Goal: Task Accomplishment & Management: Manage account settings

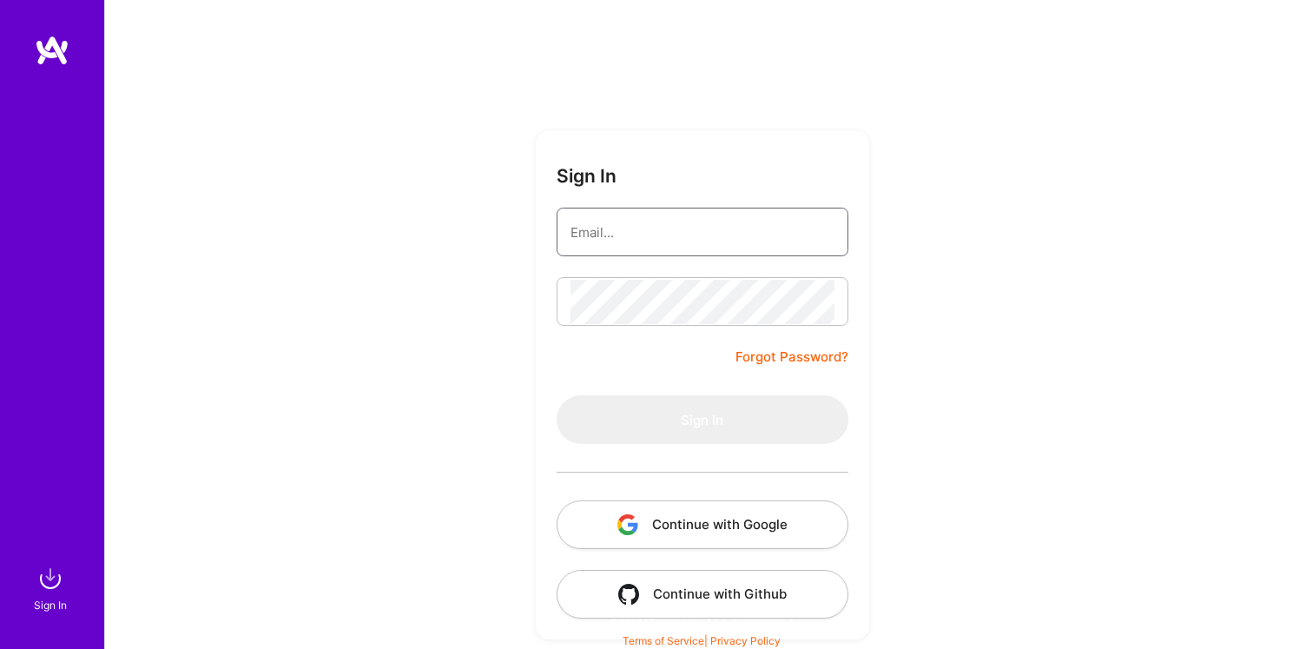
click at [590, 235] on input "email" at bounding box center [702, 232] width 264 height 44
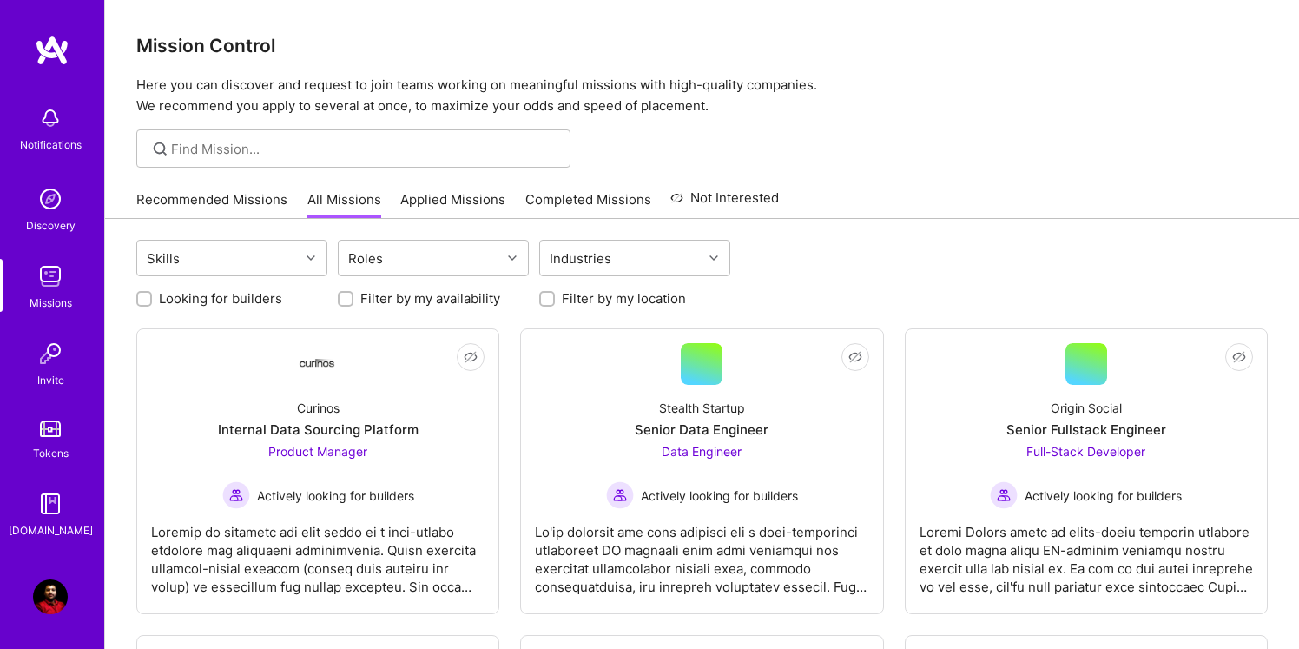
click at [55, 603] on img at bounding box center [50, 596] width 35 height 35
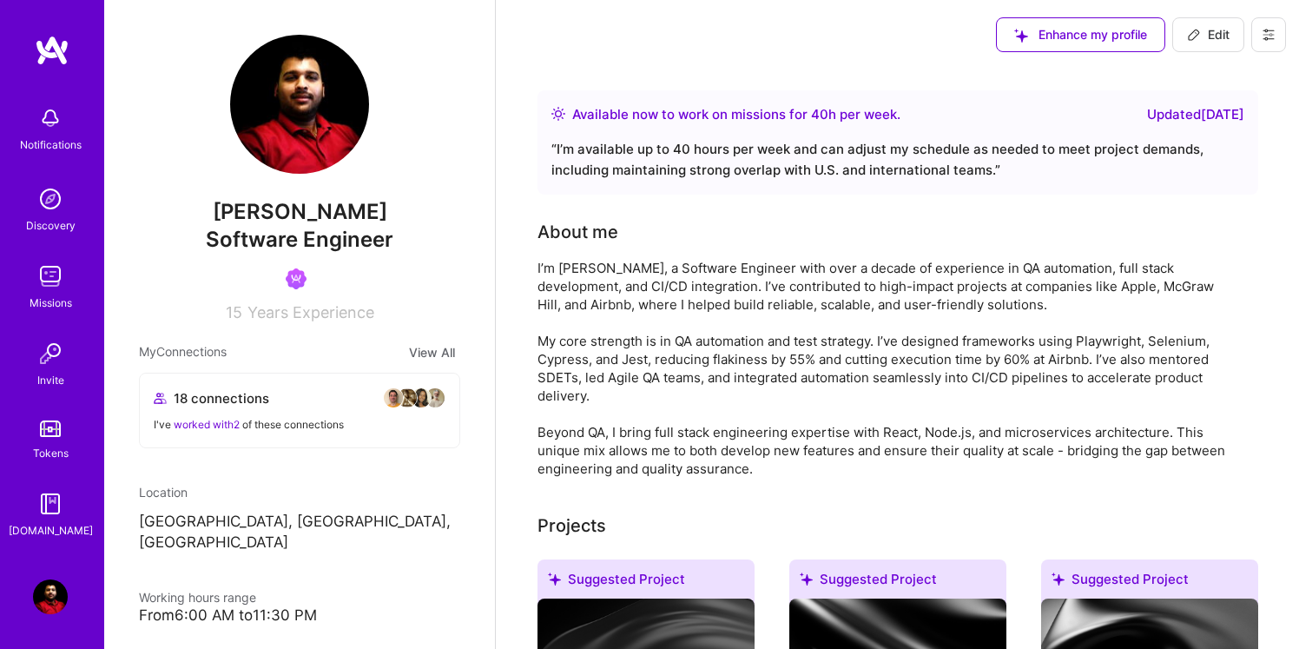
click at [1007, 118] on div "Available now to work on missions for 40 h per week . Updated 3 days ago" at bounding box center [897, 114] width 693 height 21
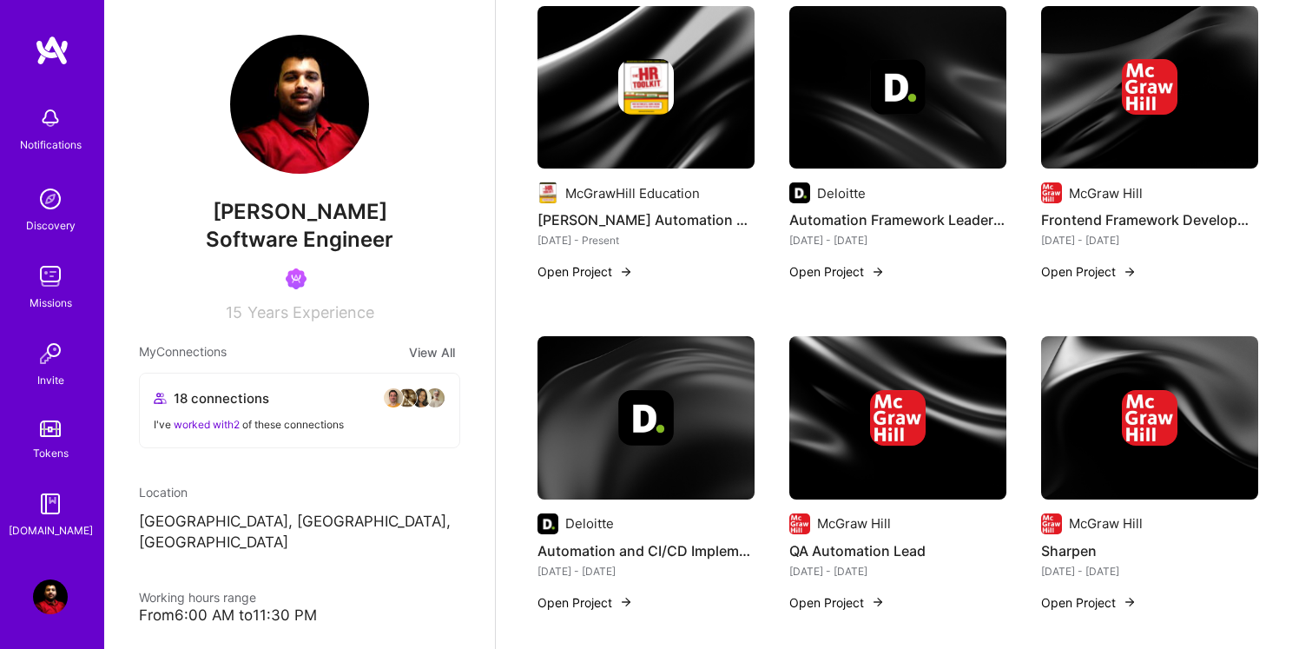
scroll to position [1605, 0]
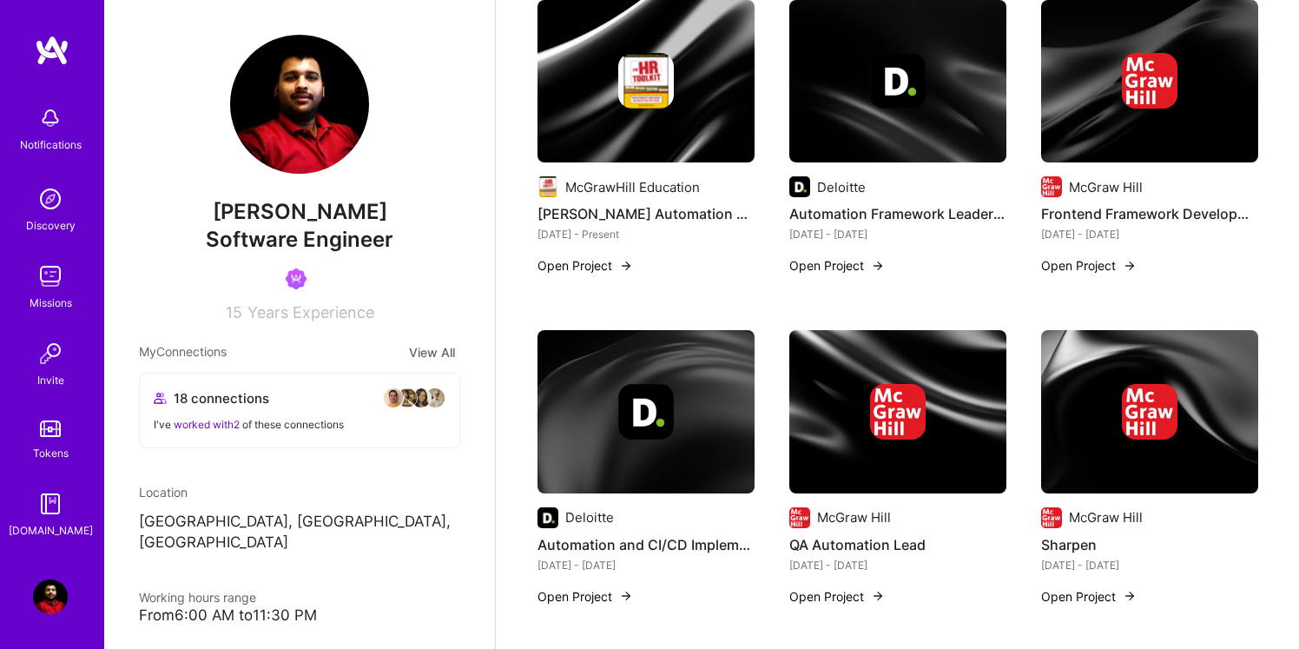
click at [1153, 421] on img at bounding box center [1150, 412] width 56 height 56
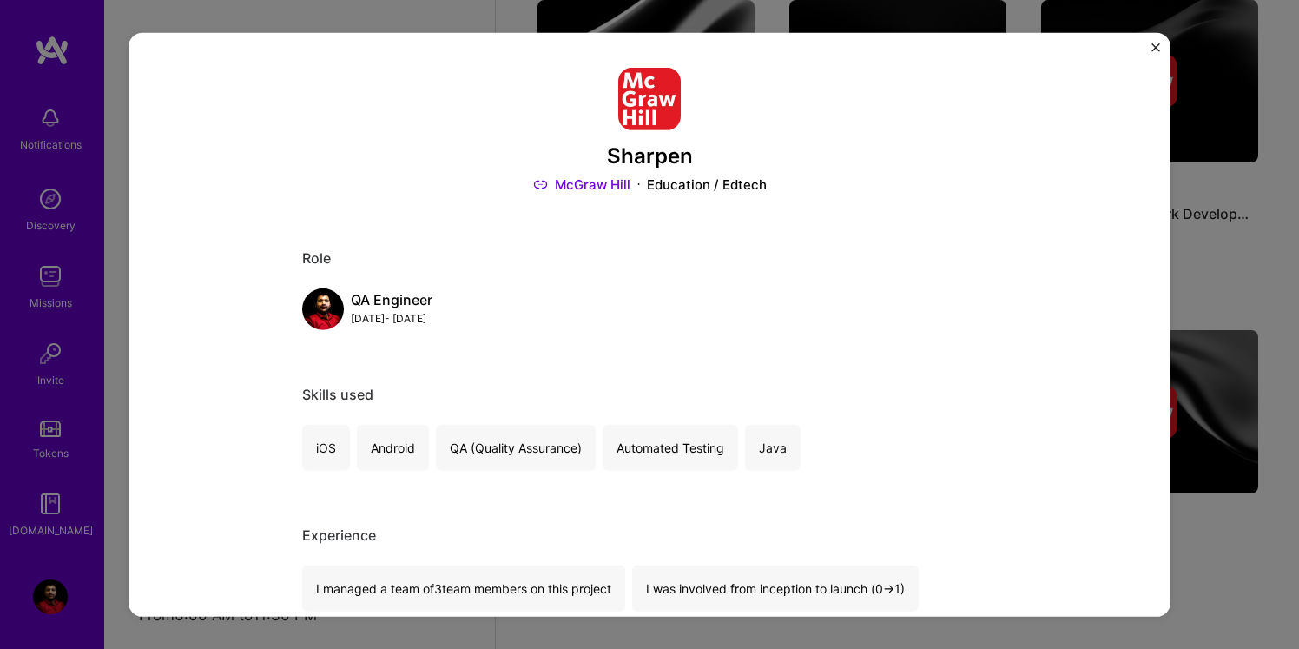
click at [1154, 49] on img "Close" at bounding box center [1155, 47] width 9 height 9
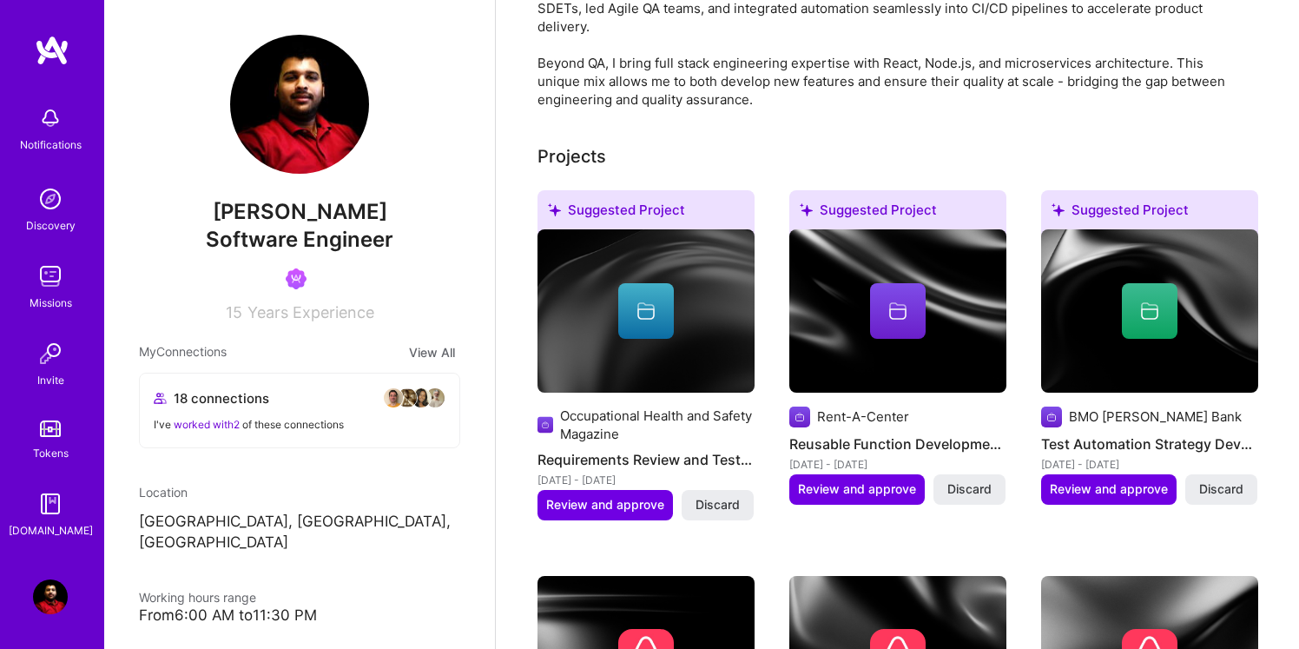
scroll to position [398, 0]
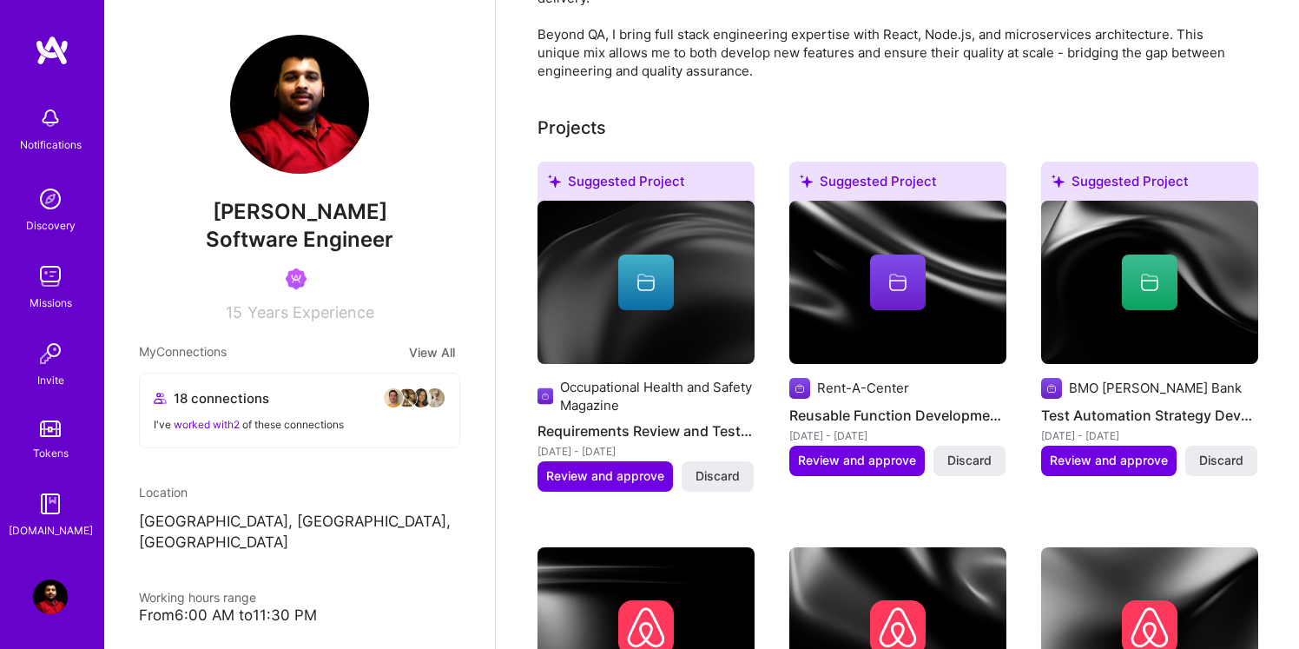
click at [702, 496] on div "Suggested Project Occupational Health and Safety Magazine Requirements Review a…" at bounding box center [645, 336] width 217 height 351
click at [716, 474] on span "Discard" at bounding box center [717, 475] width 44 height 17
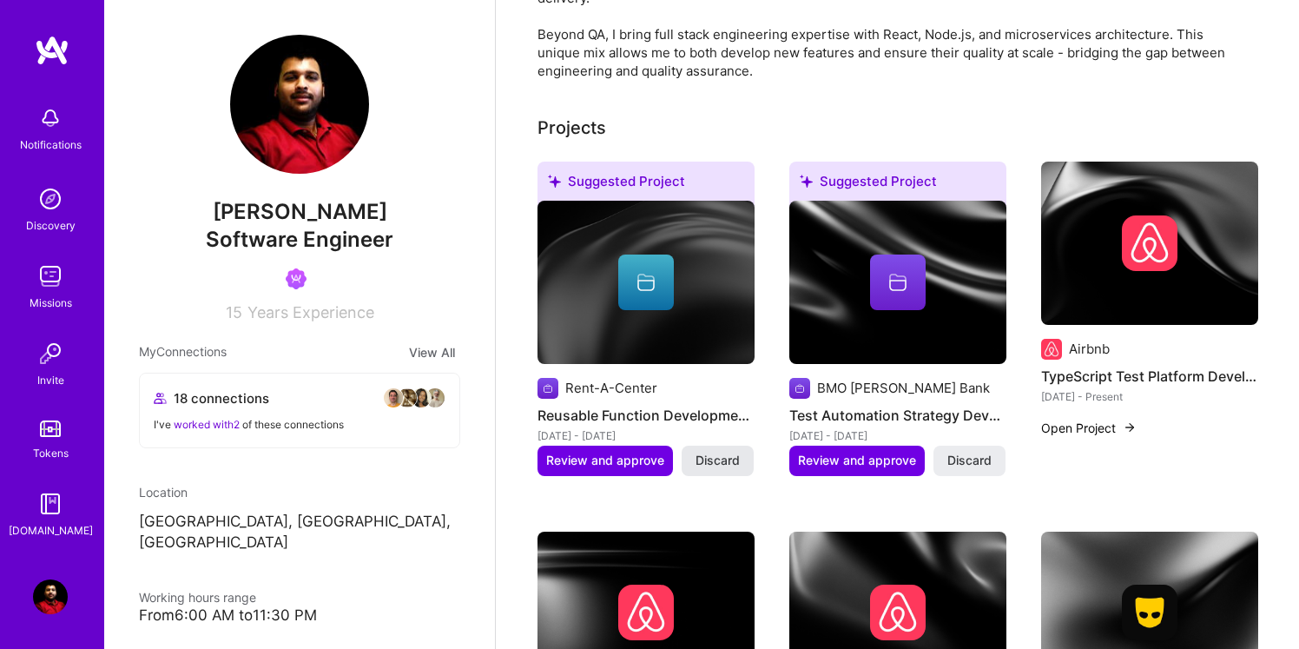
click at [722, 460] on span "Discard" at bounding box center [717, 459] width 44 height 17
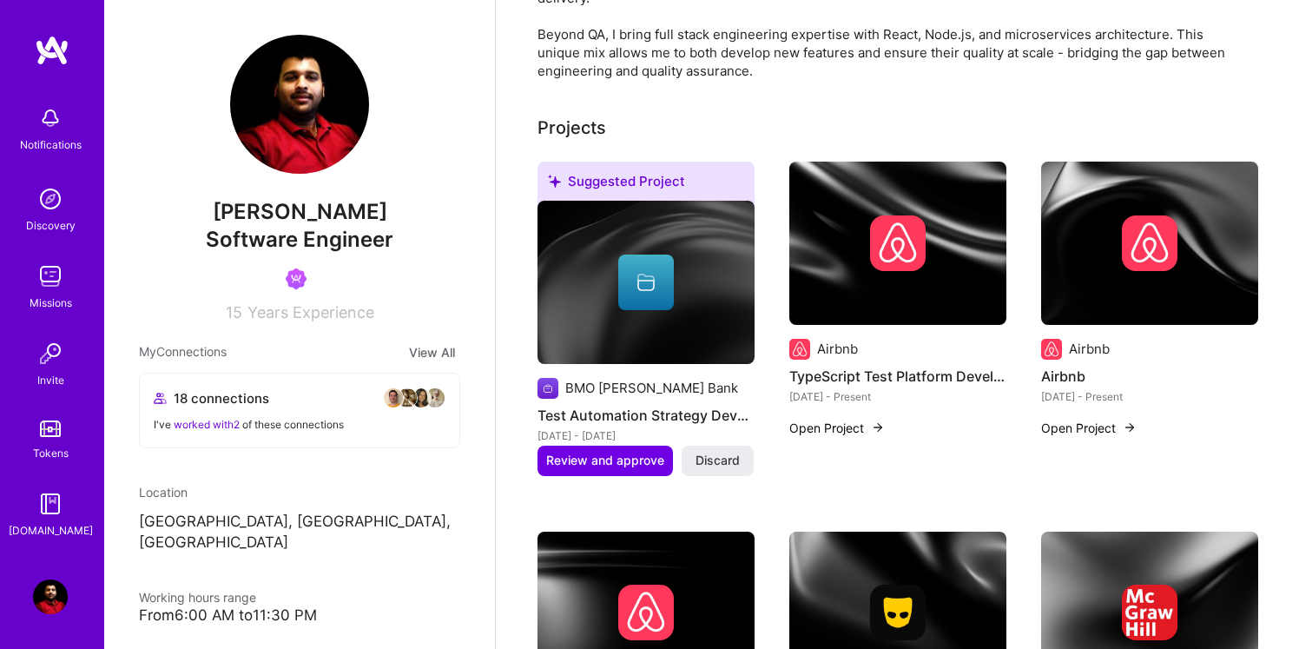
click at [722, 460] on span "Discard" at bounding box center [717, 459] width 44 height 17
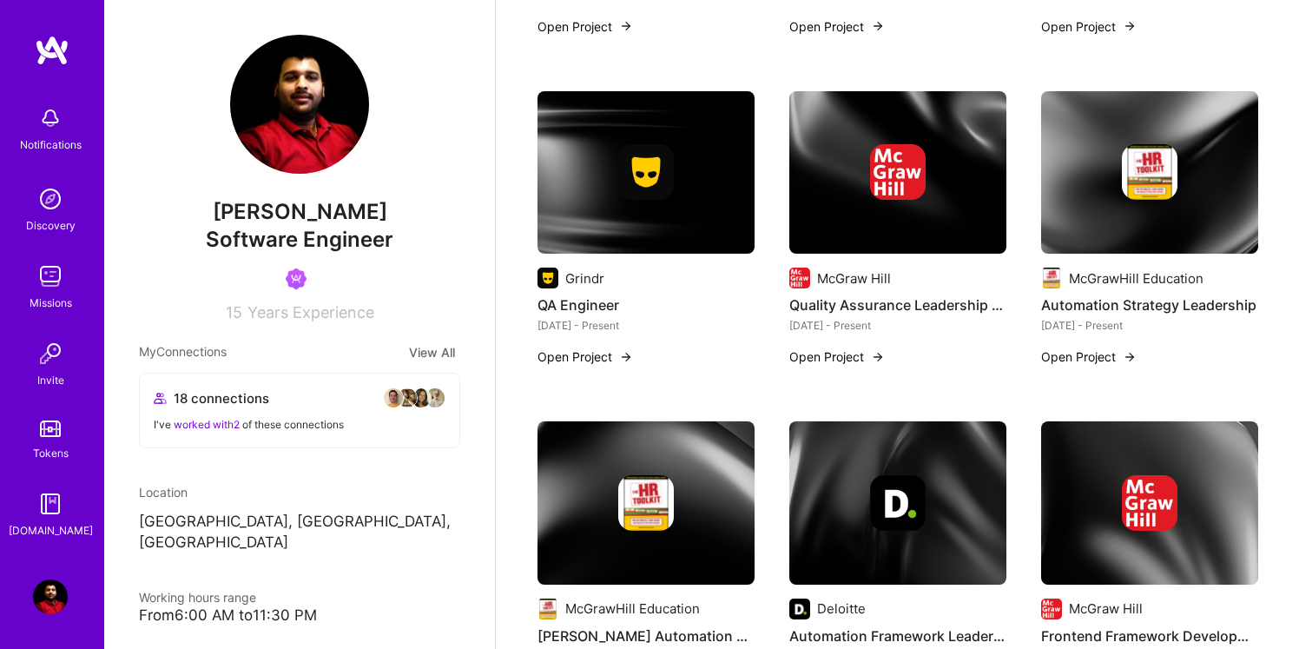
scroll to position [906, 0]
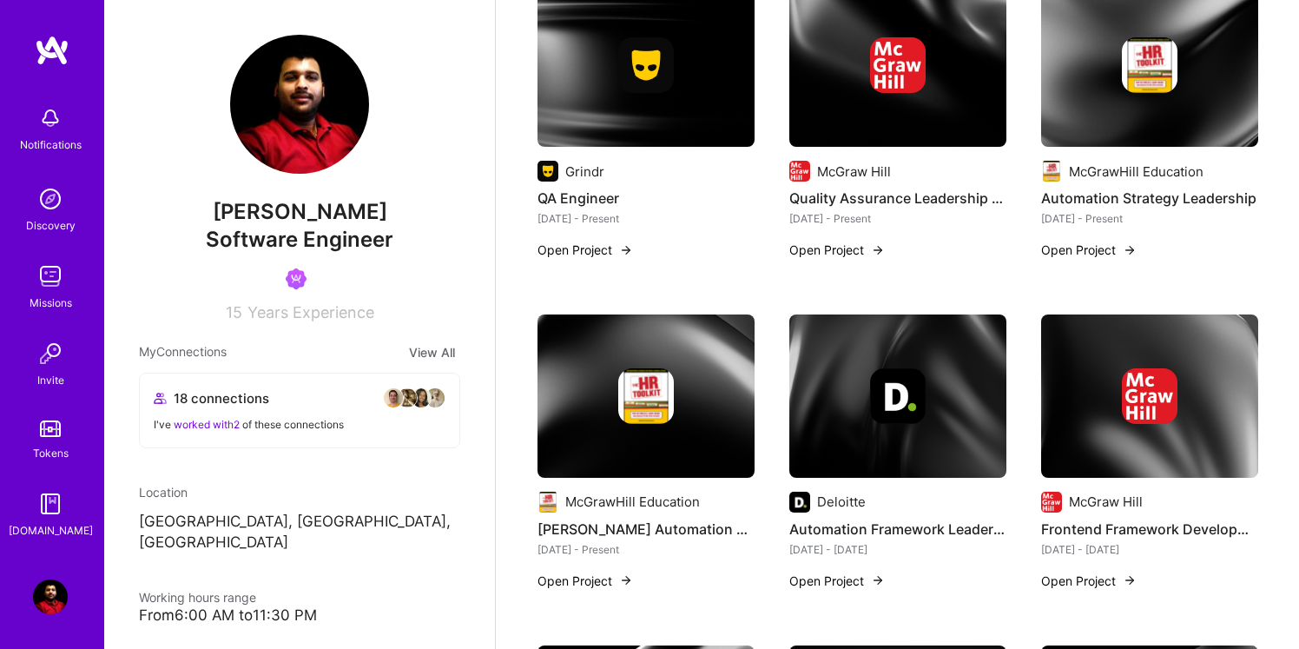
click at [585, 240] on button "Open Project" at bounding box center [585, 249] width 96 height 18
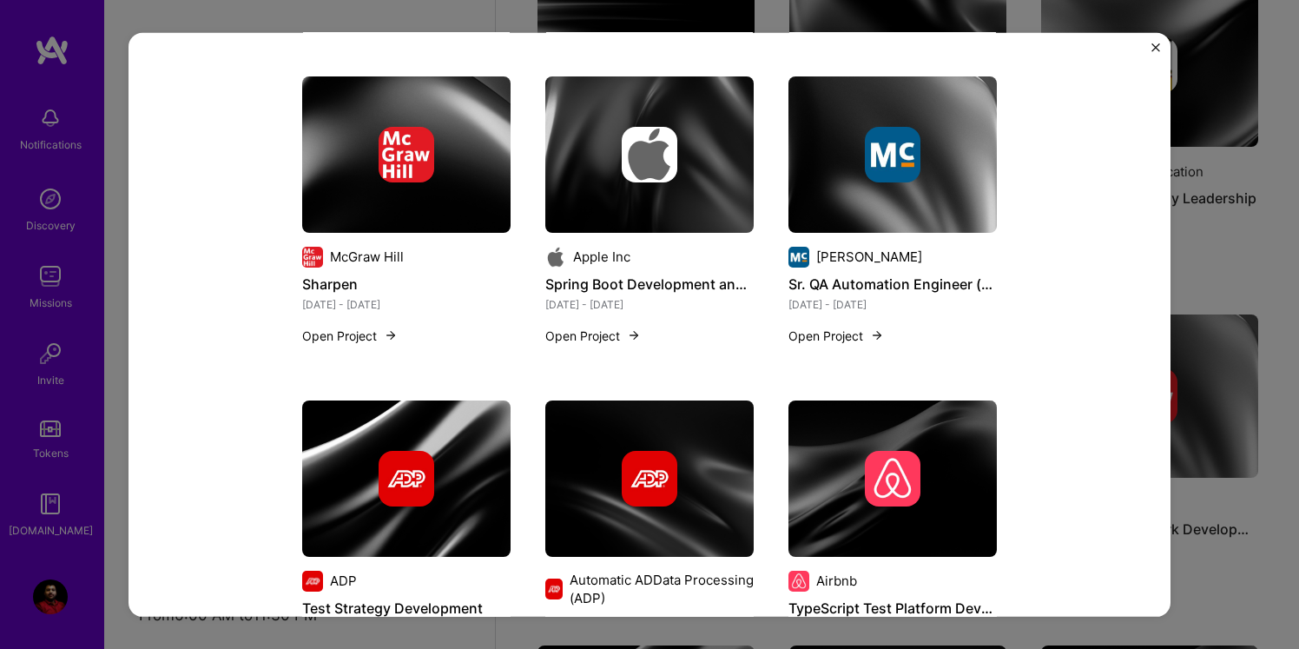
scroll to position [3020, 0]
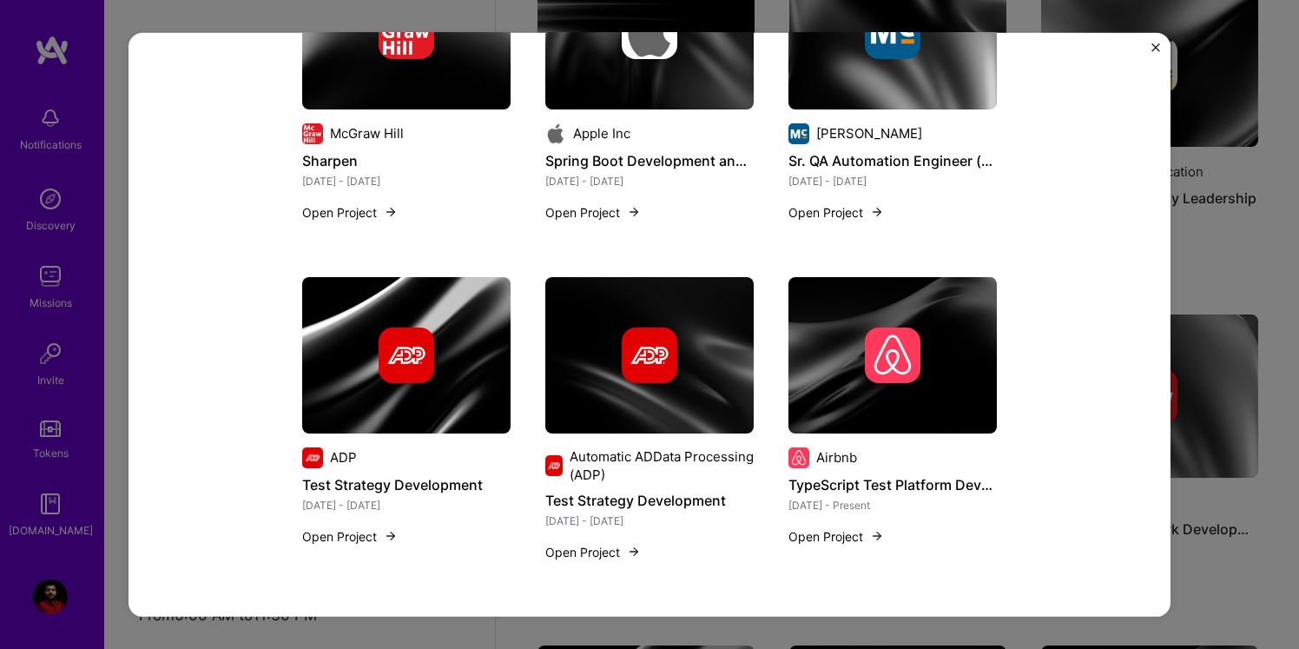
click at [1156, 47] on img "Close" at bounding box center [1155, 47] width 9 height 9
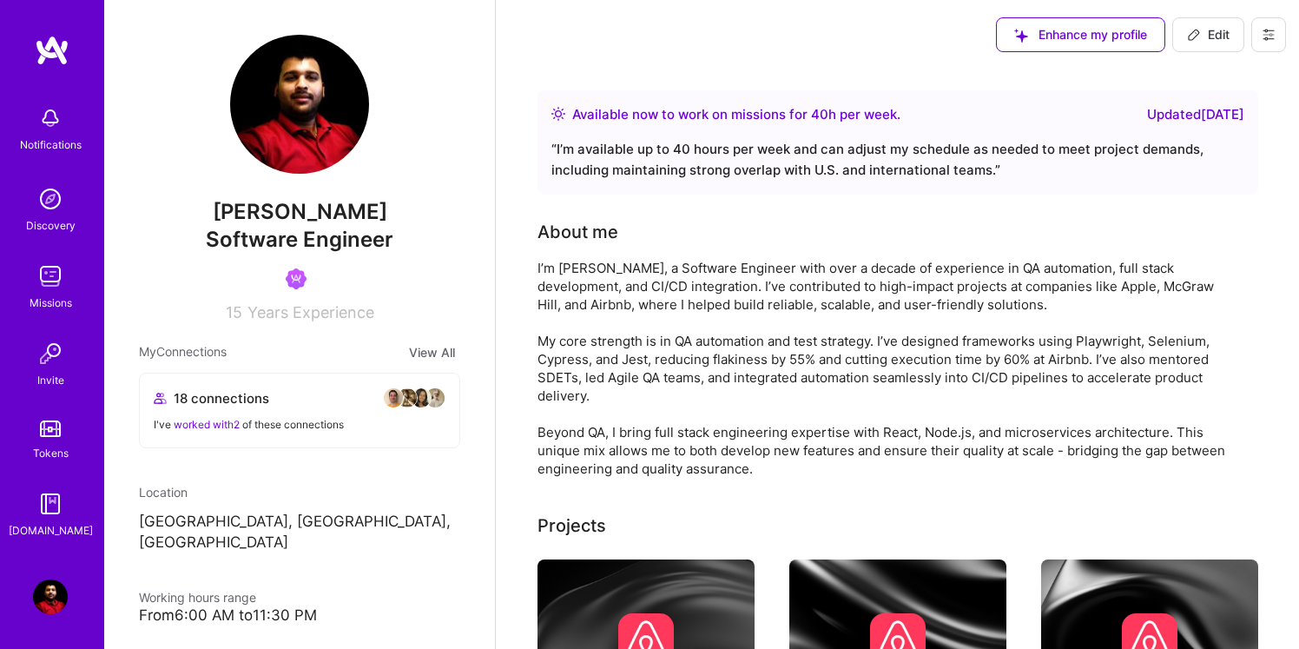
click at [1225, 33] on span "Edit" at bounding box center [1208, 34] width 43 height 17
select select "US"
select select "Right Now"
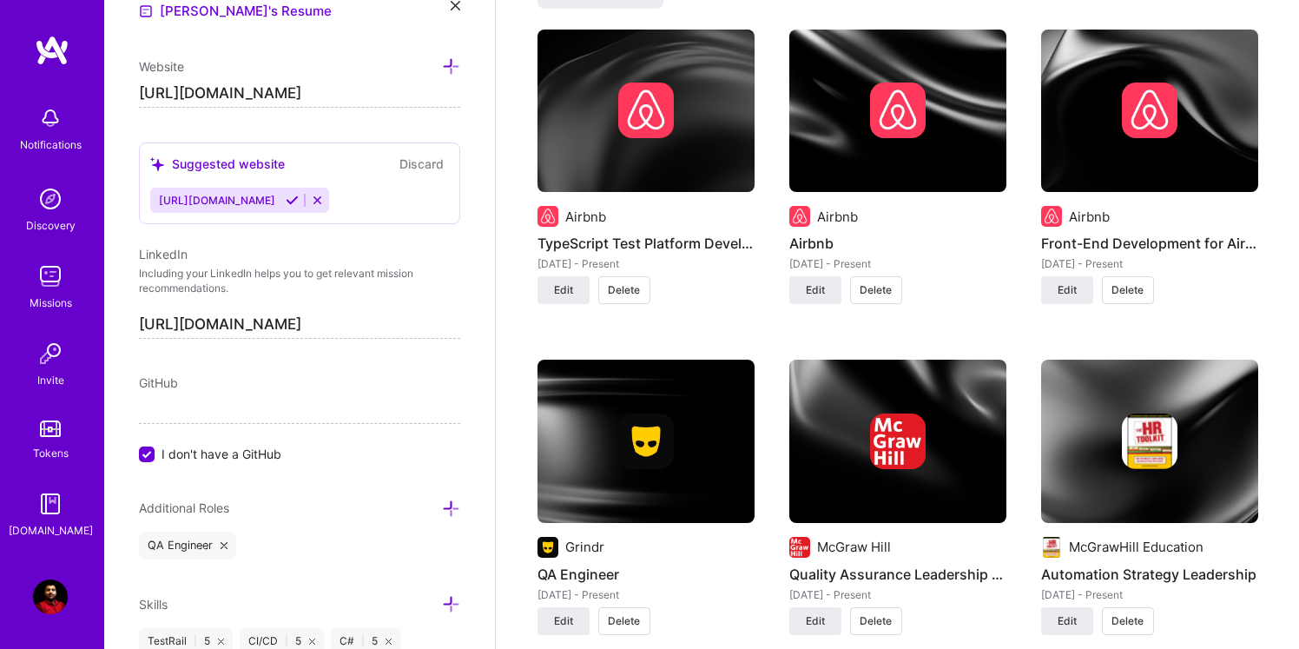
scroll to position [1247, 0]
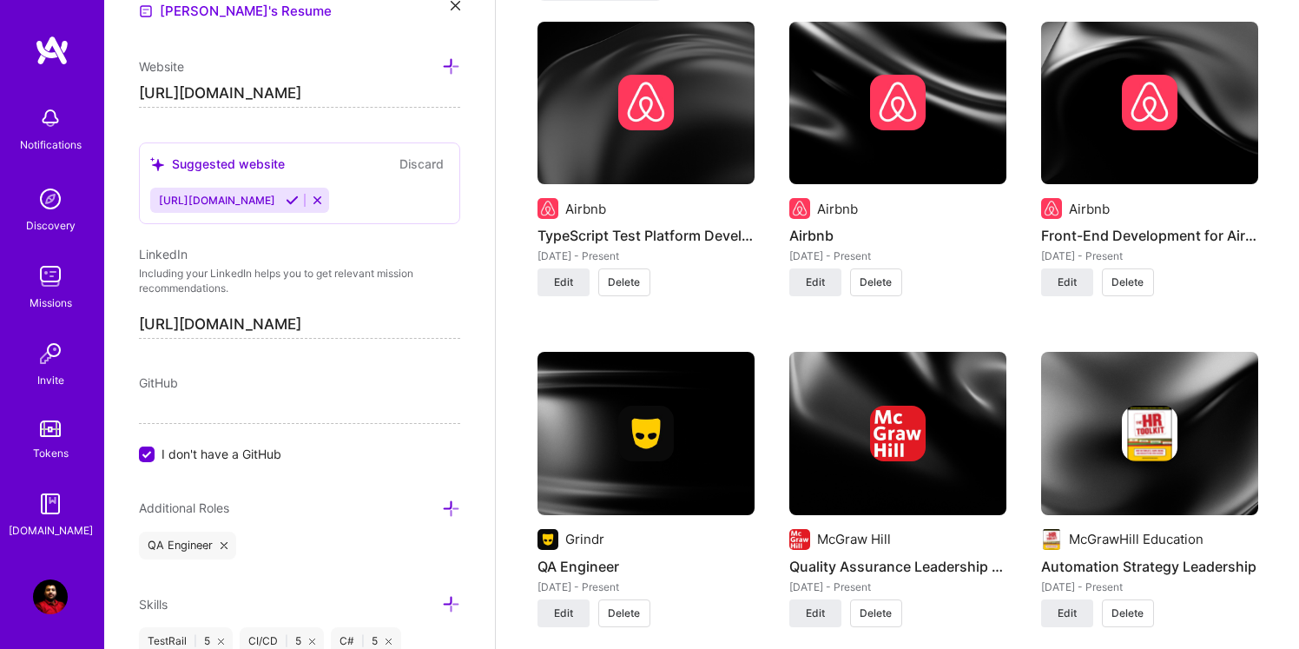
click at [634, 272] on button "Delete" at bounding box center [624, 282] width 52 height 28
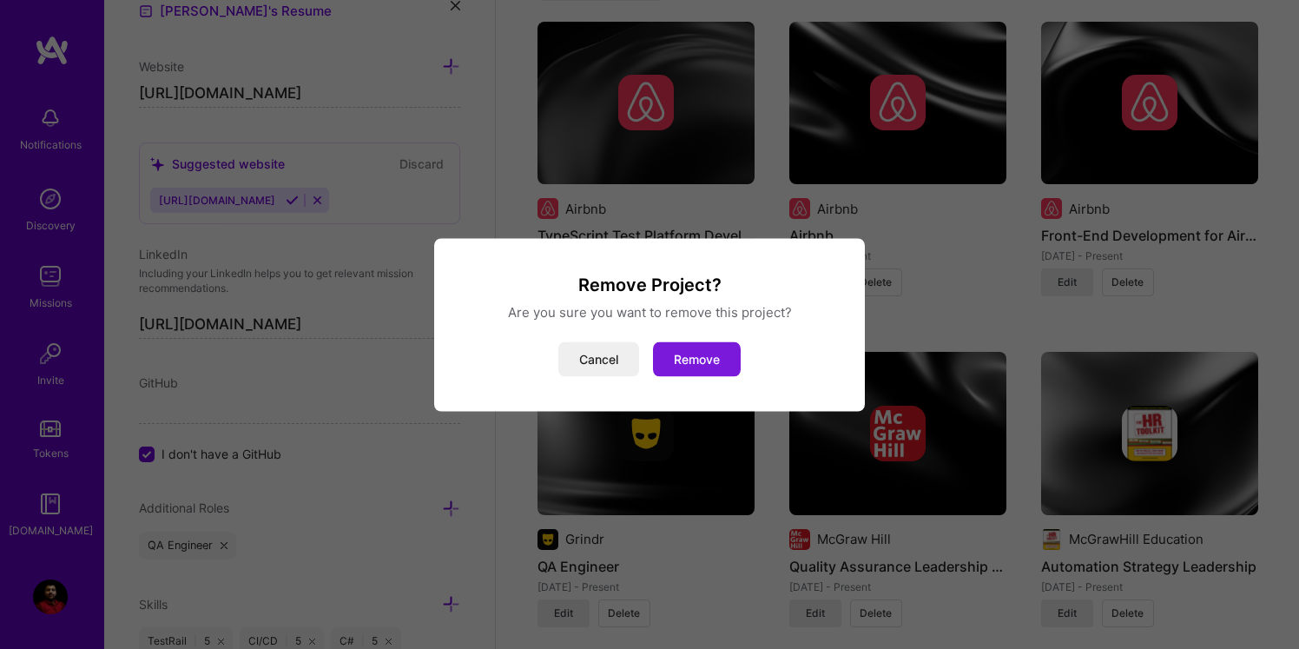
click at [712, 363] on button "Remove" at bounding box center [697, 358] width 88 height 35
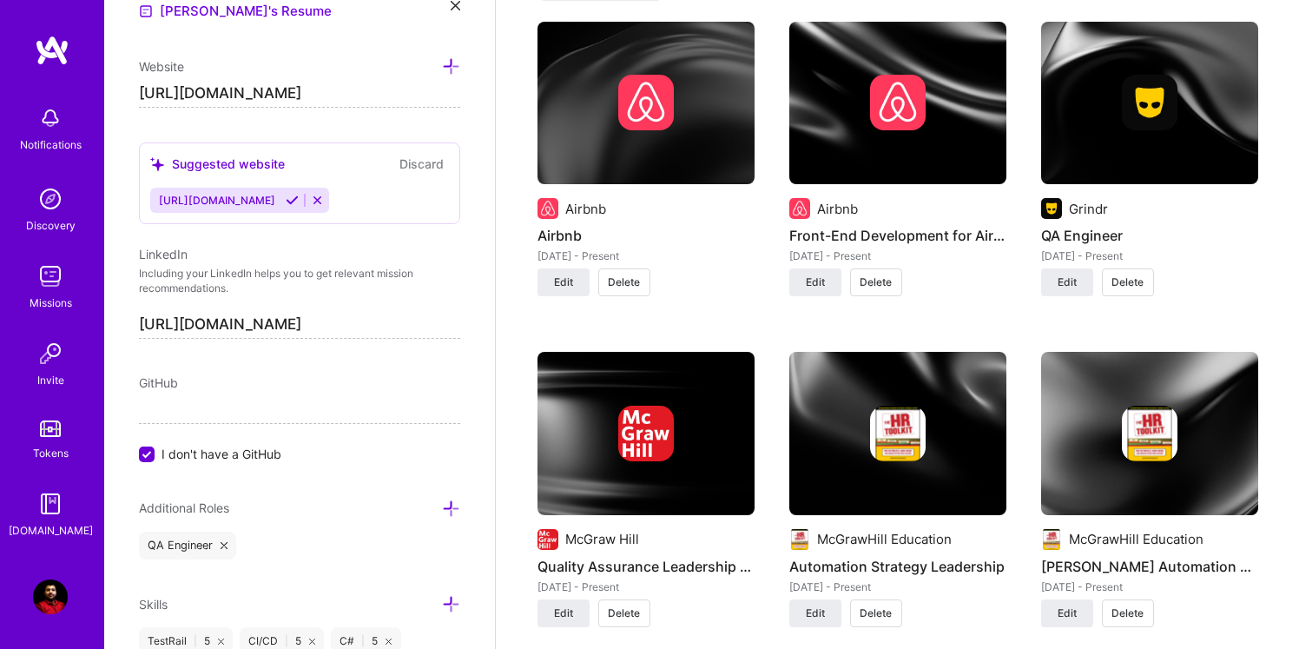
click at [611, 285] on span "Delete" at bounding box center [624, 282] width 32 height 16
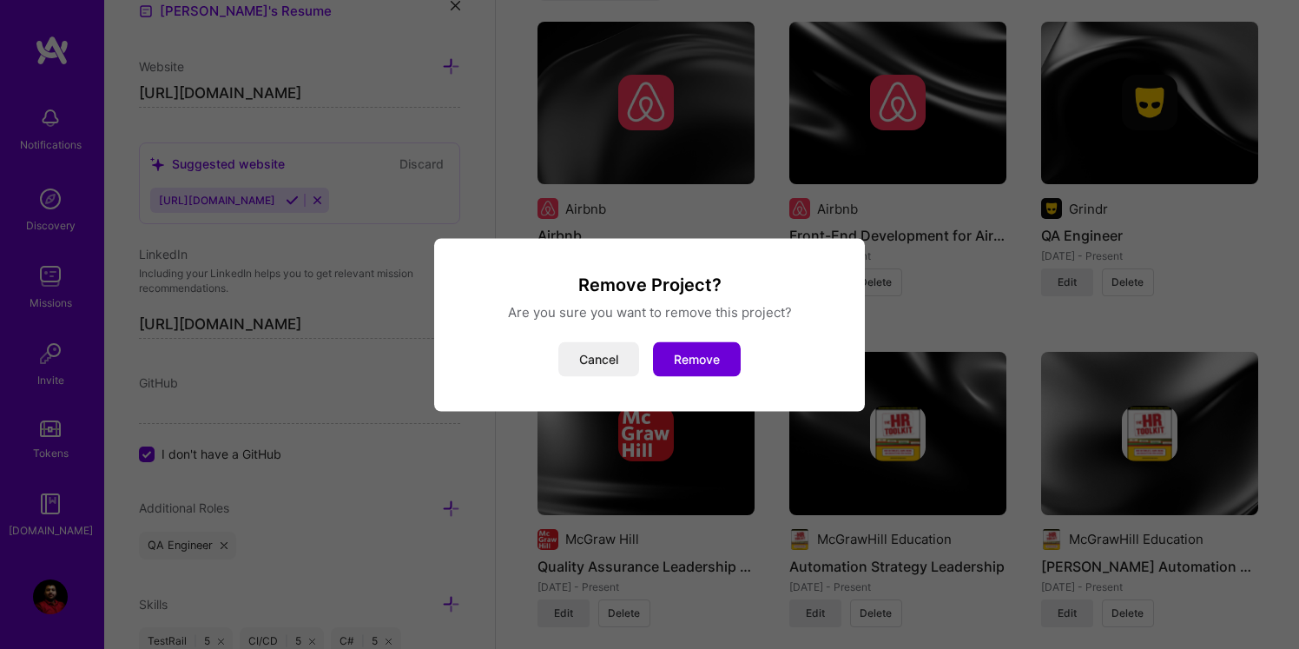
click at [682, 377] on div "Remove Project? Are you sure you want to remove this project? Cancel Remove" at bounding box center [649, 324] width 431 height 173
click at [684, 365] on button "Remove" at bounding box center [697, 358] width 88 height 35
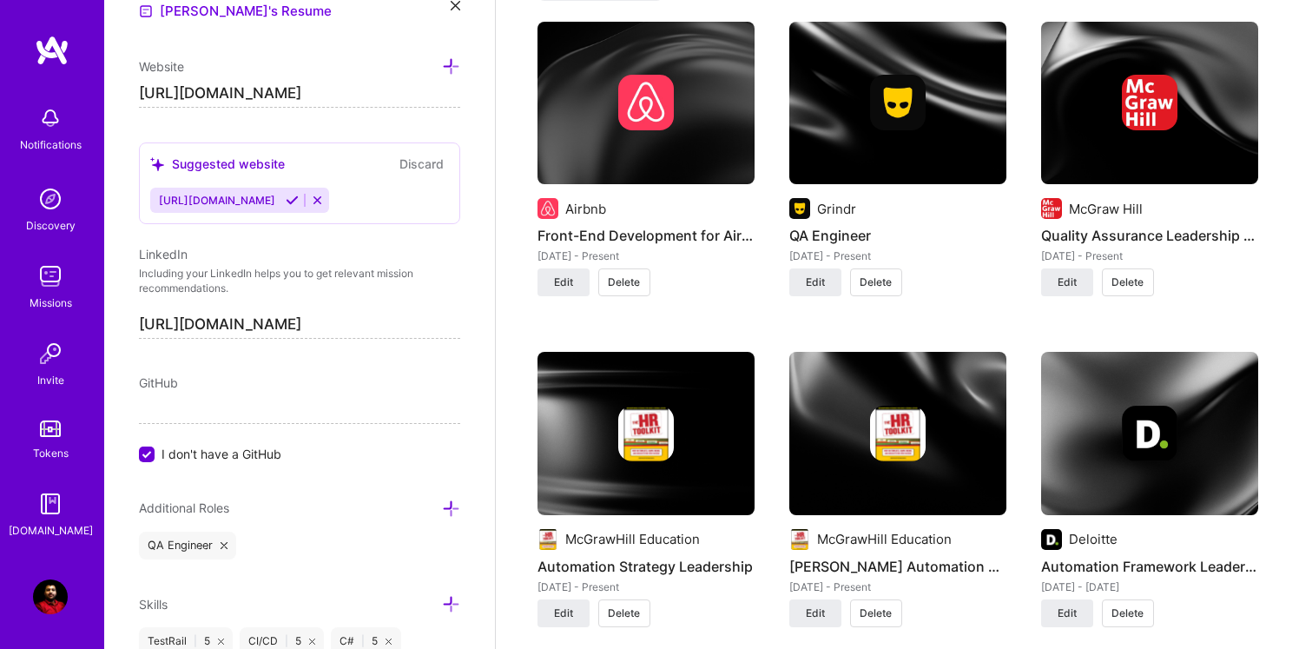
click at [633, 288] on span "Delete" at bounding box center [624, 282] width 32 height 16
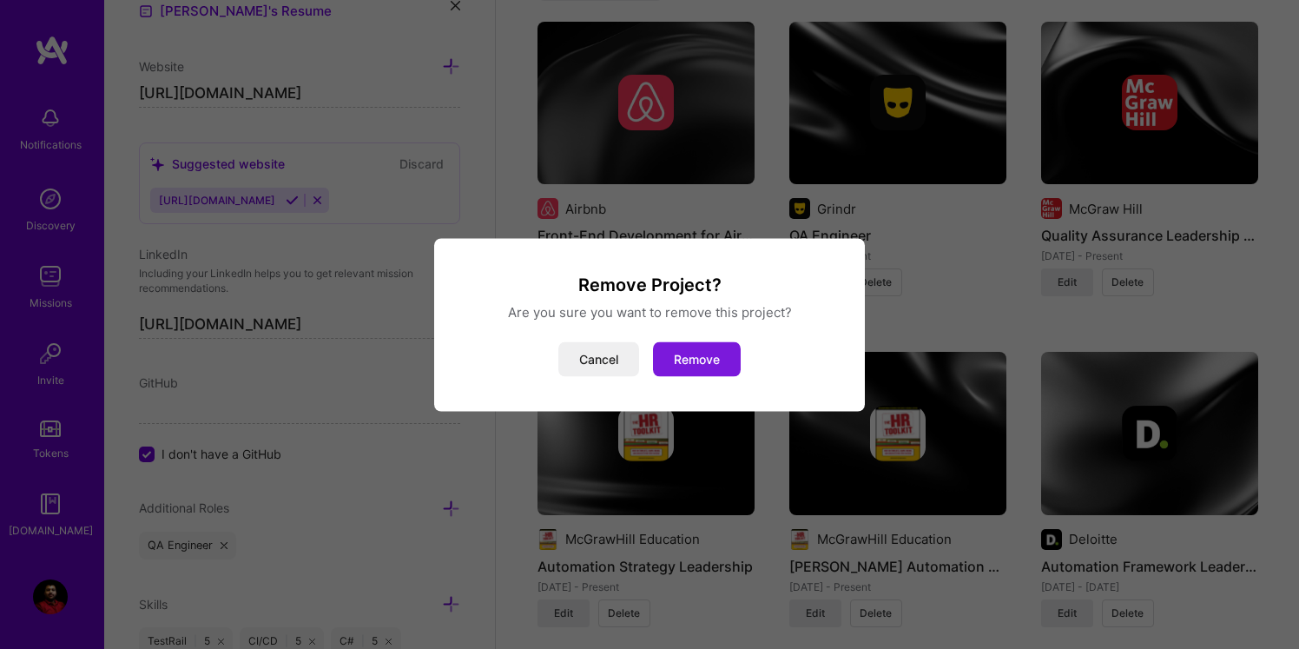
click at [716, 357] on button "Remove" at bounding box center [697, 358] width 88 height 35
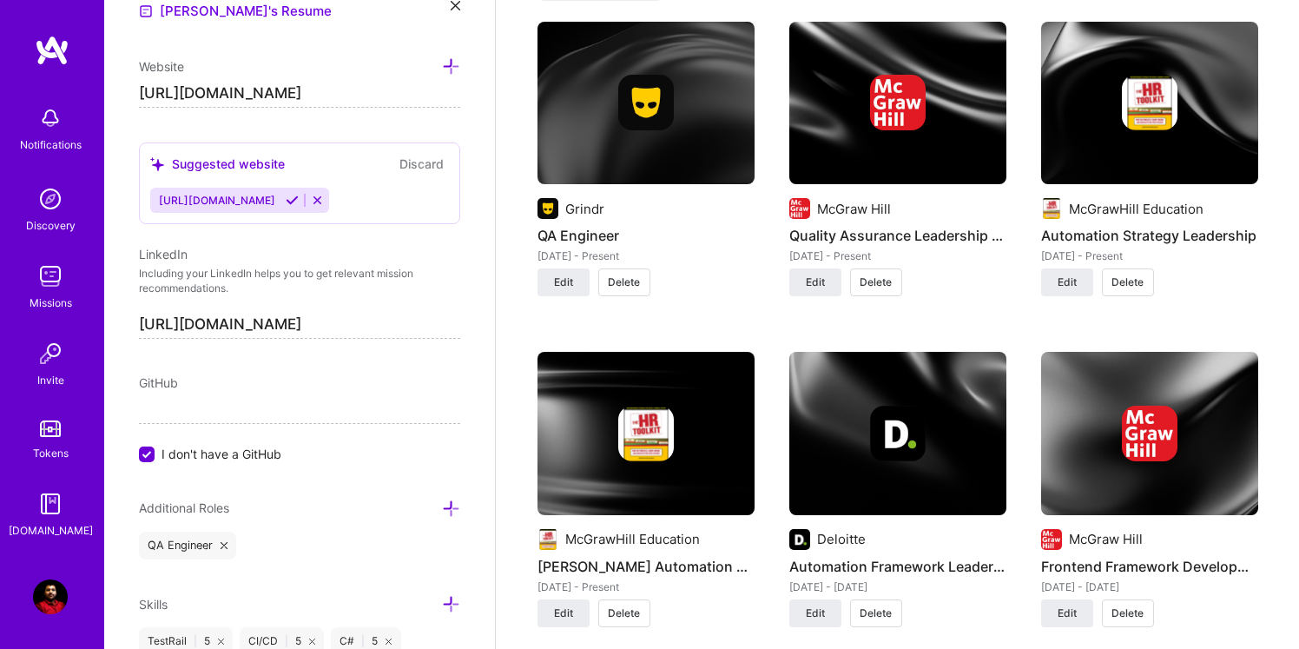
click at [622, 280] on span "Delete" at bounding box center [624, 282] width 32 height 16
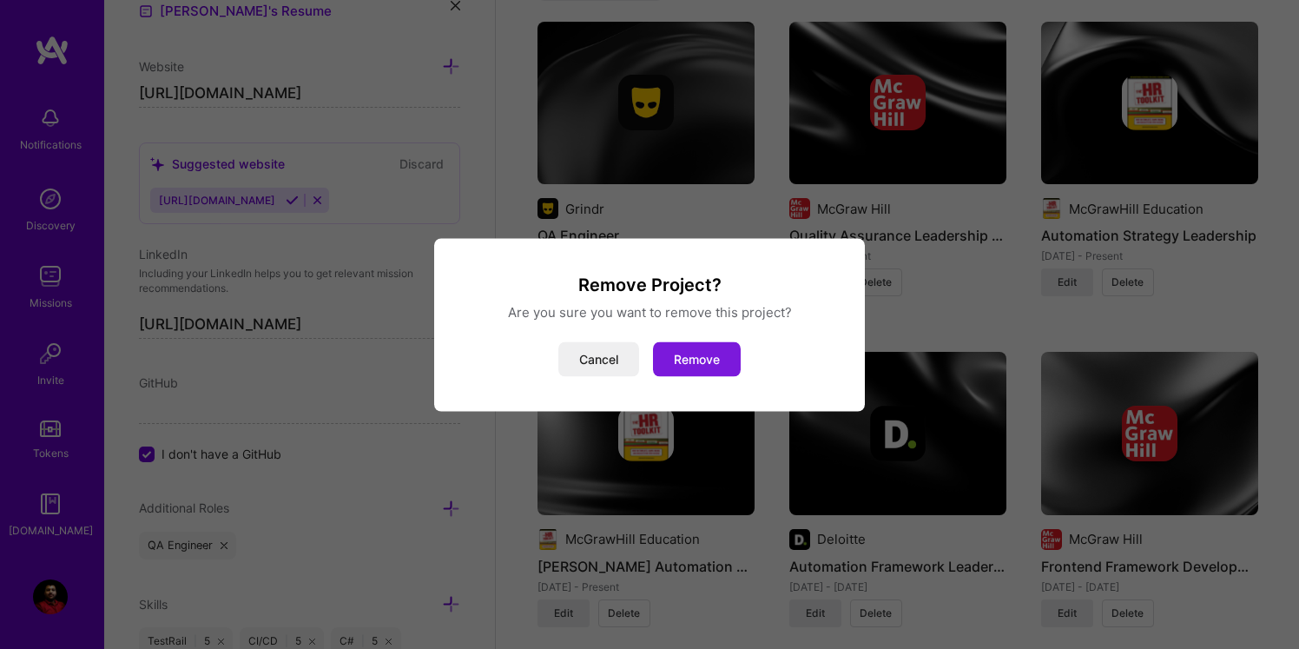
click at [707, 363] on button "Remove" at bounding box center [697, 358] width 88 height 35
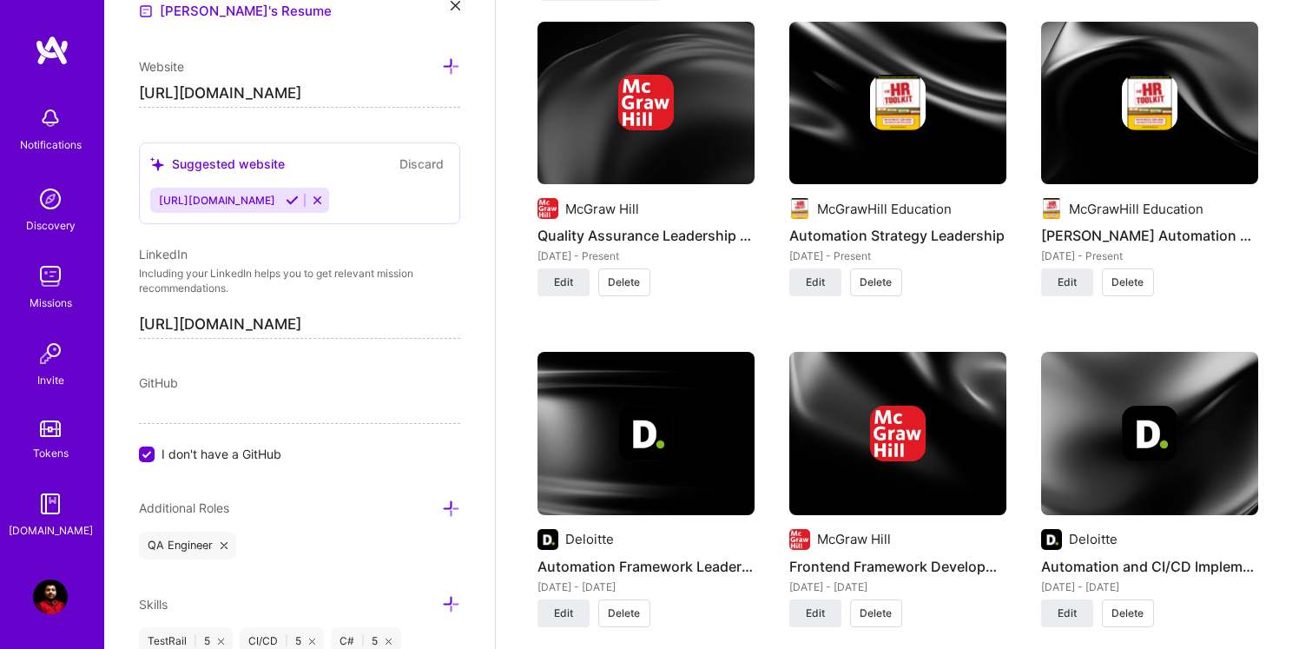
click at [631, 280] on span "Delete" at bounding box center [624, 282] width 32 height 16
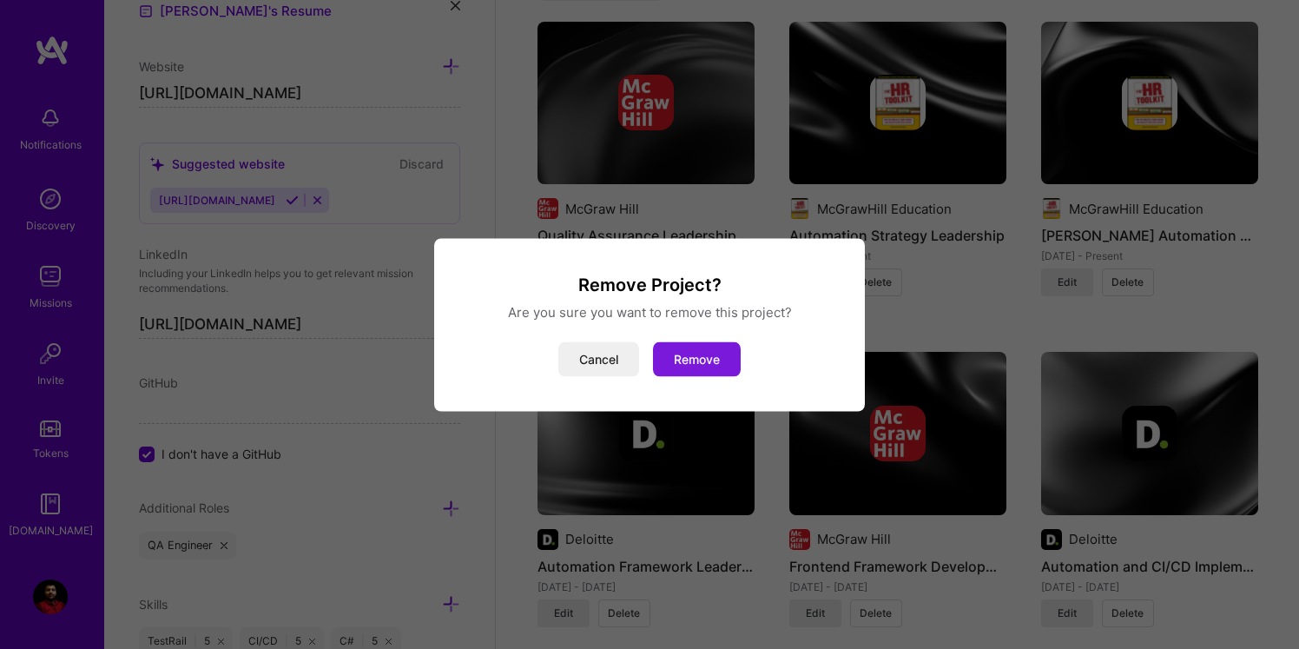
click at [715, 352] on button "Remove" at bounding box center [697, 358] width 88 height 35
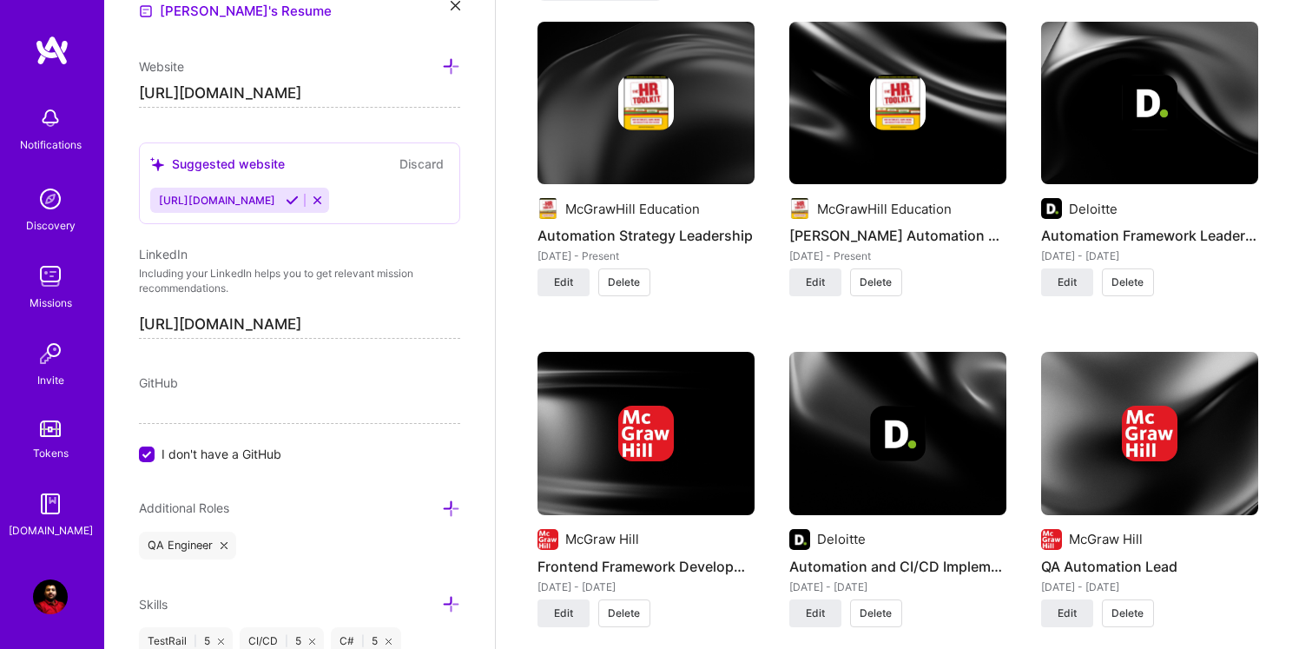
click at [632, 277] on span "Delete" at bounding box center [624, 282] width 32 height 16
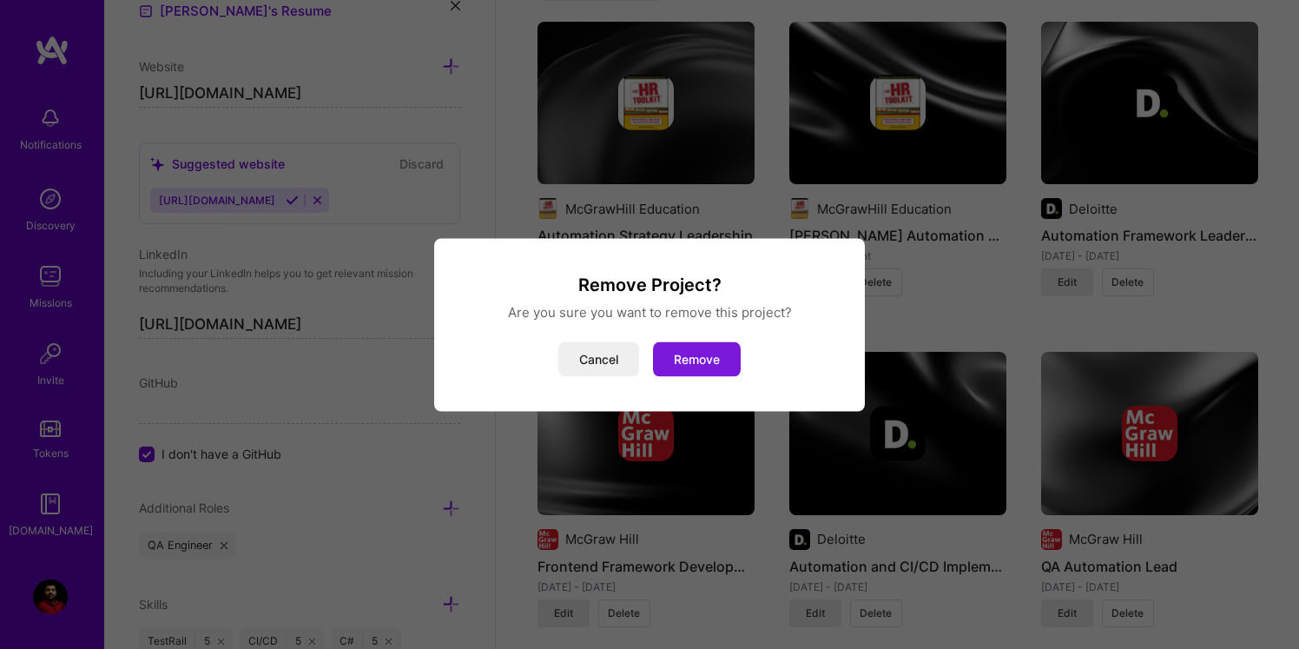
click at [697, 362] on button "Remove" at bounding box center [697, 358] width 88 height 35
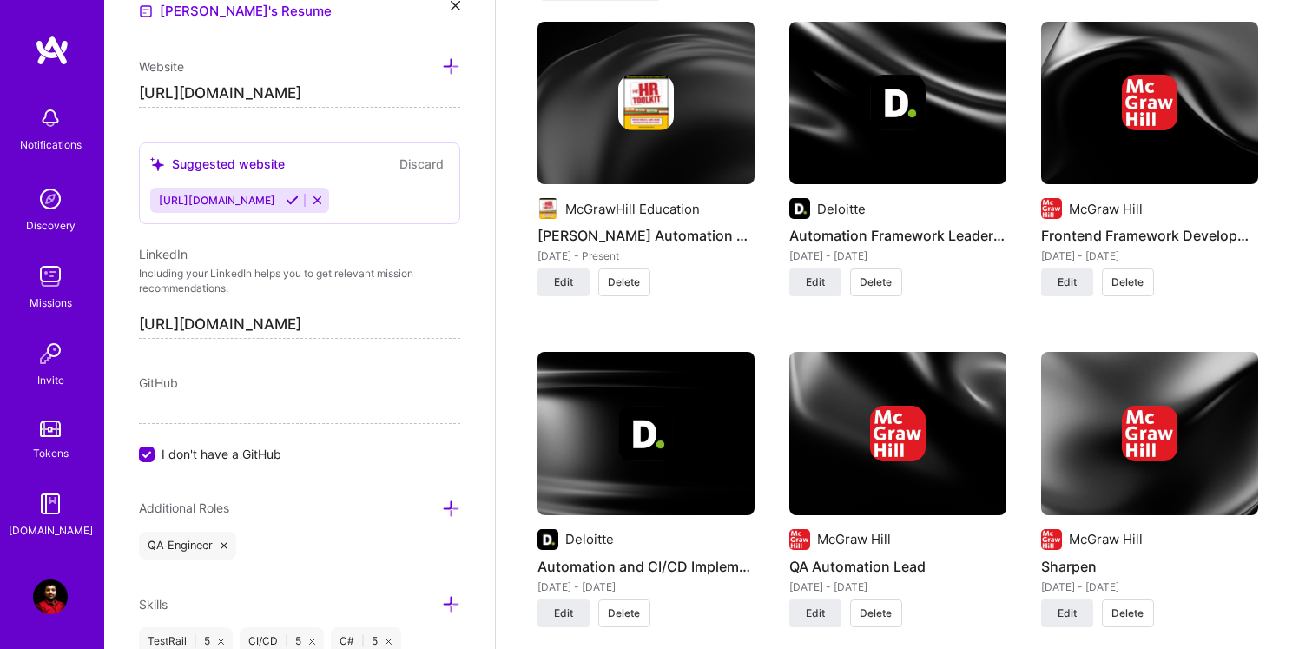
click at [622, 281] on span "Delete" at bounding box center [624, 282] width 32 height 16
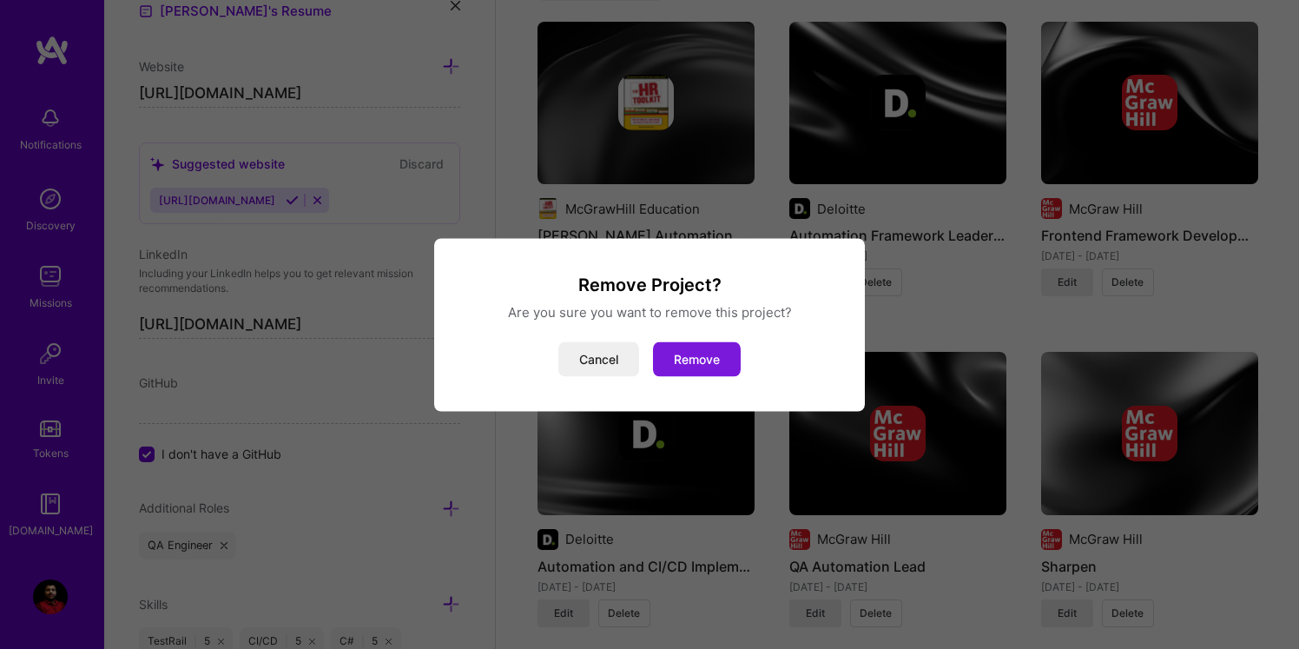
click at [702, 359] on button "Remove" at bounding box center [697, 358] width 88 height 35
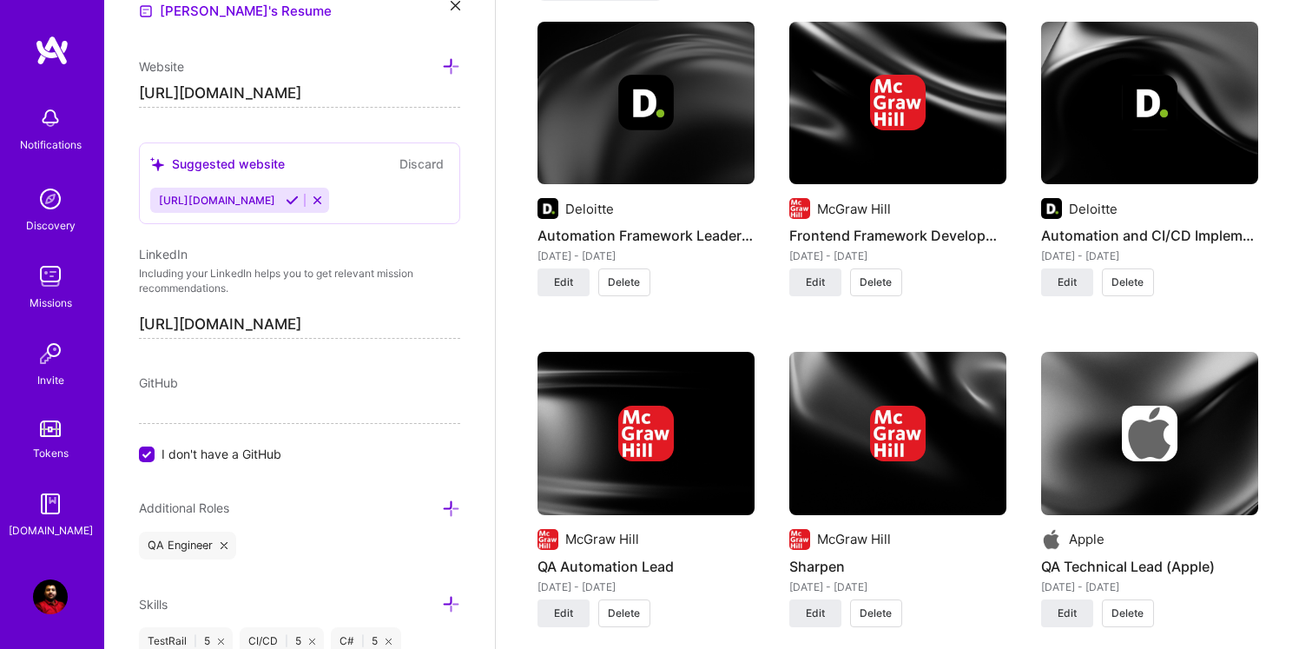
click at [629, 274] on span "Delete" at bounding box center [624, 282] width 32 height 16
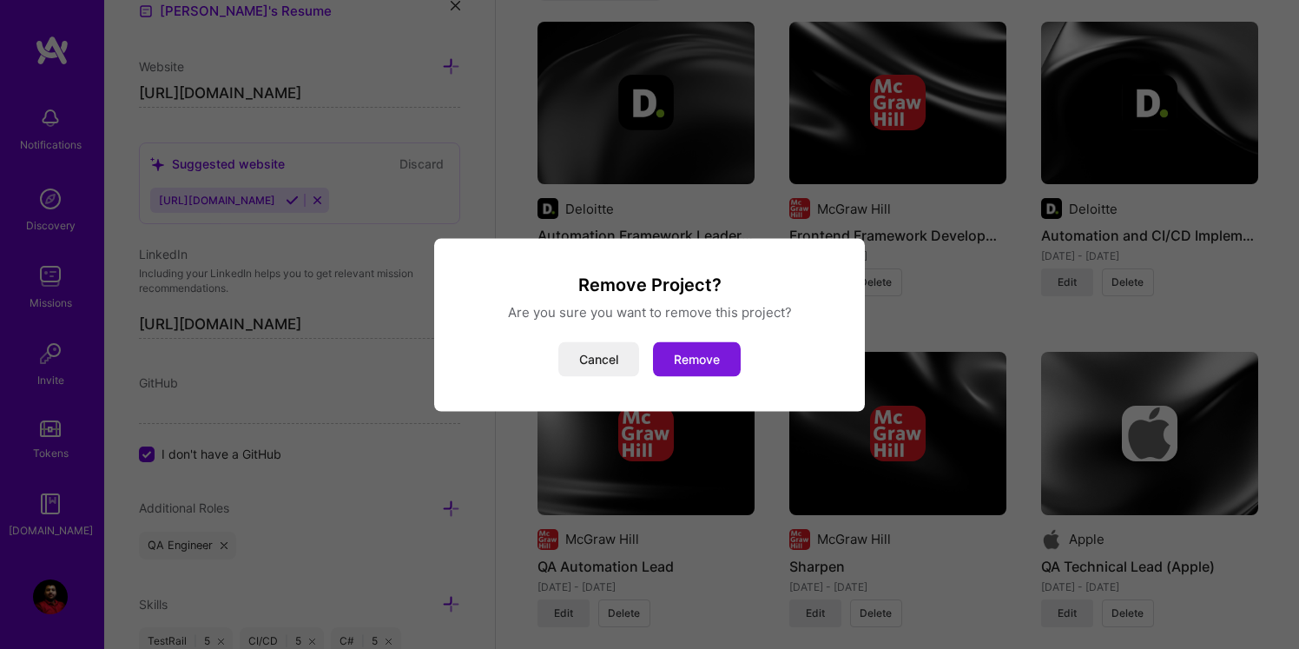
click at [695, 355] on button "Remove" at bounding box center [697, 358] width 88 height 35
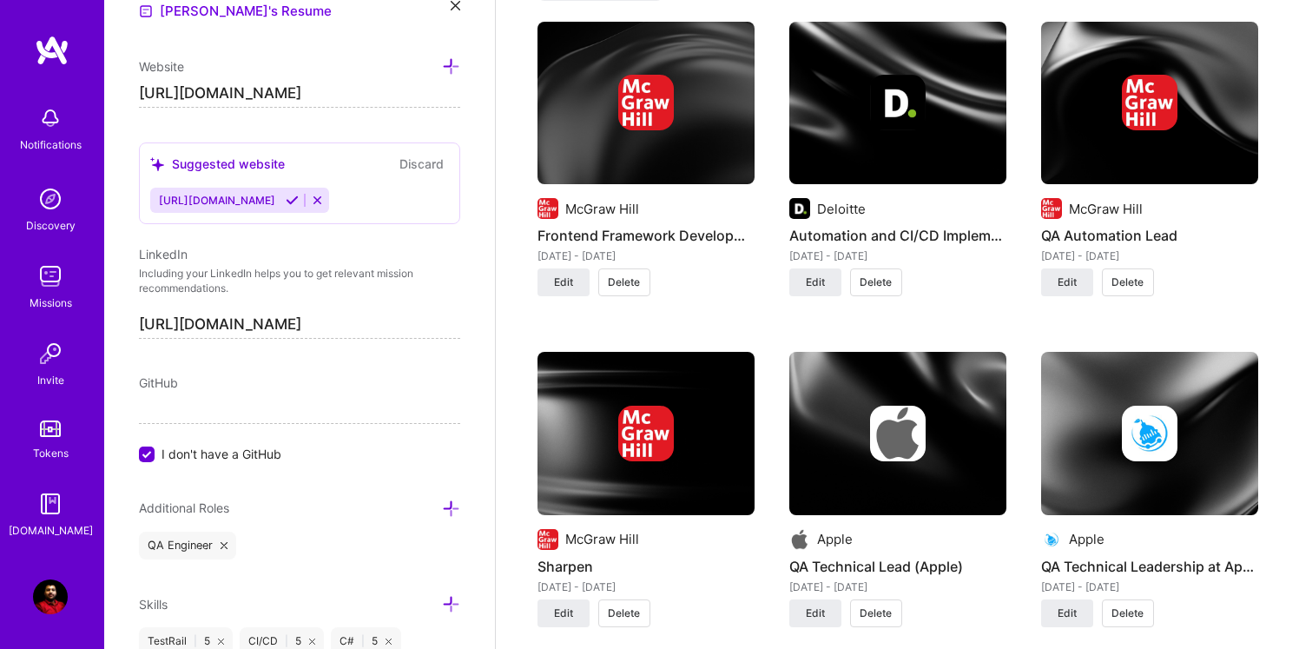
click at [622, 283] on span "Delete" at bounding box center [624, 282] width 32 height 16
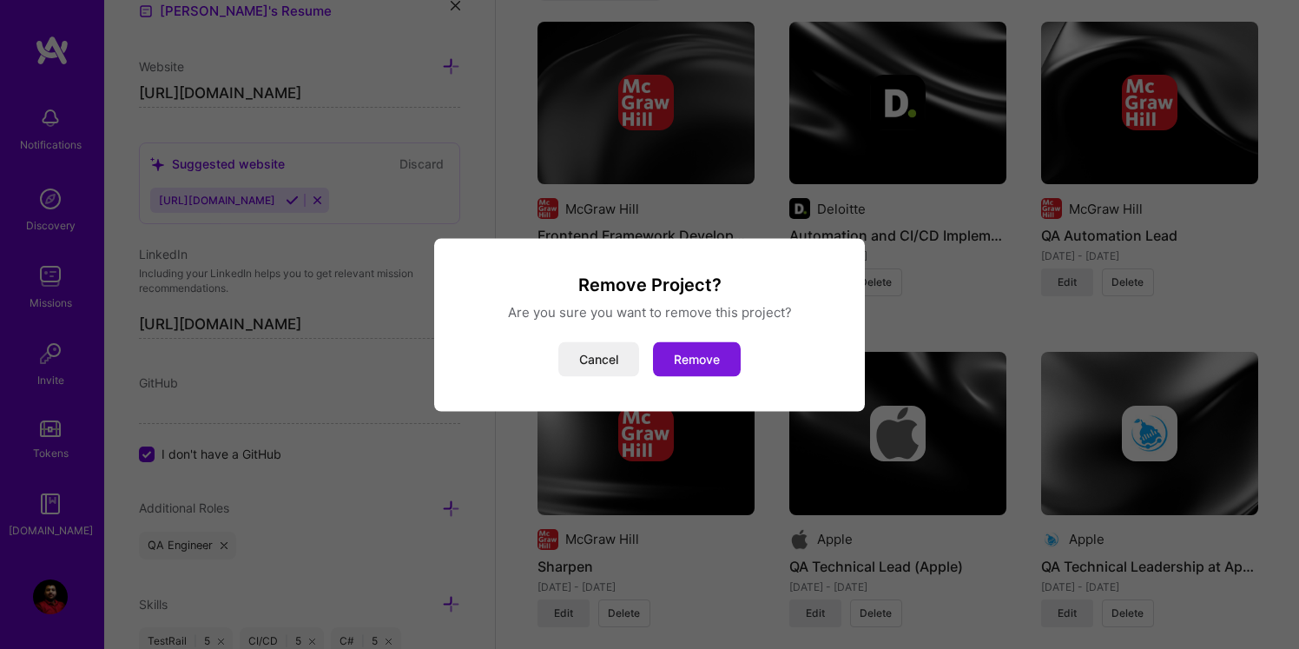
click at [705, 361] on button "Remove" at bounding box center [697, 358] width 88 height 35
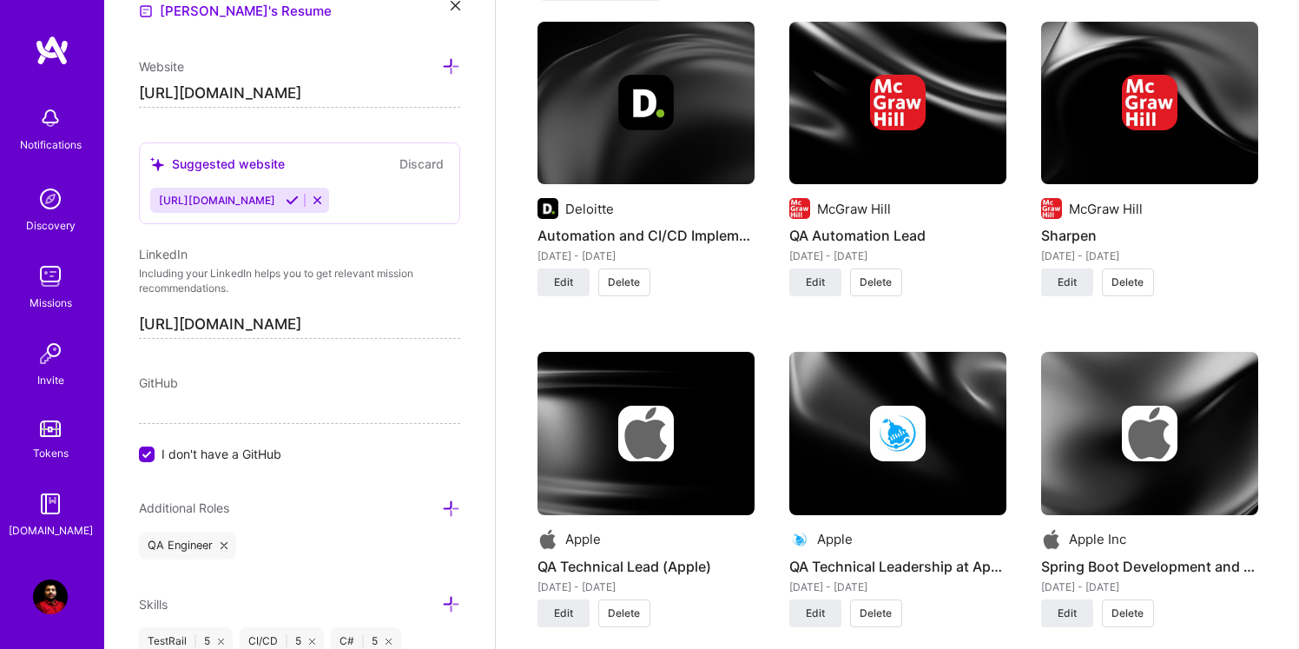
click at [629, 280] on span "Delete" at bounding box center [624, 282] width 32 height 16
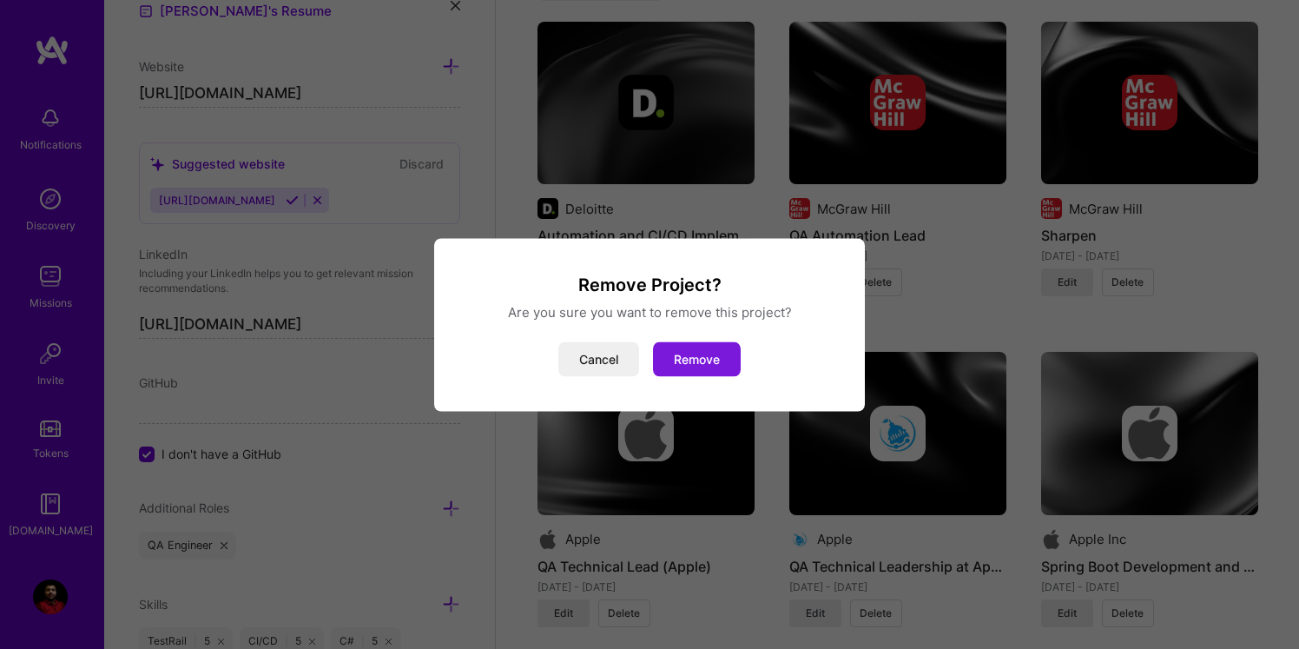
click at [701, 372] on button "Remove" at bounding box center [697, 358] width 88 height 35
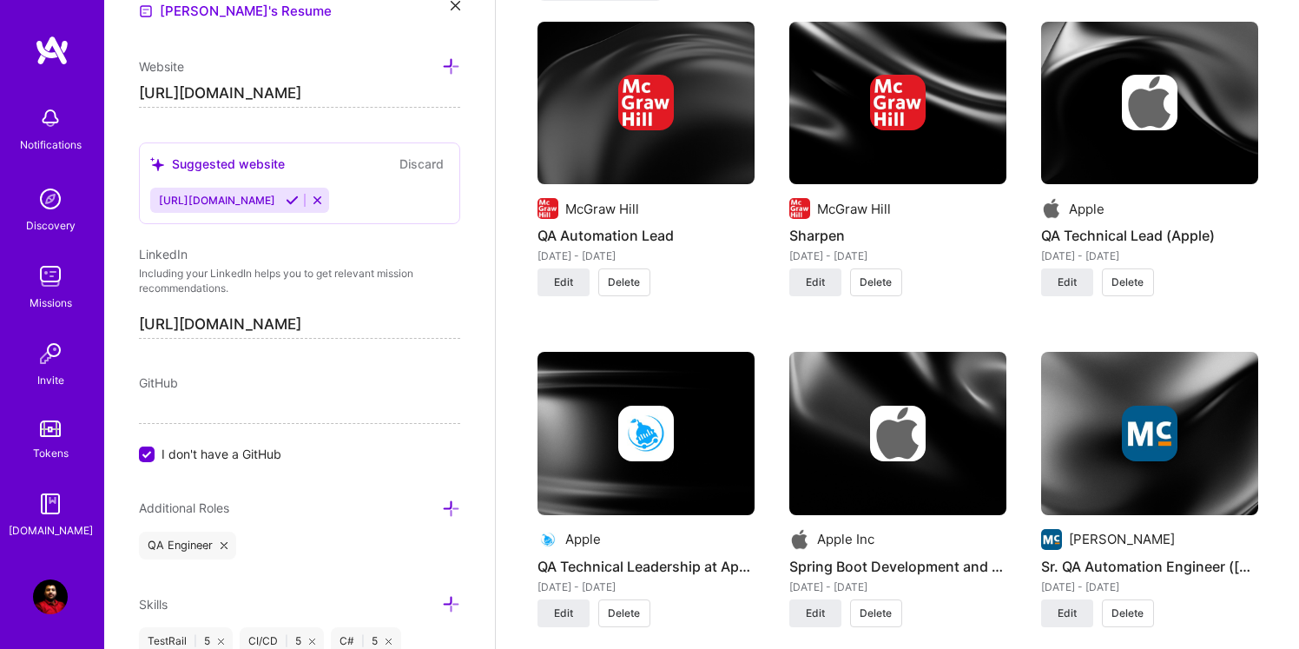
click at [620, 272] on button "Delete" at bounding box center [624, 282] width 52 height 28
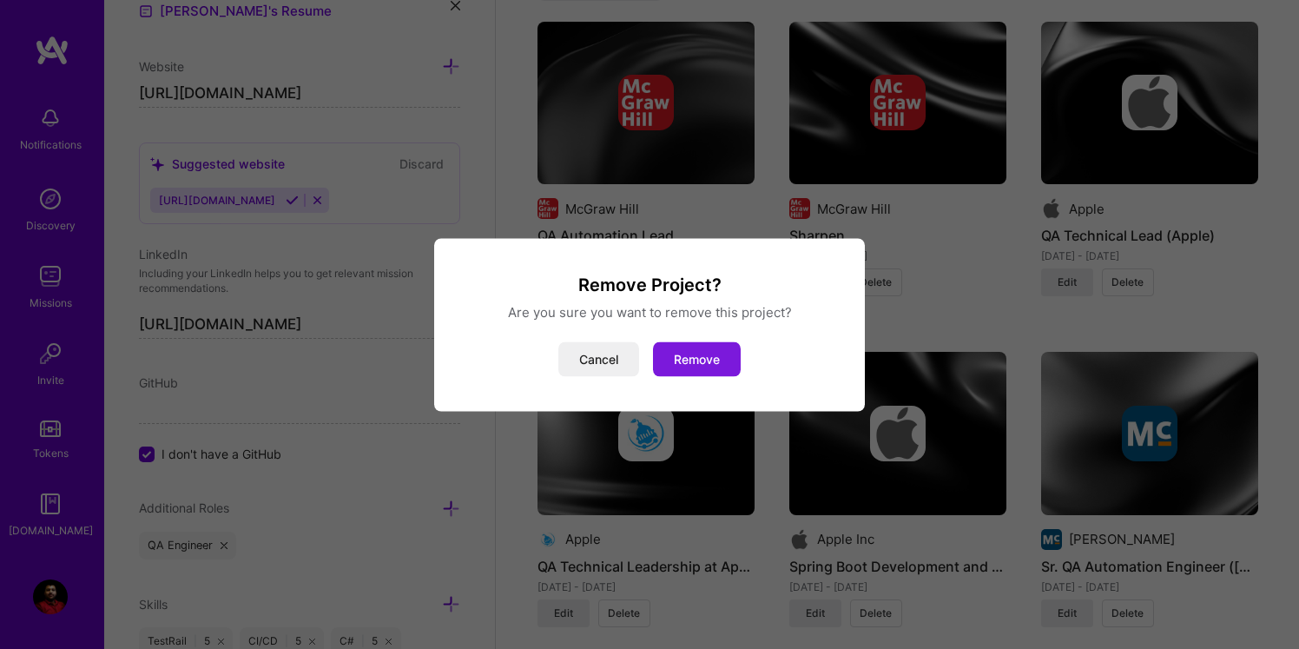
click at [695, 362] on button "Remove" at bounding box center [697, 358] width 88 height 35
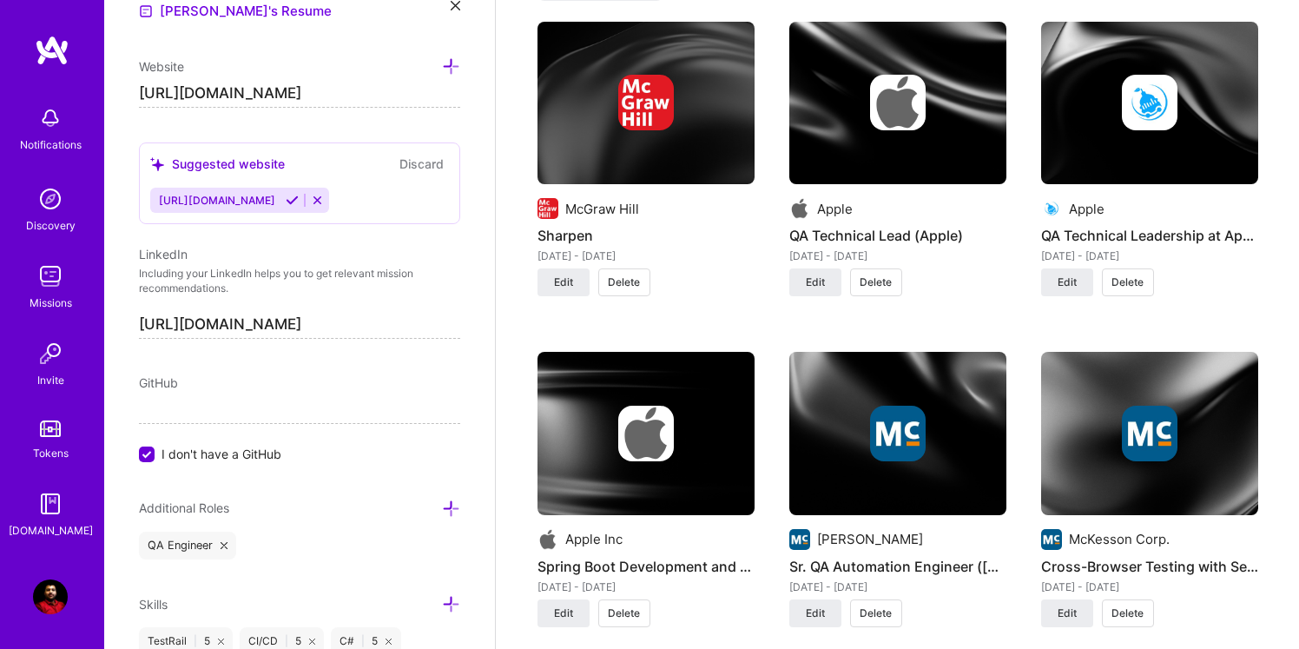
click at [626, 276] on span "Delete" at bounding box center [624, 282] width 32 height 16
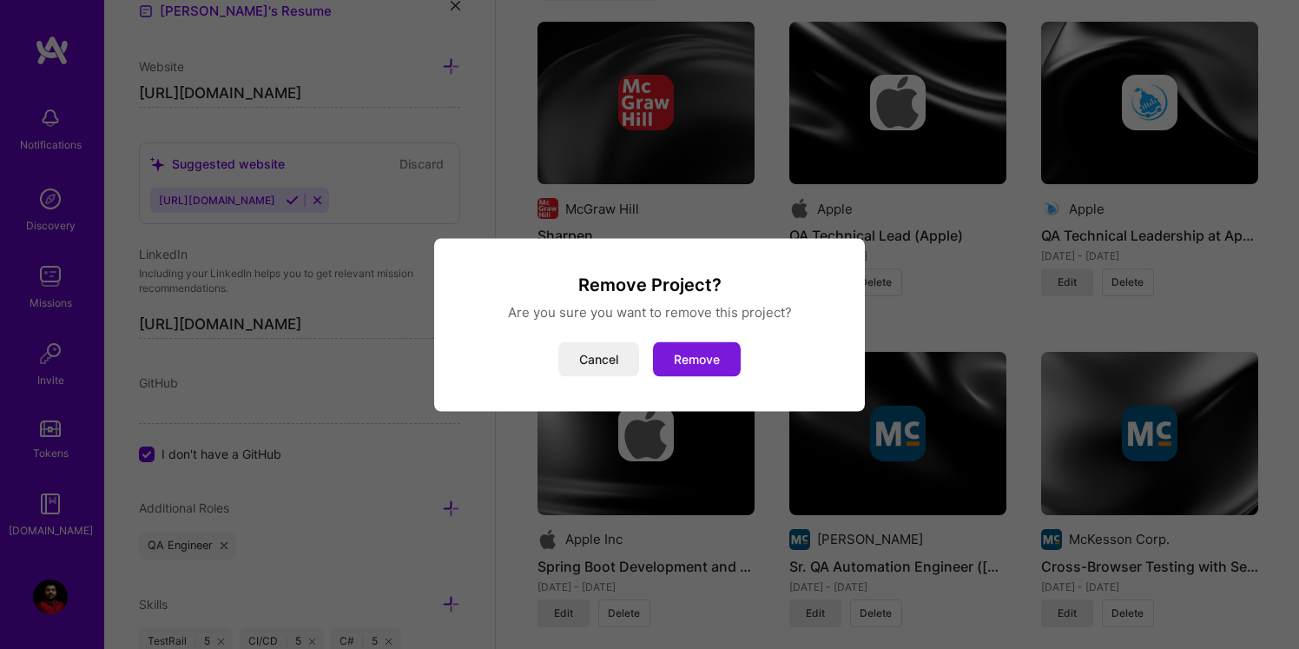
click at [699, 359] on button "Remove" at bounding box center [697, 358] width 88 height 35
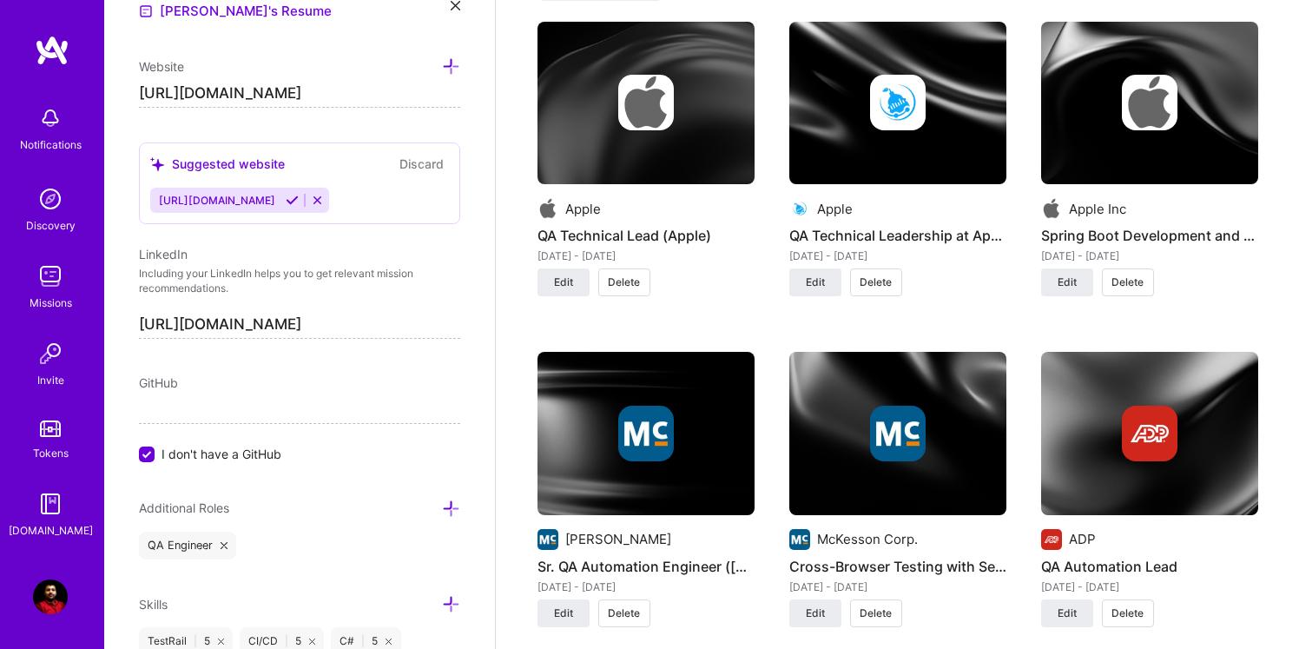
click at [638, 286] on span "Delete" at bounding box center [624, 282] width 32 height 16
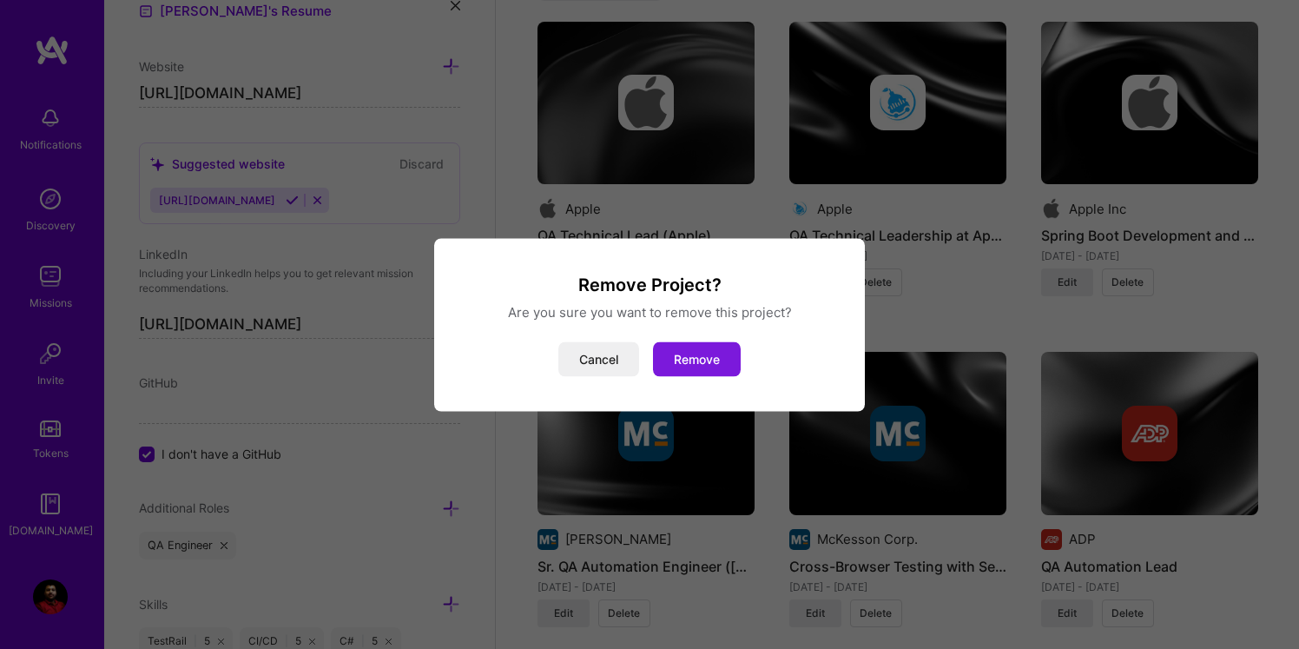
click at [701, 355] on button "Remove" at bounding box center [697, 358] width 88 height 35
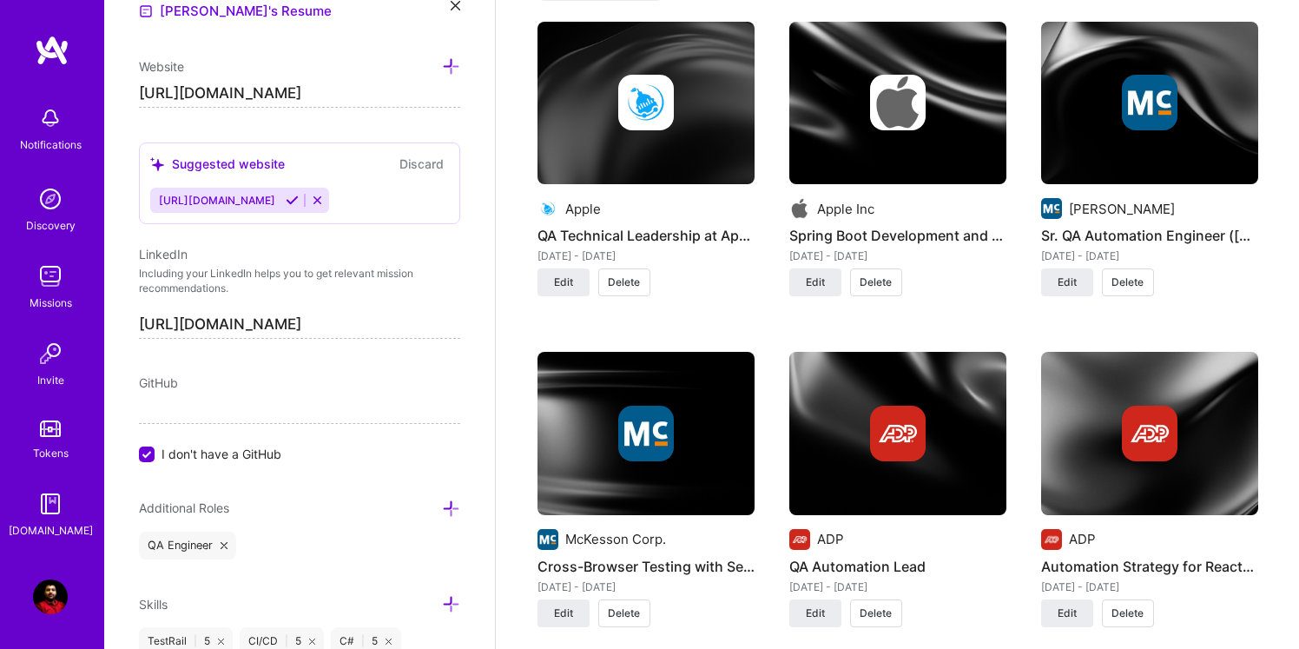
click at [629, 276] on span "Delete" at bounding box center [624, 282] width 32 height 16
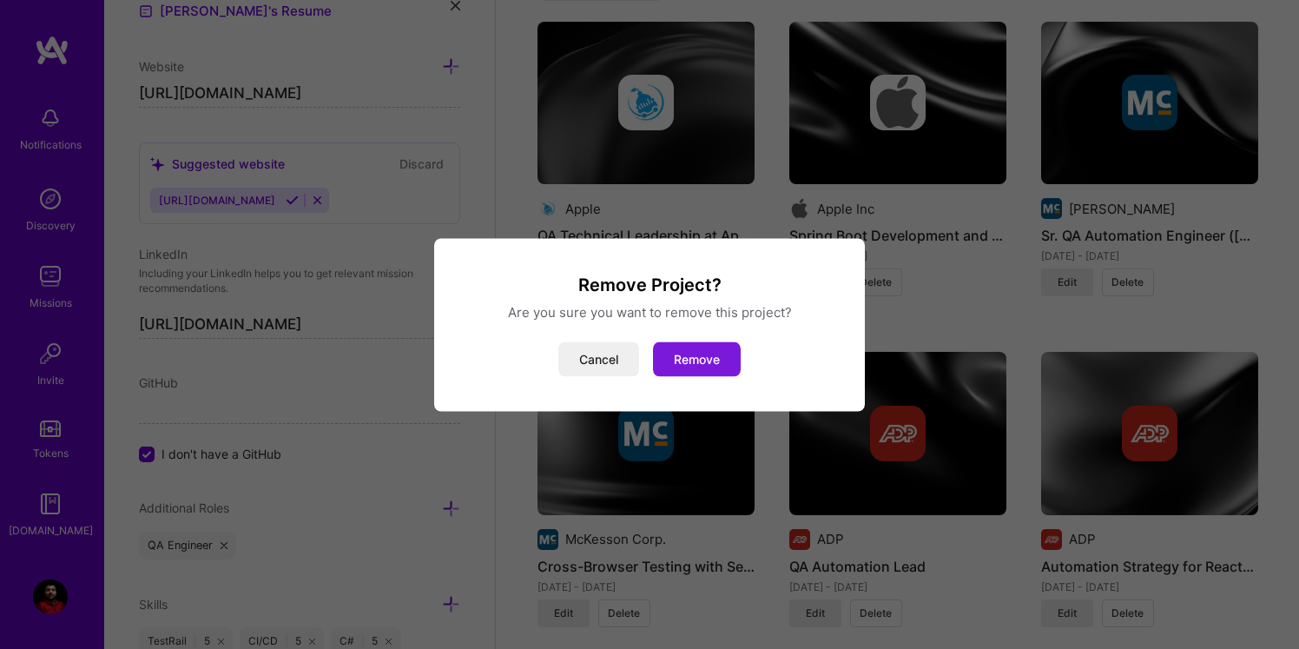
click at [703, 361] on button "Remove" at bounding box center [697, 358] width 88 height 35
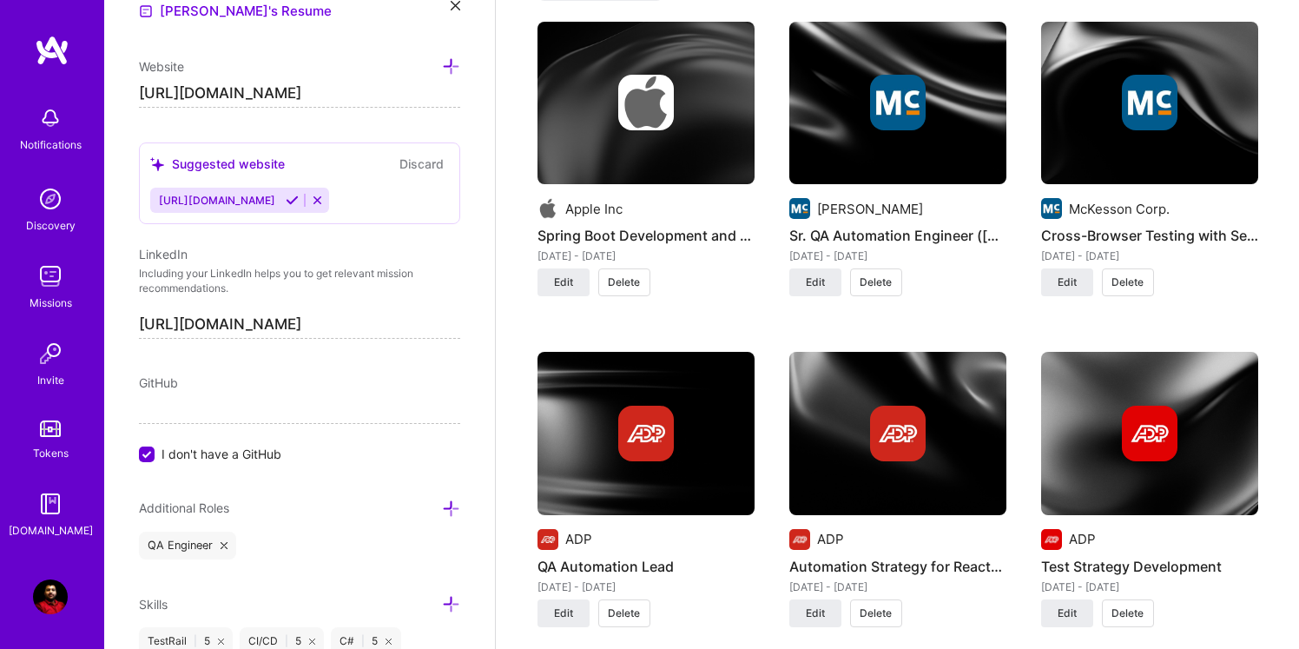
click at [622, 278] on span "Delete" at bounding box center [624, 282] width 32 height 16
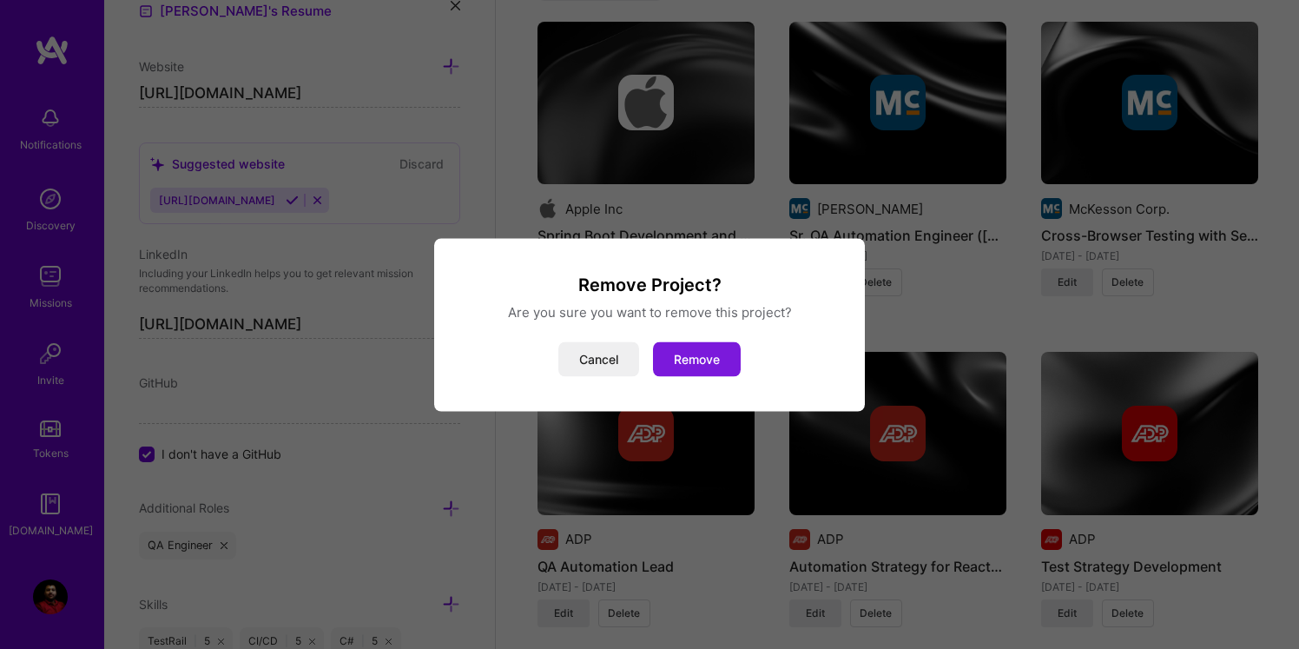
click at [686, 369] on button "Remove" at bounding box center [697, 358] width 88 height 35
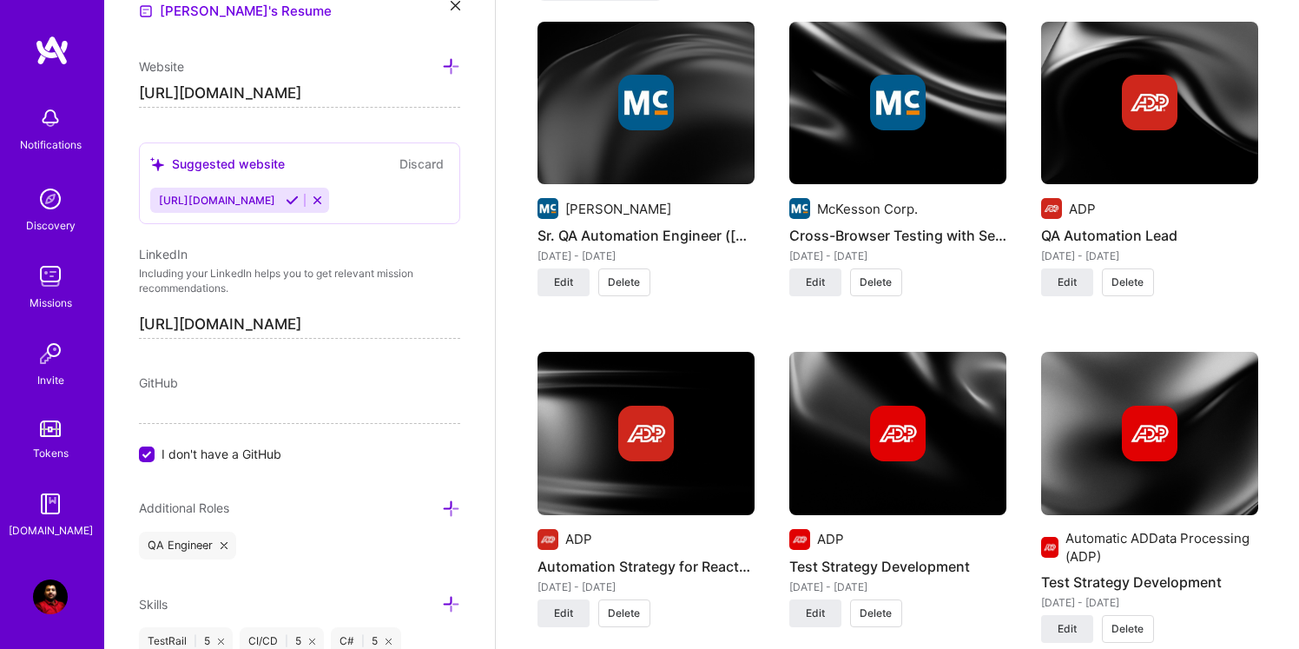
click at [628, 278] on span "Delete" at bounding box center [624, 282] width 32 height 16
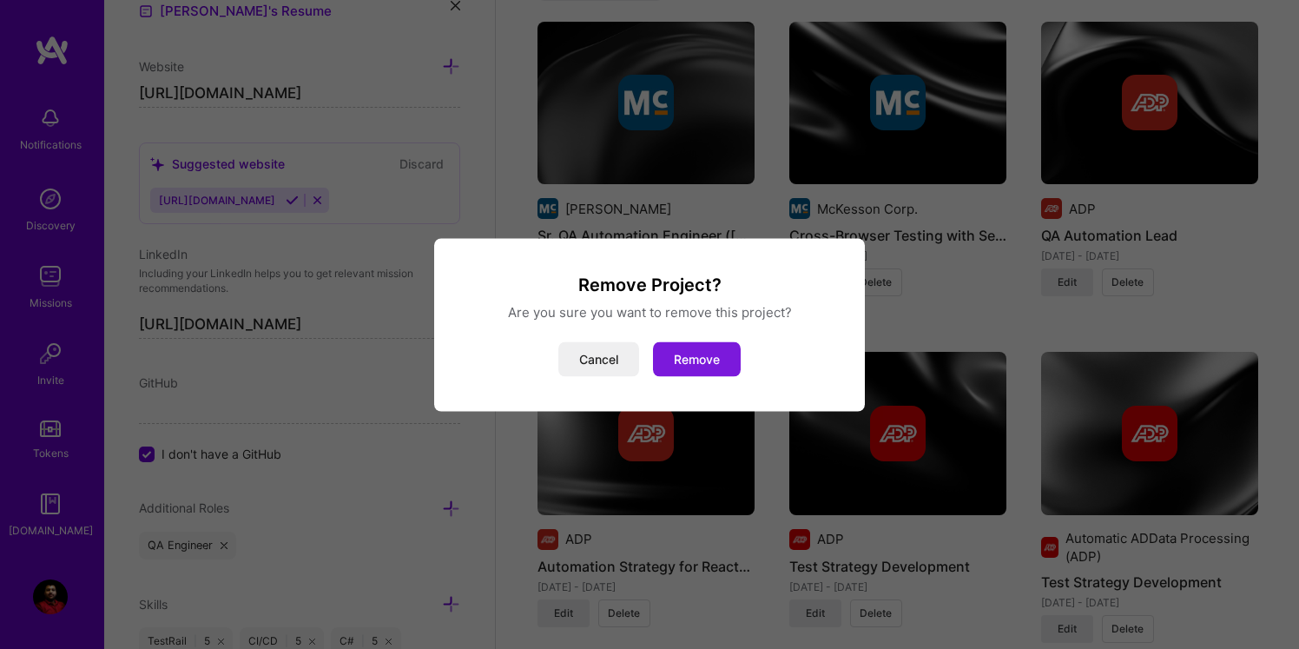
click at [710, 359] on button "Remove" at bounding box center [697, 358] width 88 height 35
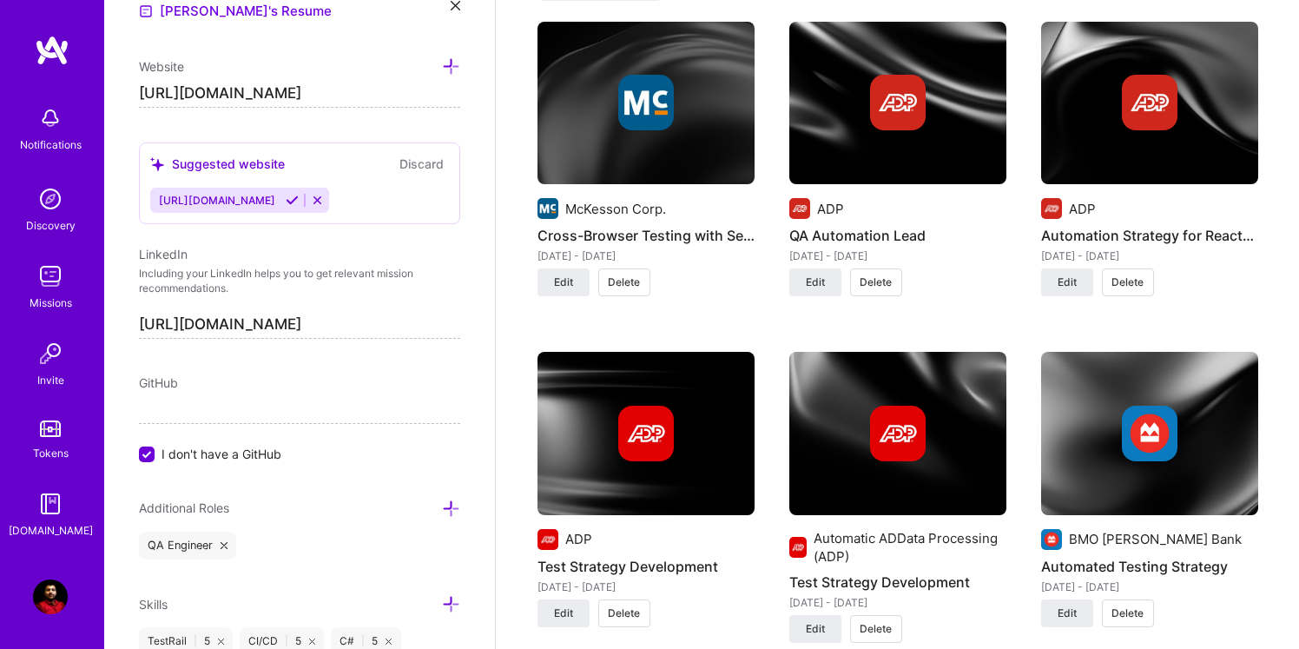
click at [622, 279] on span "Delete" at bounding box center [624, 282] width 32 height 16
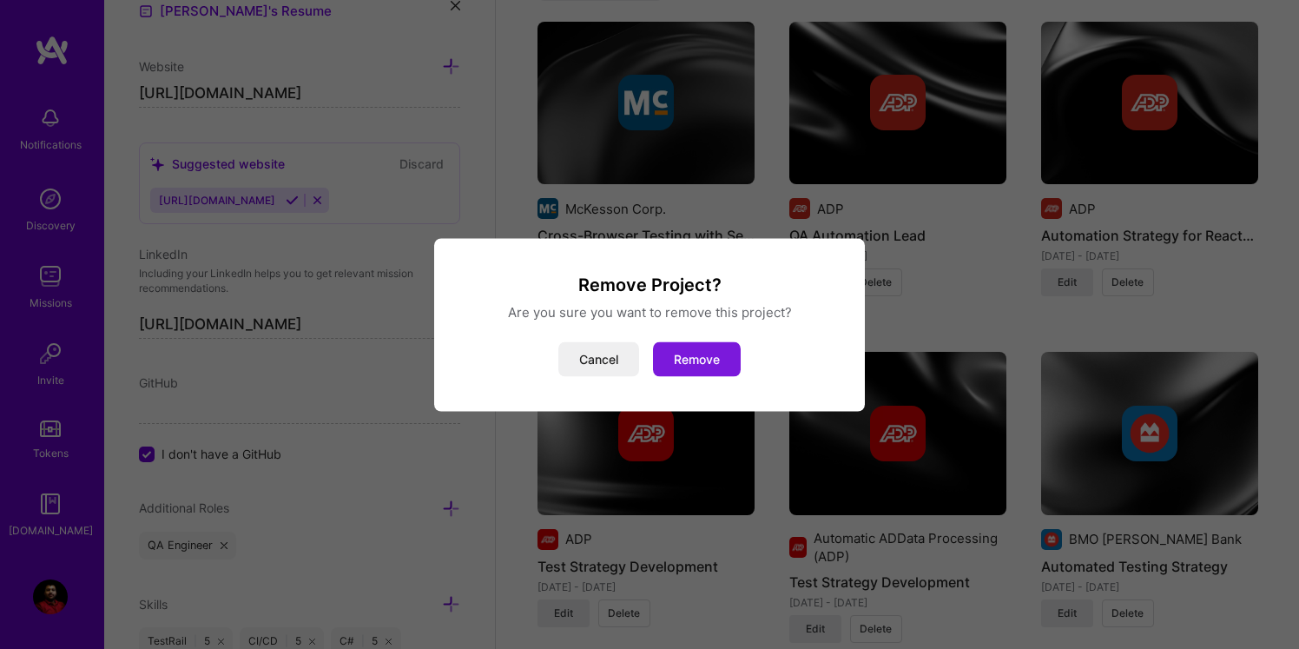
click at [690, 359] on button "Remove" at bounding box center [697, 358] width 88 height 35
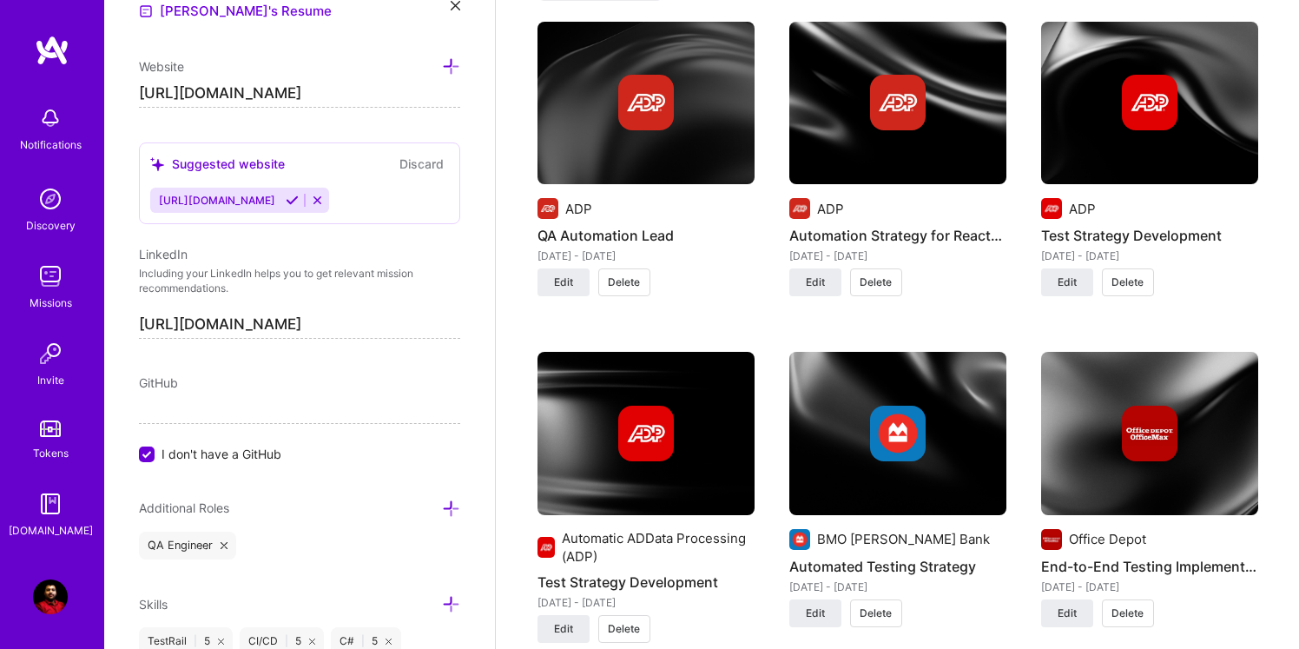
click at [622, 283] on span "Delete" at bounding box center [624, 282] width 32 height 16
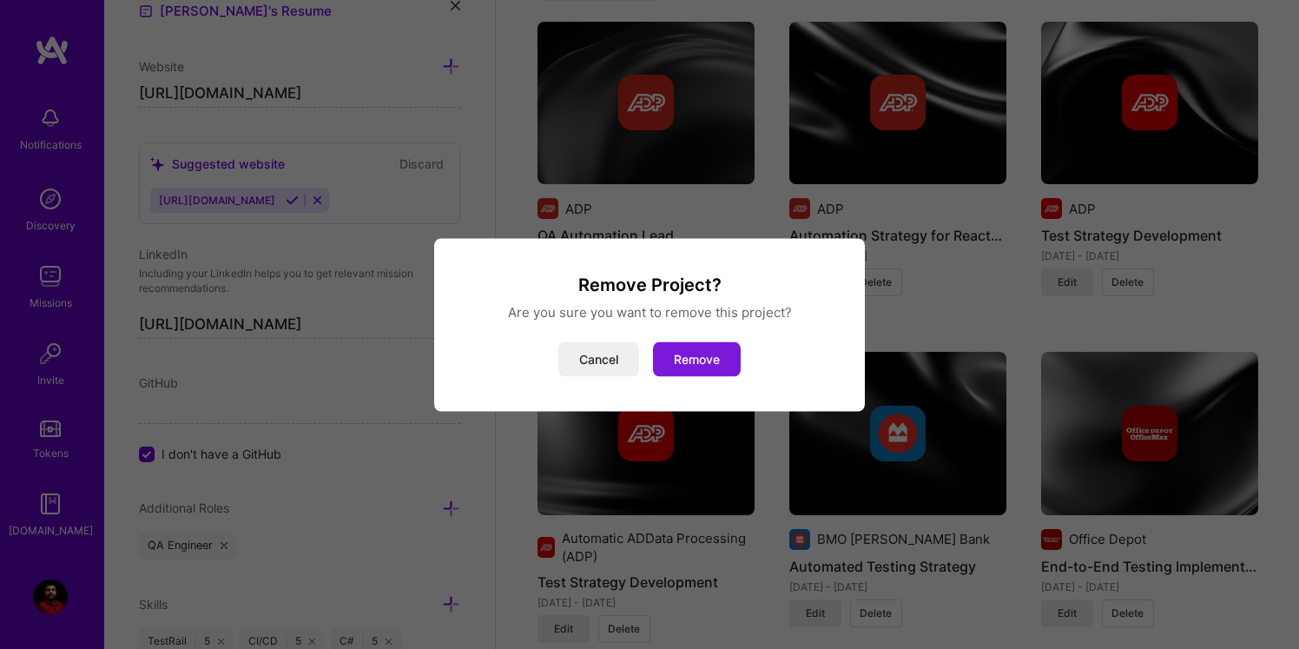
click at [702, 366] on button "Remove" at bounding box center [697, 358] width 88 height 35
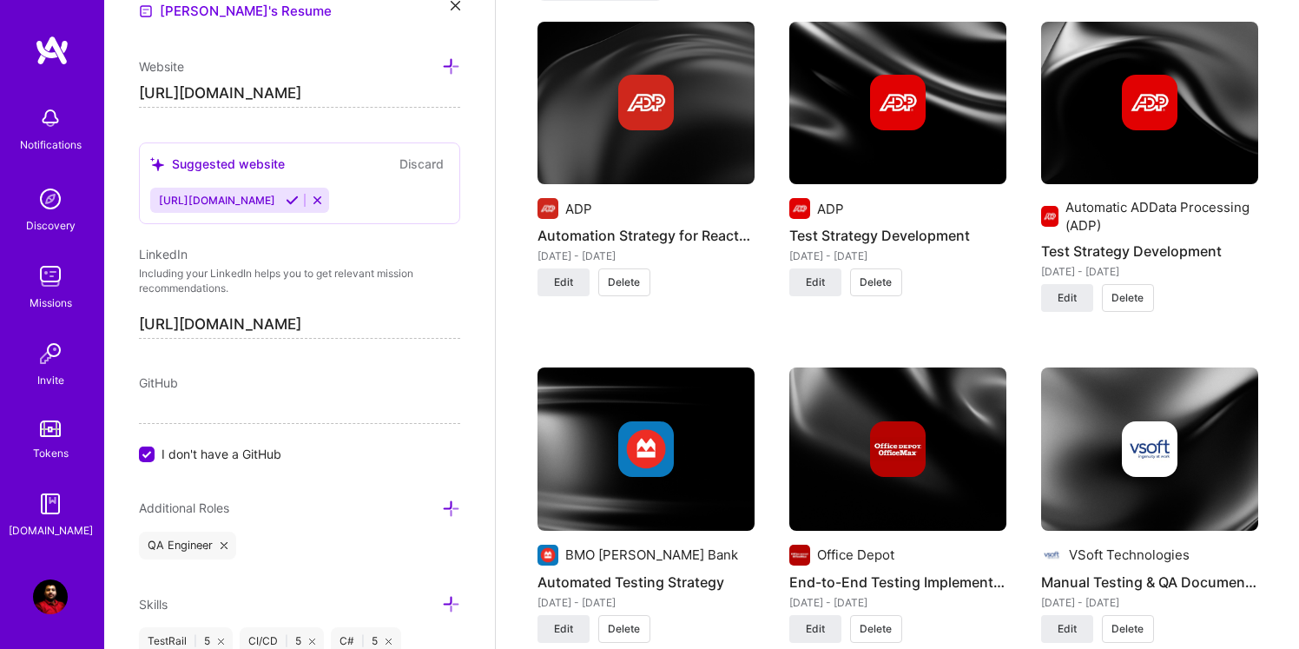
click at [621, 286] on span "Delete" at bounding box center [624, 282] width 32 height 16
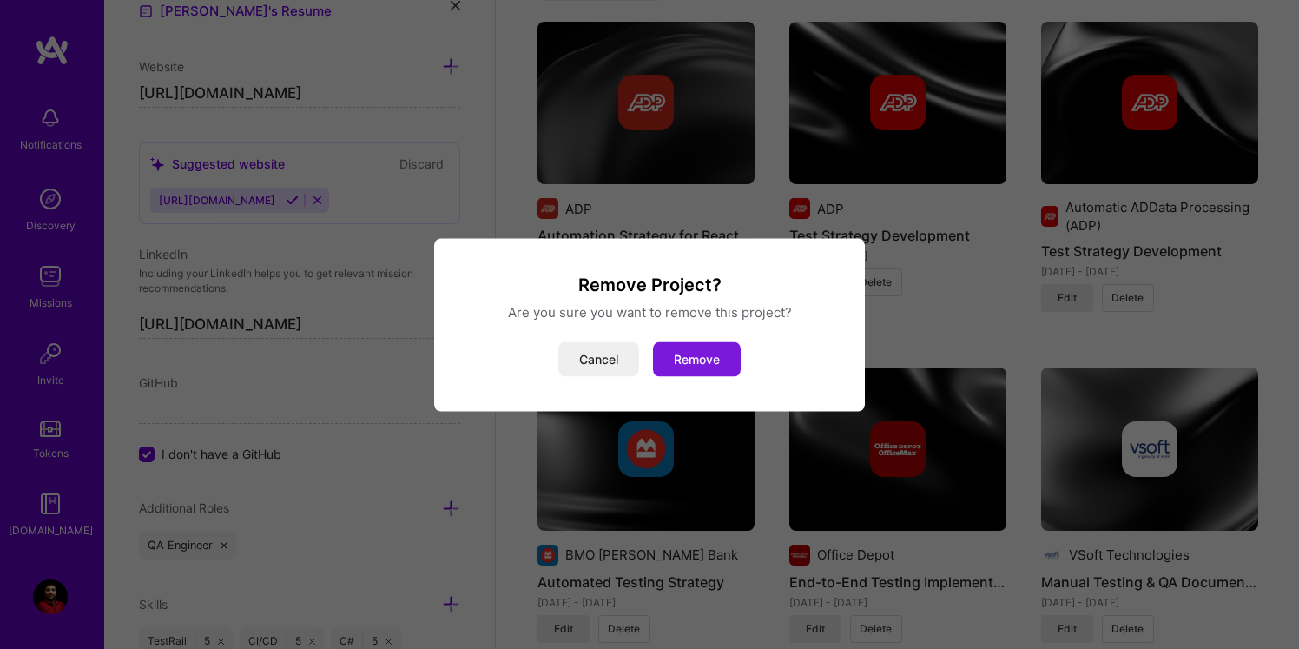
click at [687, 358] on button "Remove" at bounding box center [697, 358] width 88 height 35
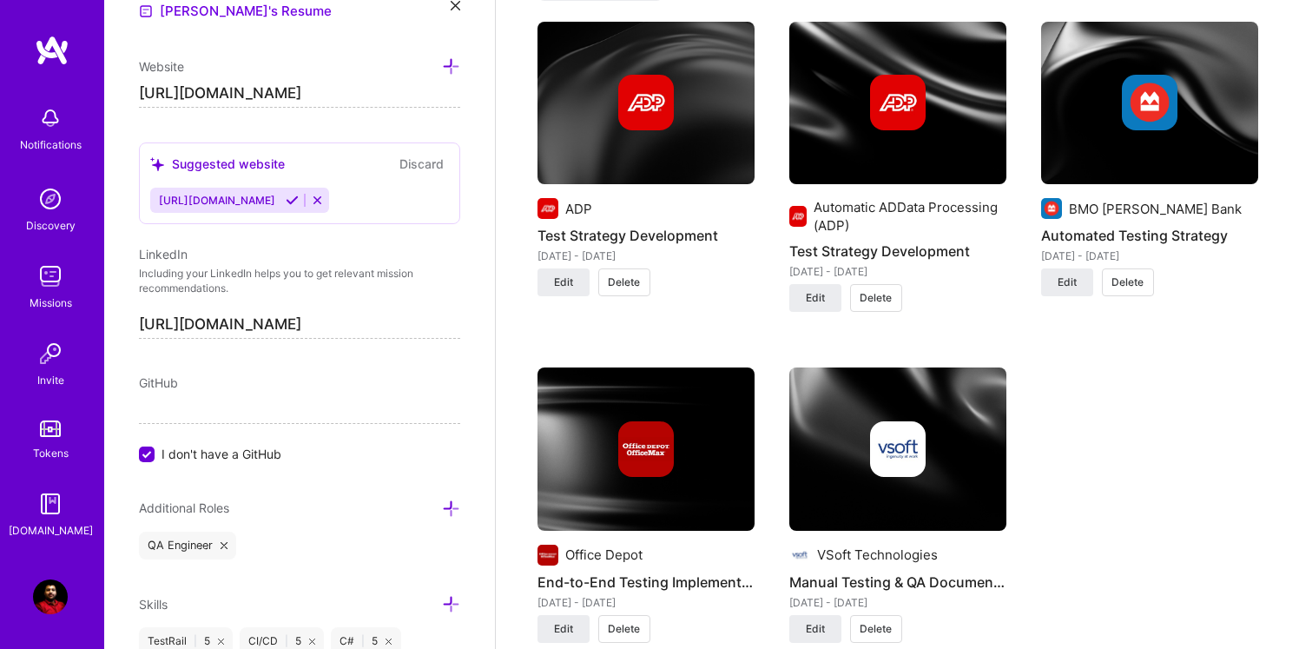
click at [617, 287] on span "Delete" at bounding box center [624, 282] width 32 height 16
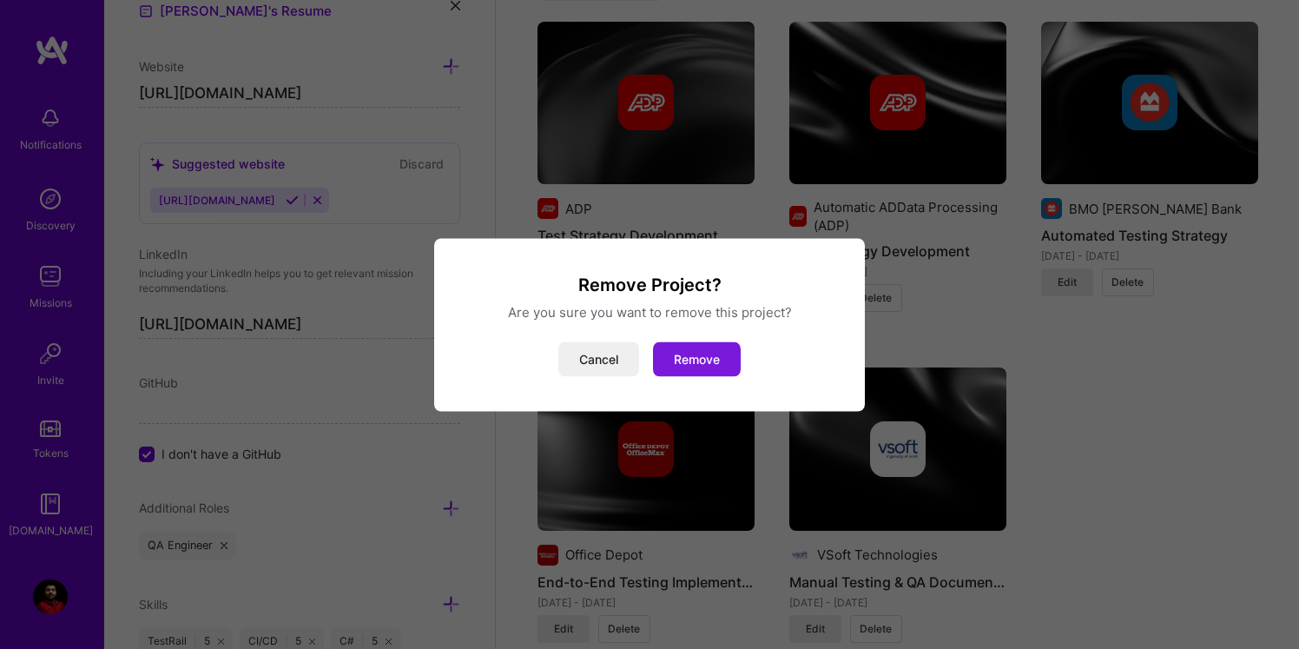
click at [687, 369] on button "Remove" at bounding box center [697, 358] width 88 height 35
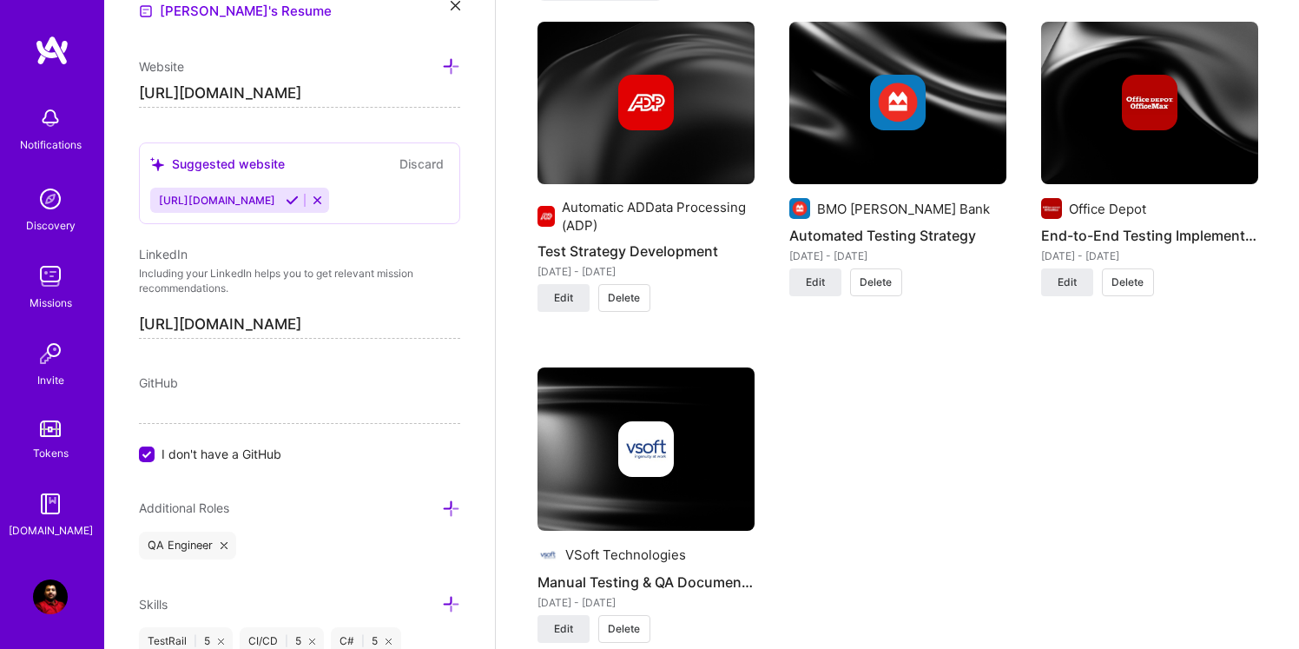
click at [635, 296] on span "Delete" at bounding box center [624, 298] width 32 height 16
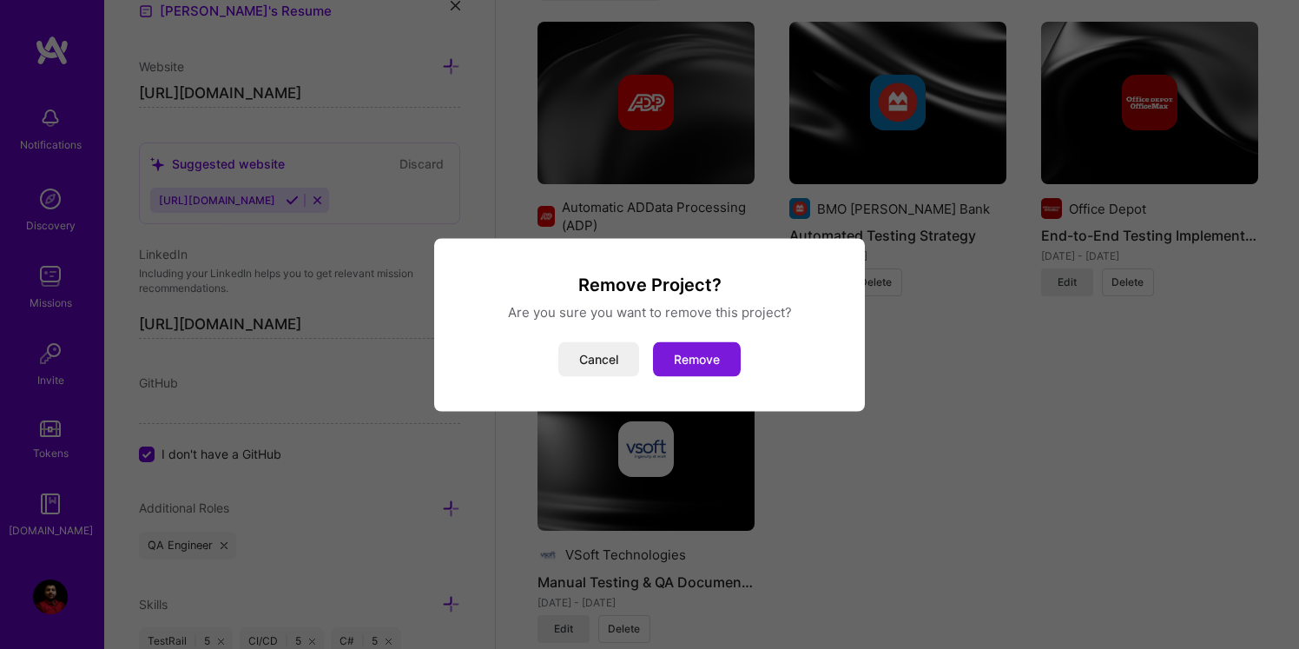
click at [717, 371] on button "Remove" at bounding box center [697, 358] width 88 height 35
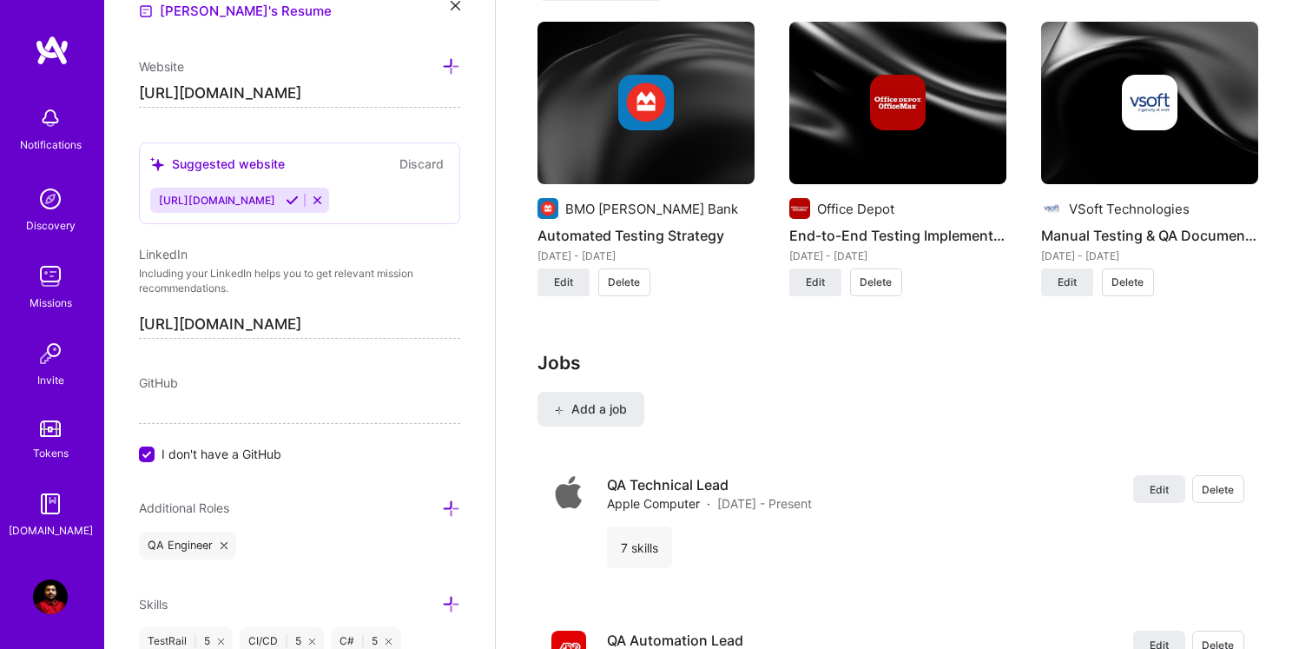
click at [636, 281] on span "Delete" at bounding box center [624, 282] width 32 height 16
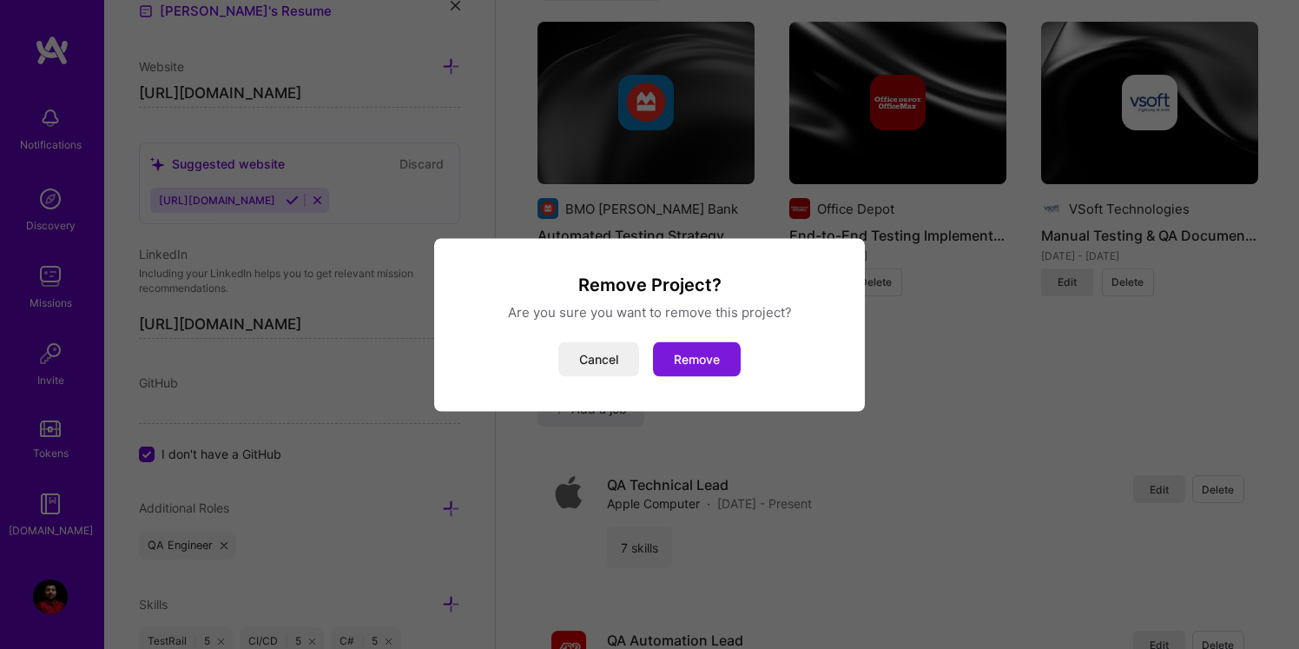
click at [693, 356] on button "Remove" at bounding box center [697, 358] width 88 height 35
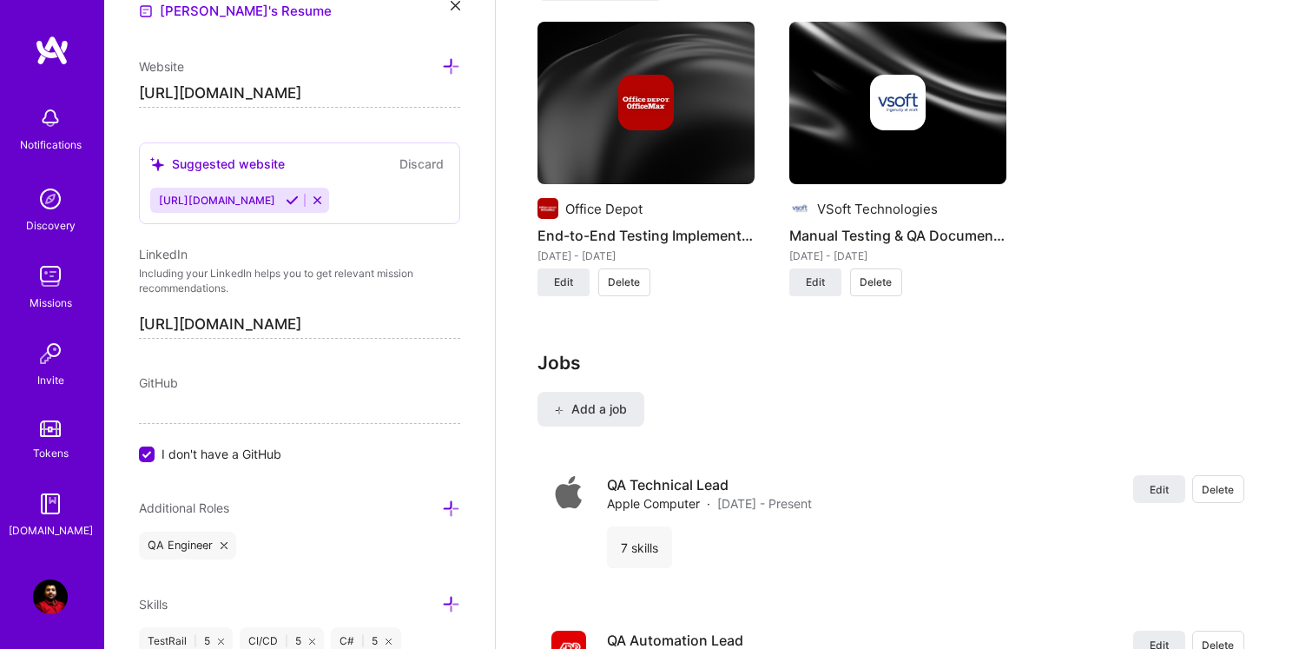
click at [628, 283] on span "Delete" at bounding box center [624, 282] width 32 height 16
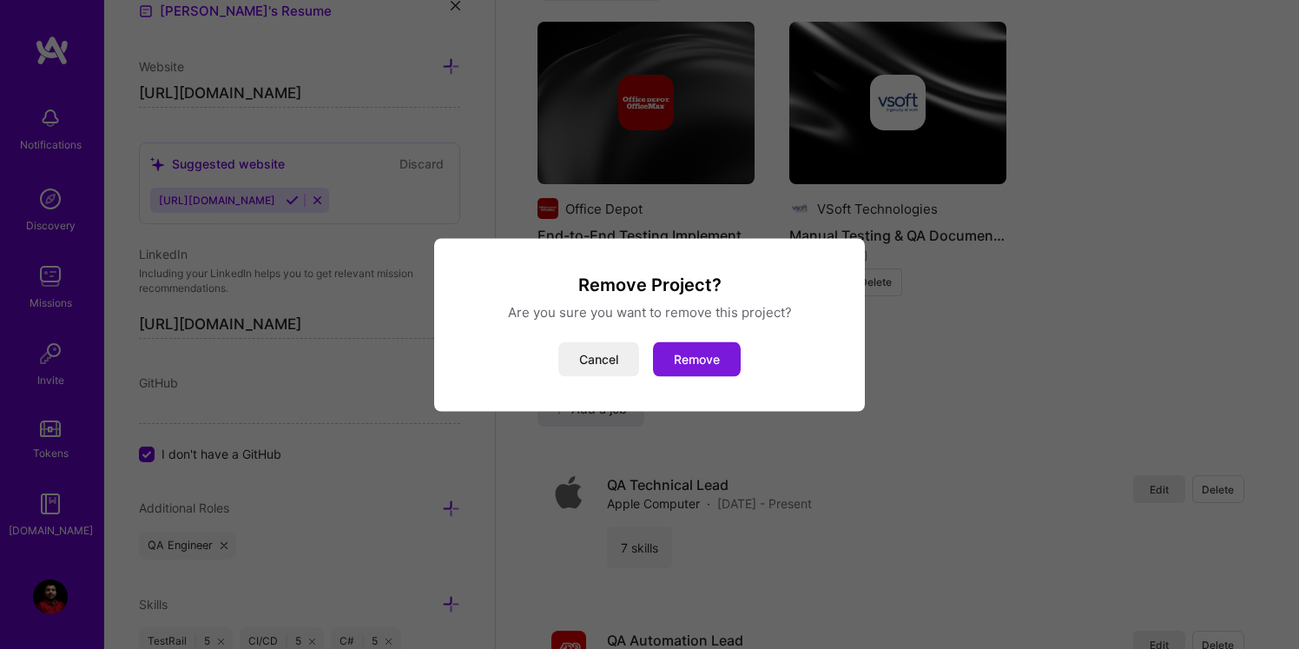
click at [702, 363] on button "Remove" at bounding box center [697, 358] width 88 height 35
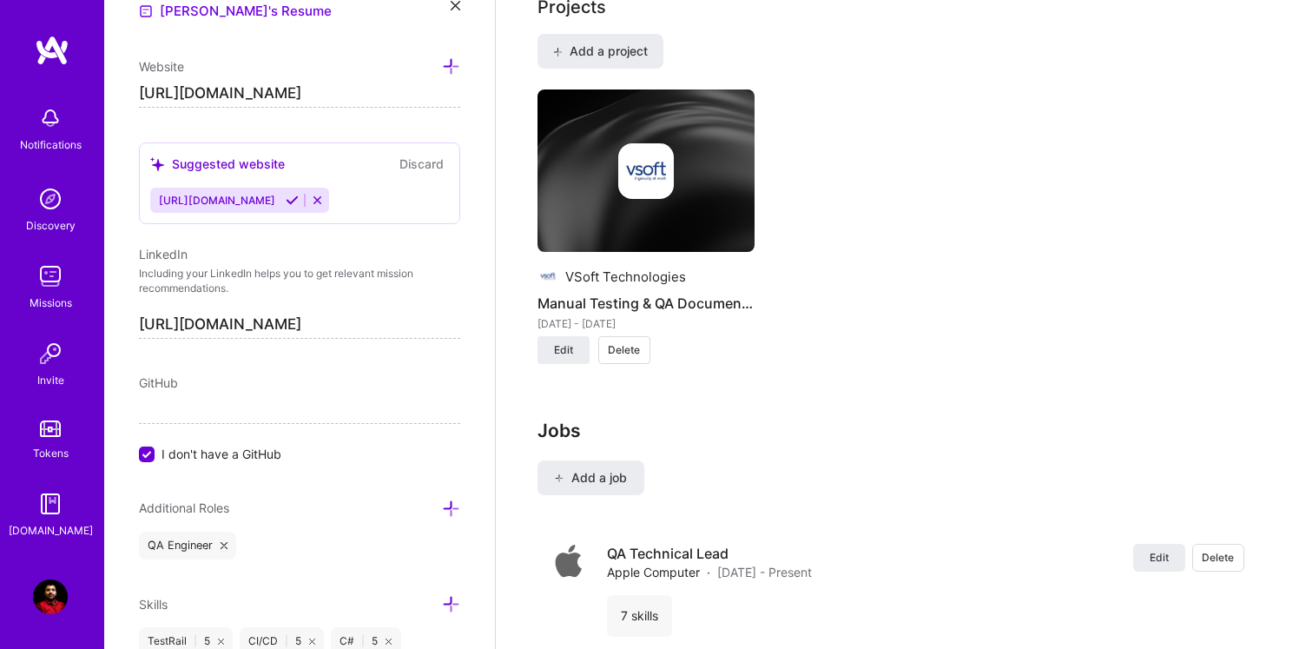
scroll to position [1442, 0]
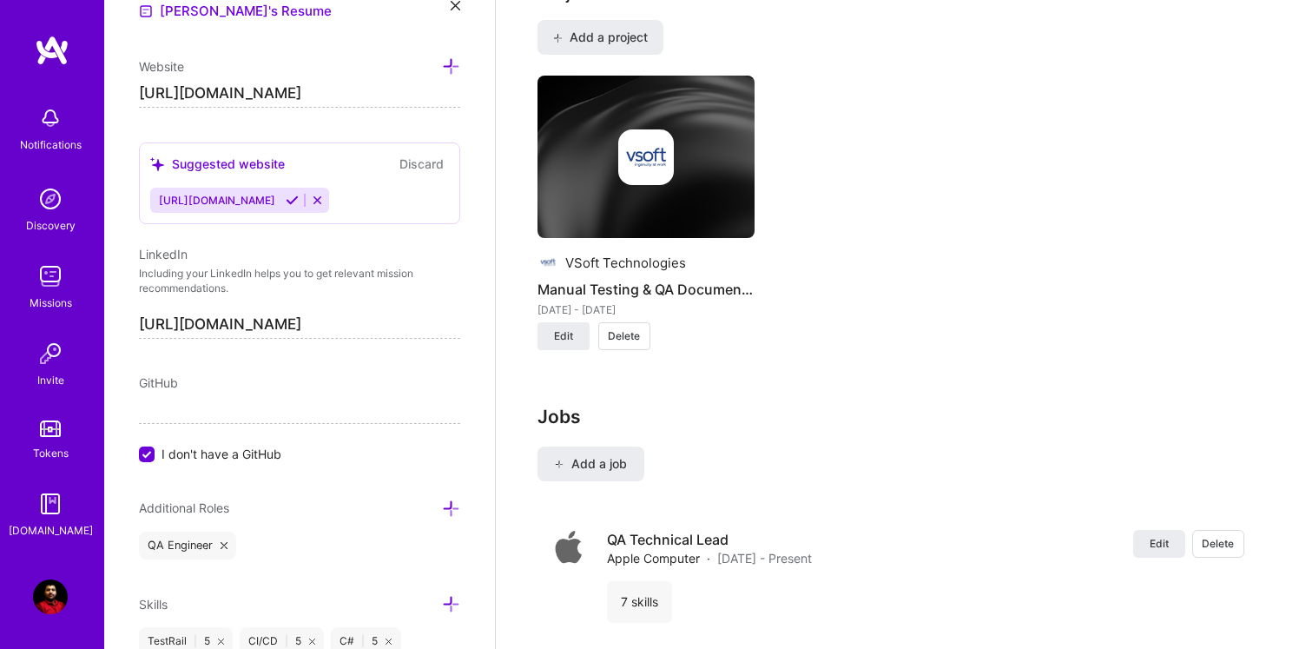
click at [626, 328] on span "Delete" at bounding box center [624, 336] width 32 height 16
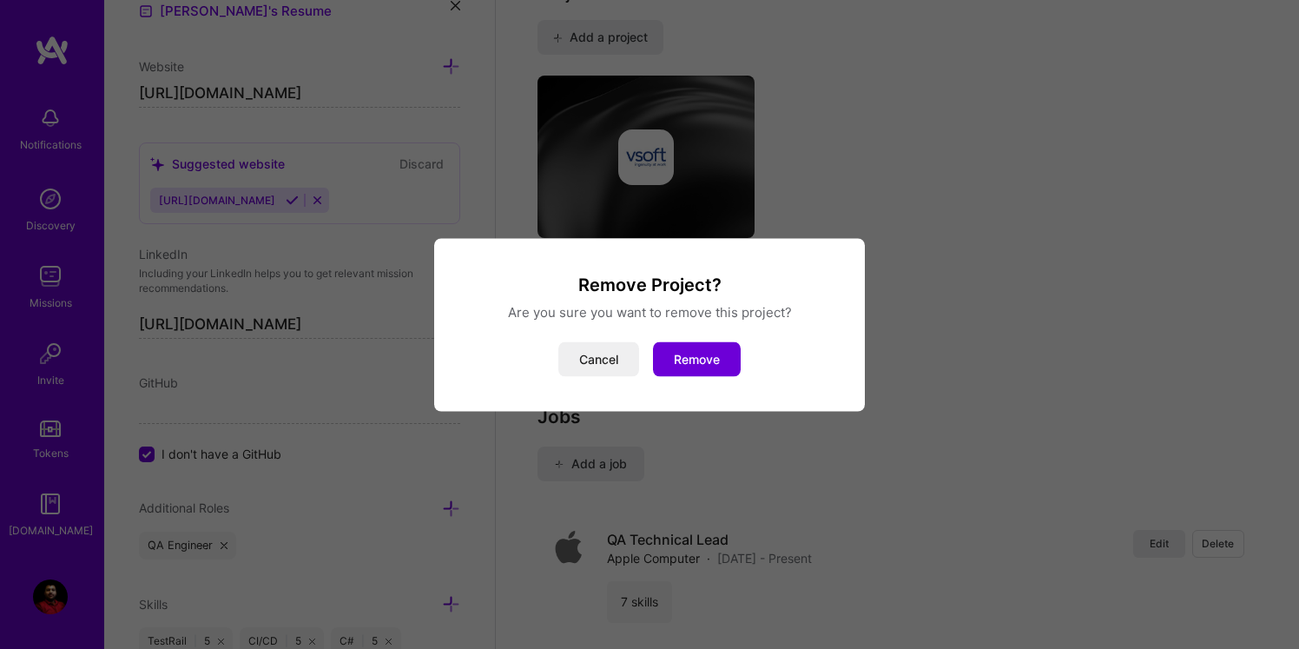
click at [822, 176] on div "Remove Project? Are you sure you want to remove this project? Cancel Remove" at bounding box center [649, 324] width 1299 height 649
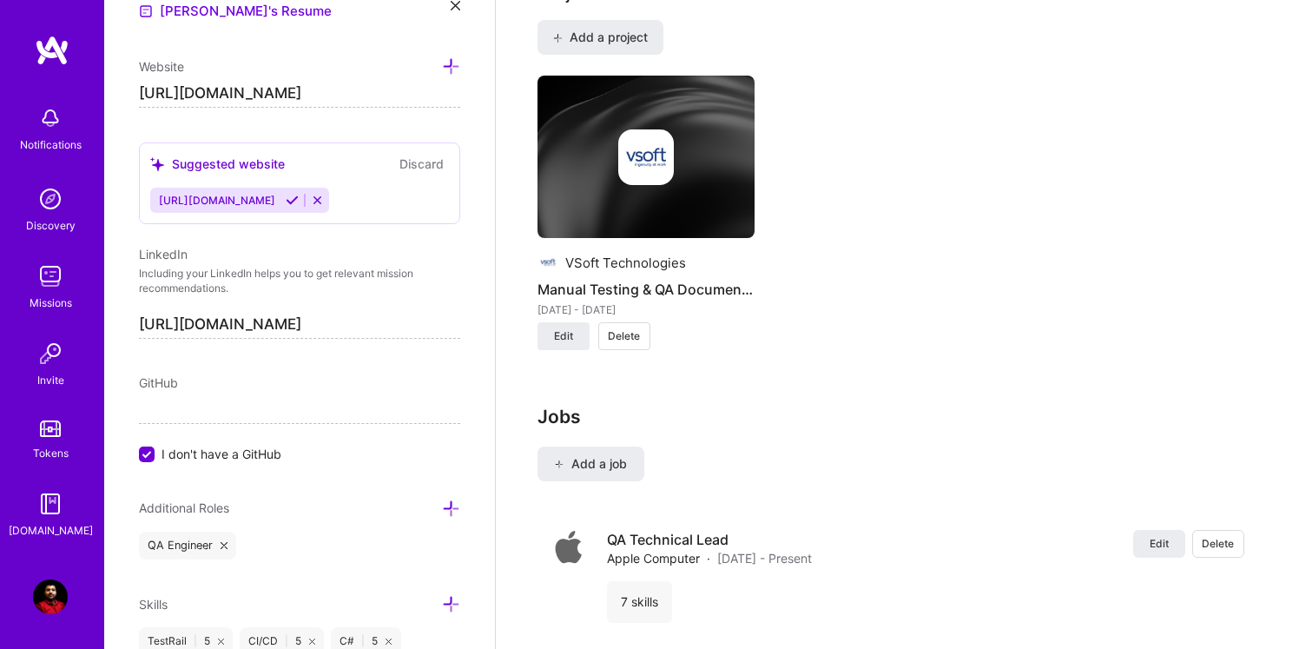
click at [575, 154] on div at bounding box center [645, 157] width 217 height 56
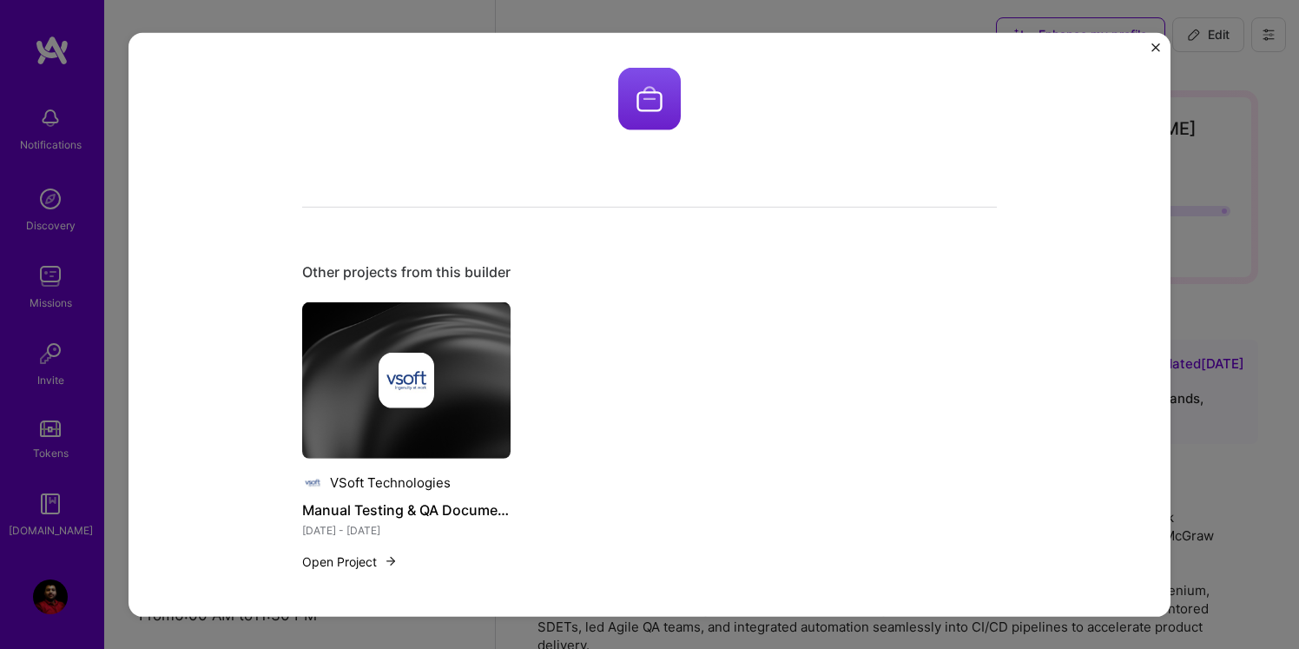
click at [364, 561] on button "Open Project" at bounding box center [350, 560] width 96 height 18
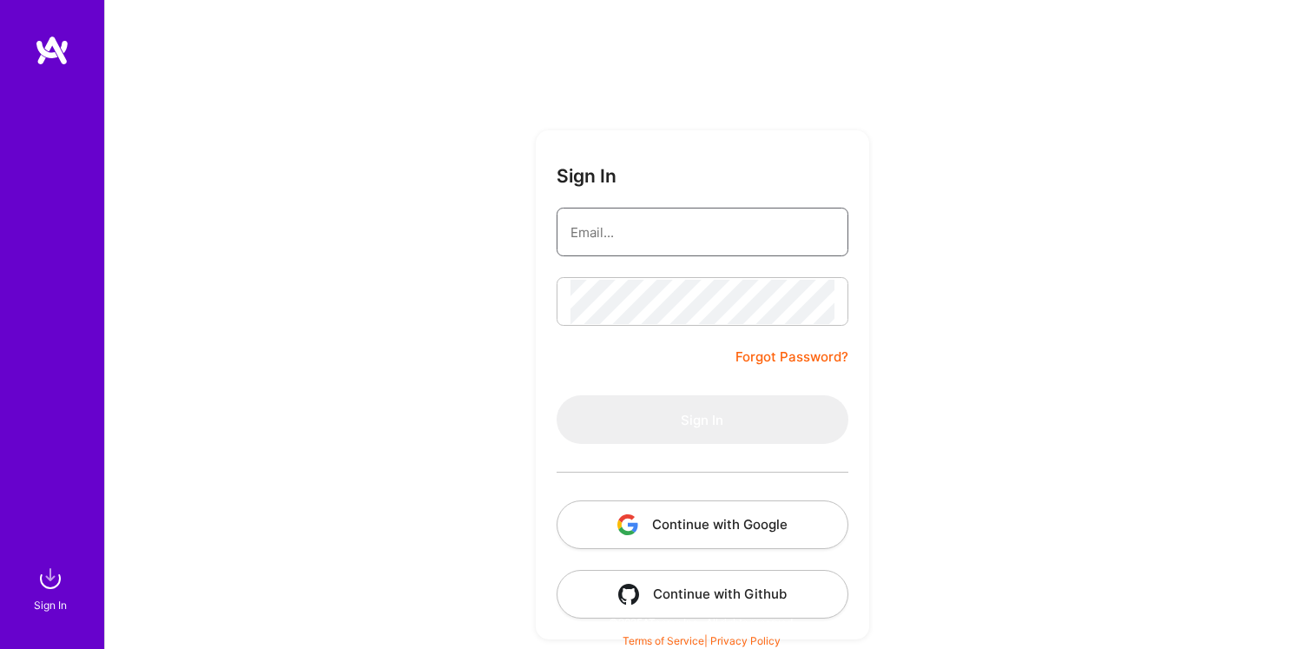
click at [636, 238] on input "email" at bounding box center [702, 232] width 264 height 44
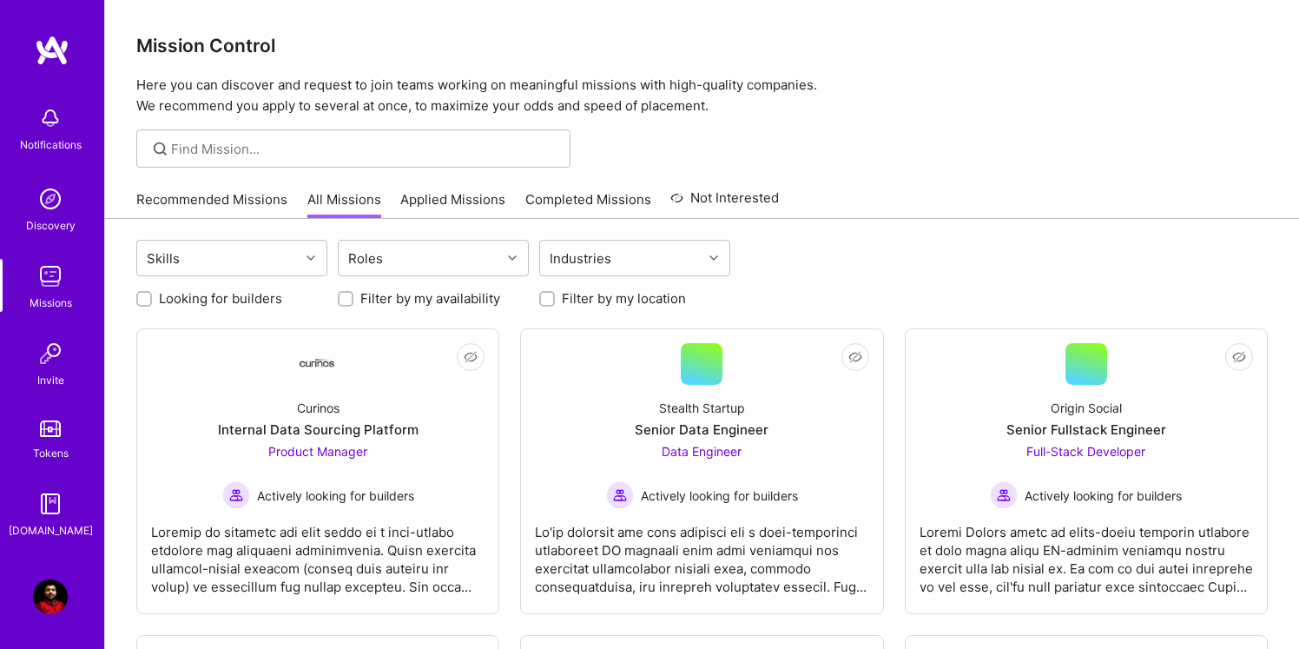
click at [41, 602] on img at bounding box center [50, 596] width 35 height 35
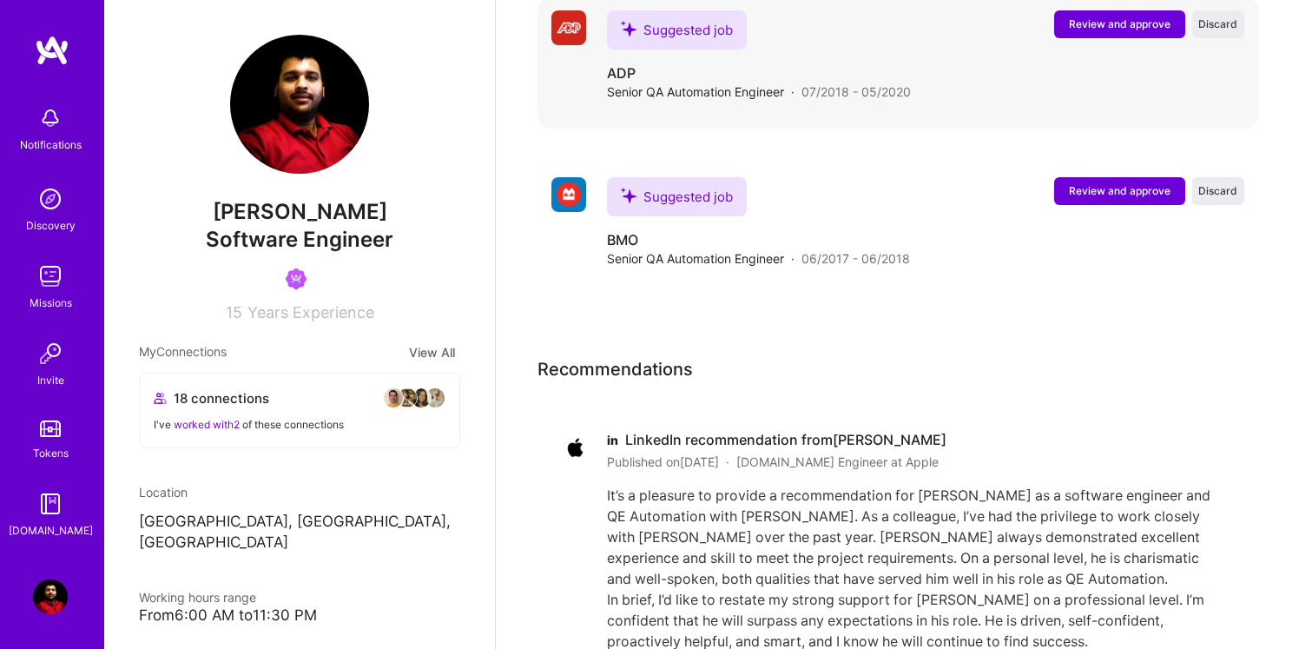
scroll to position [3217, 0]
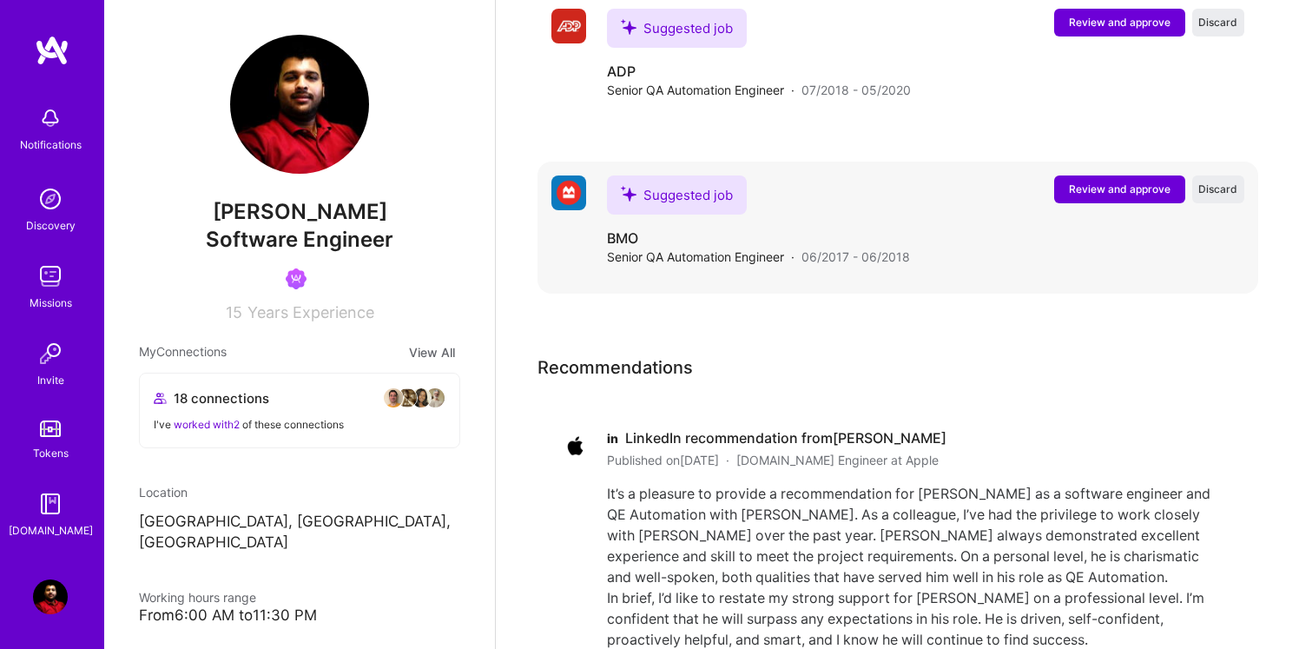
click at [1116, 181] on span "Review and approve" at bounding box center [1120, 188] width 102 height 15
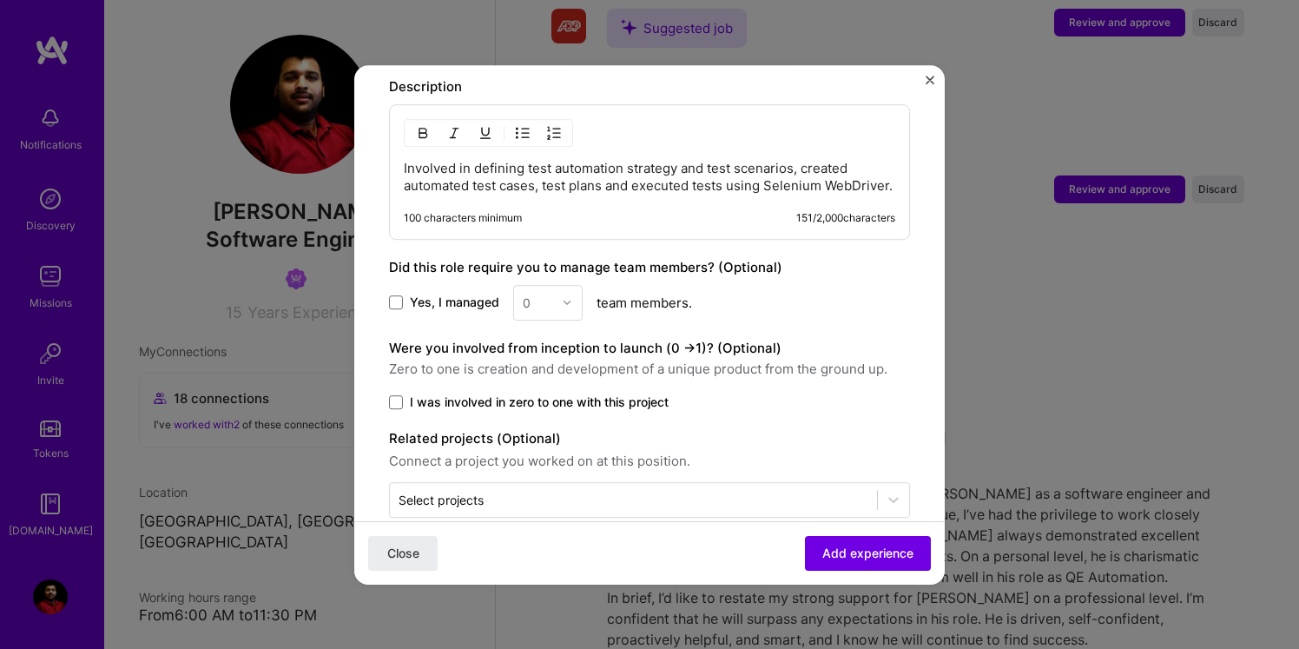
scroll to position [754, 0]
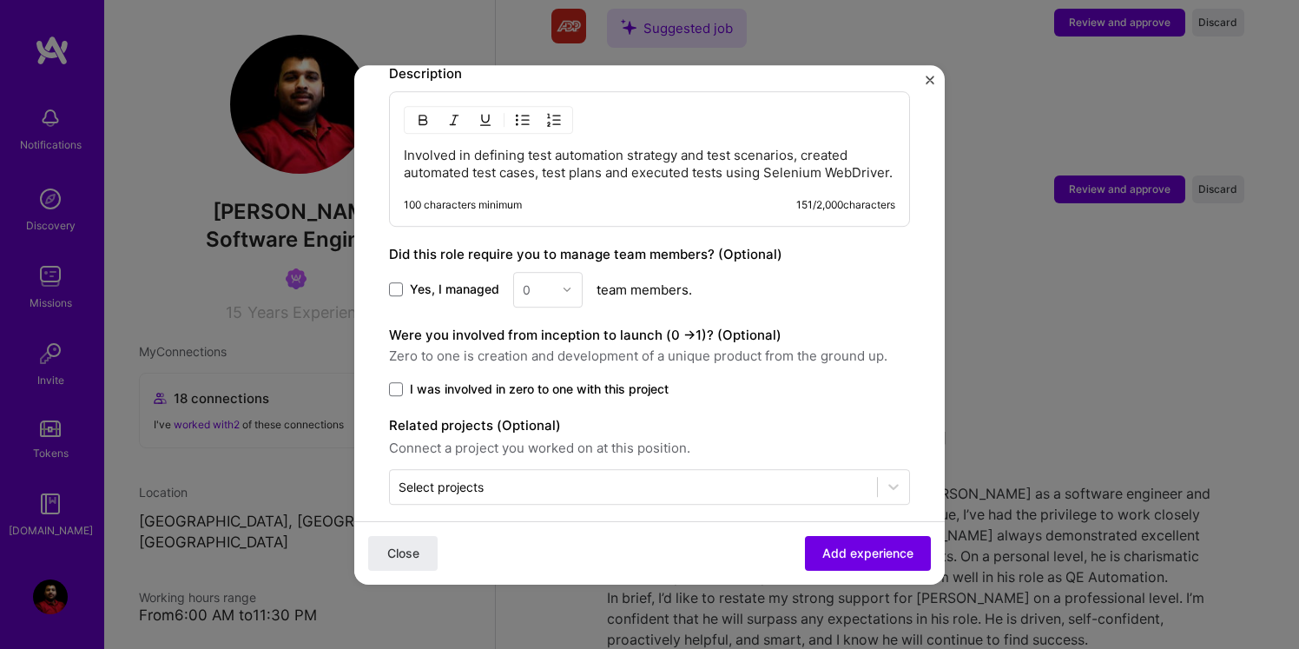
click at [927, 77] on img "Close" at bounding box center [930, 80] width 9 height 9
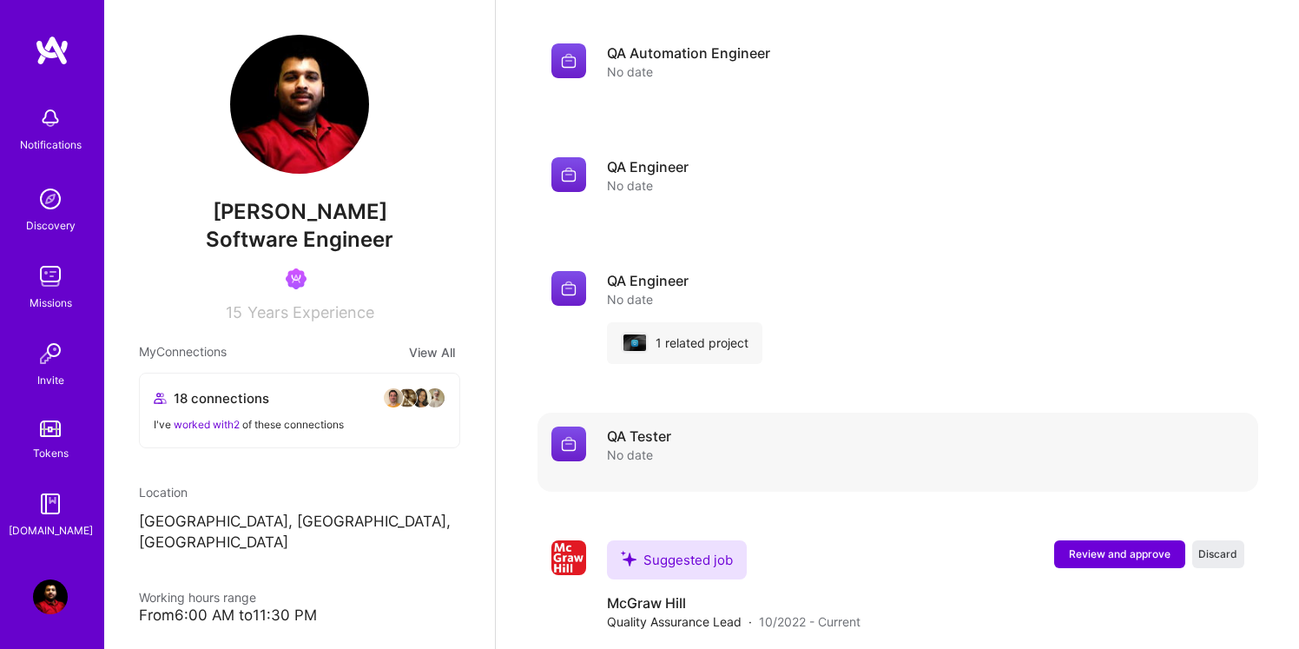
scroll to position [2184, 0]
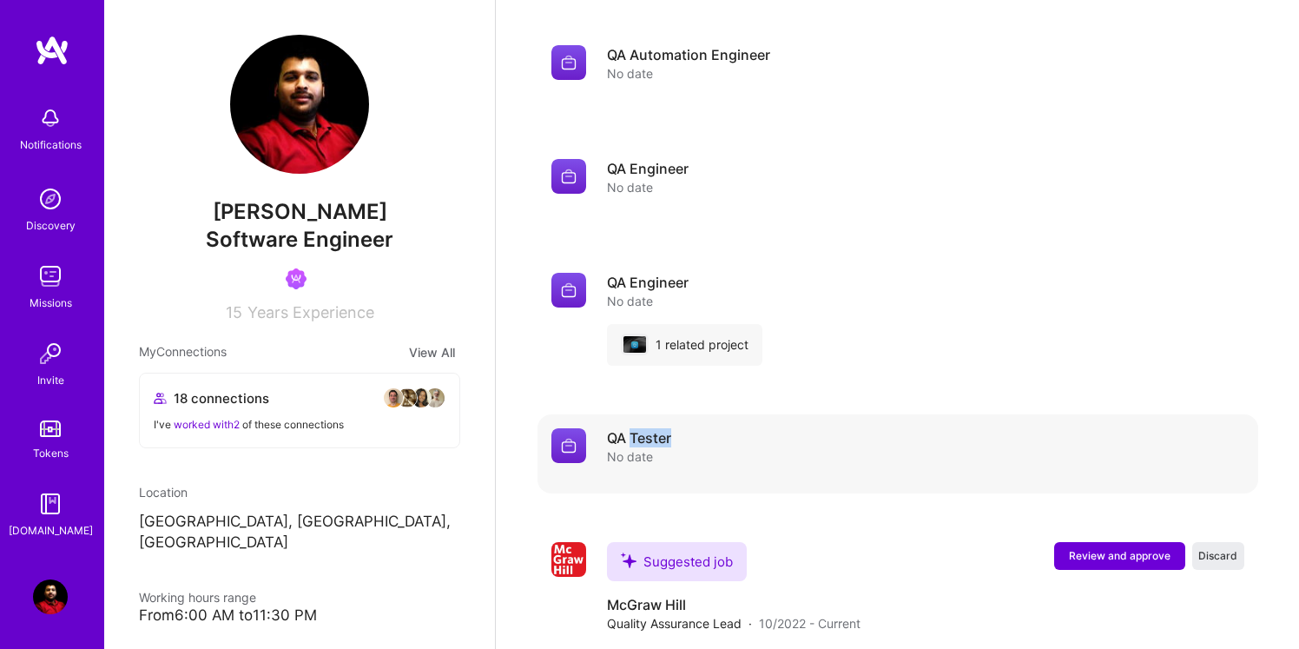
click at [578, 428] on img at bounding box center [568, 445] width 35 height 35
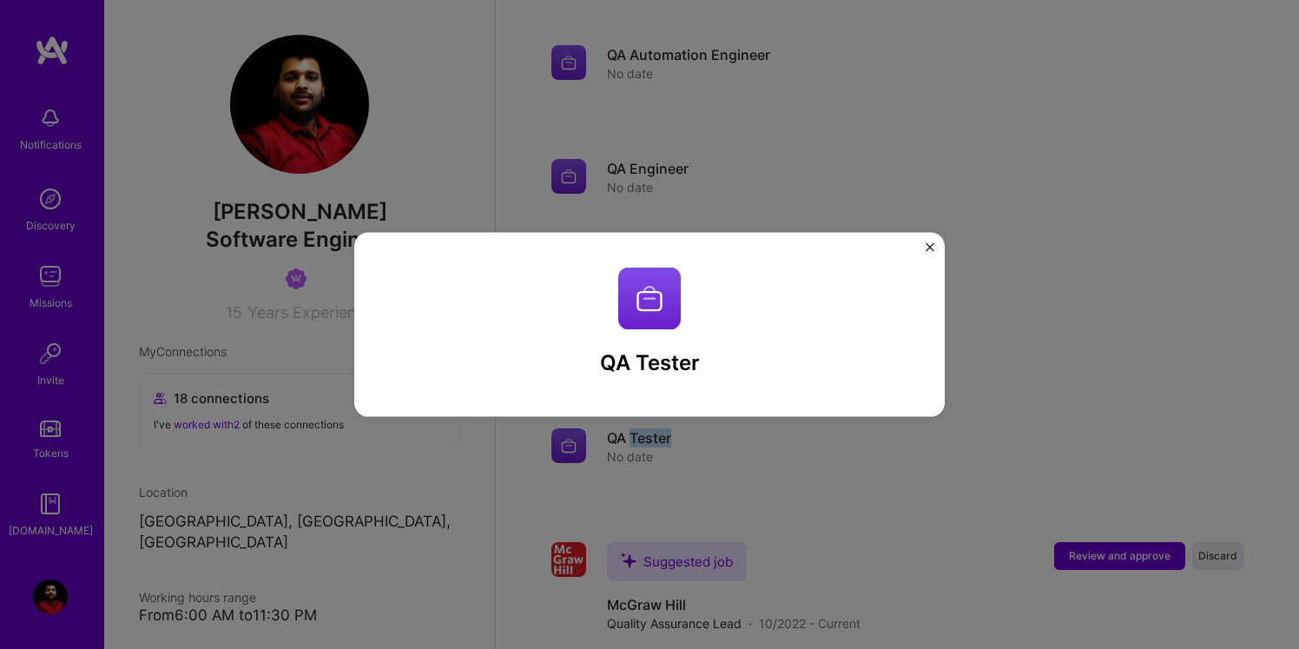
click at [654, 310] on img at bounding box center [649, 298] width 63 height 63
click at [926, 252] on button "Close" at bounding box center [930, 251] width 9 height 18
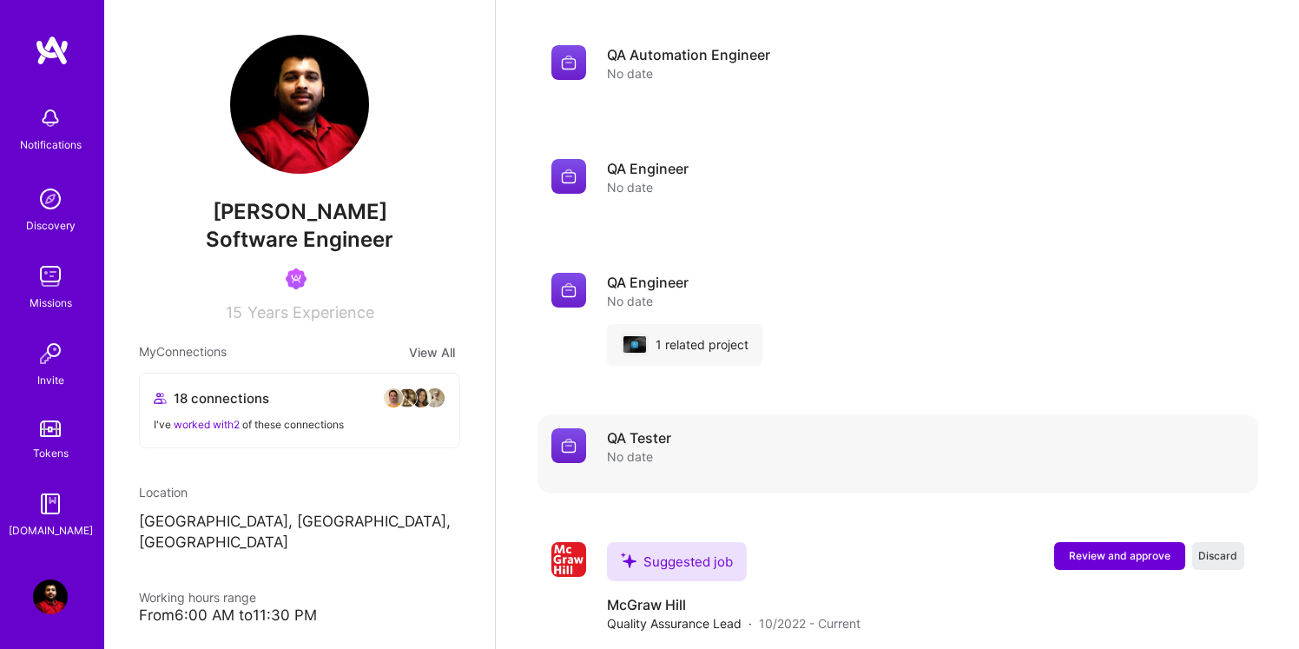
click at [778, 428] on div "QA Tester No date" at bounding box center [925, 446] width 637 height 37
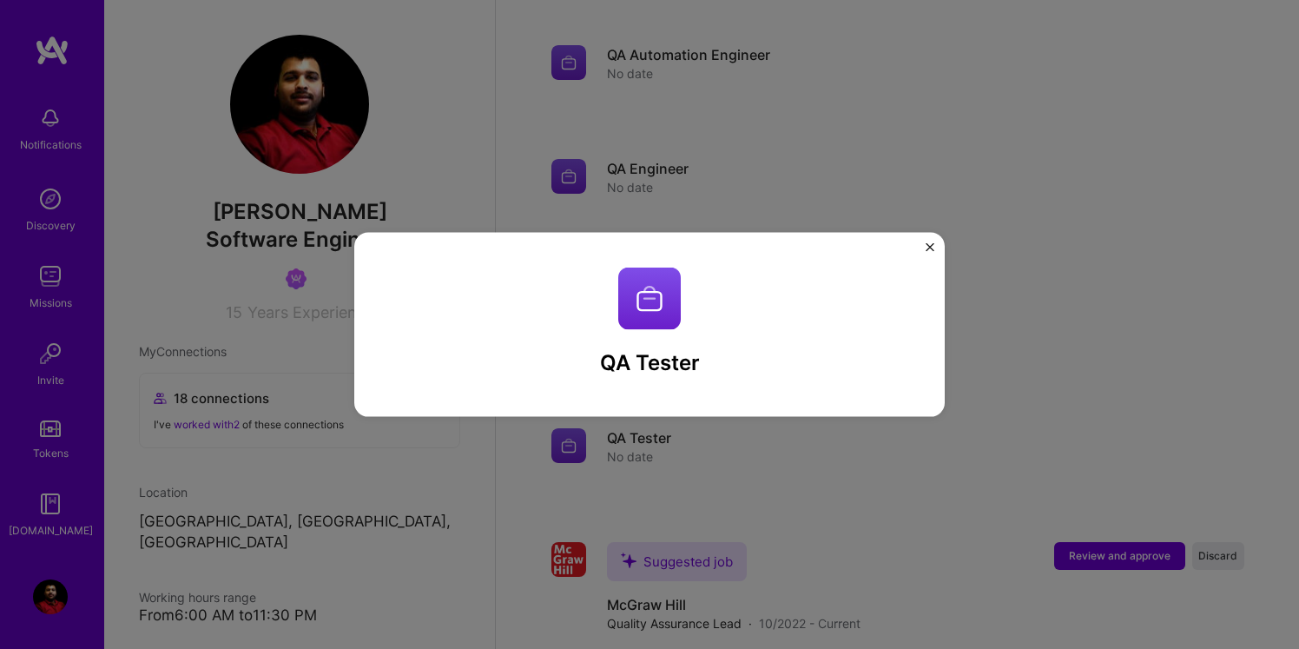
click at [927, 241] on div "QA Tester" at bounding box center [649, 324] width 590 height 185
click at [932, 245] on img "Close" at bounding box center [930, 246] width 9 height 9
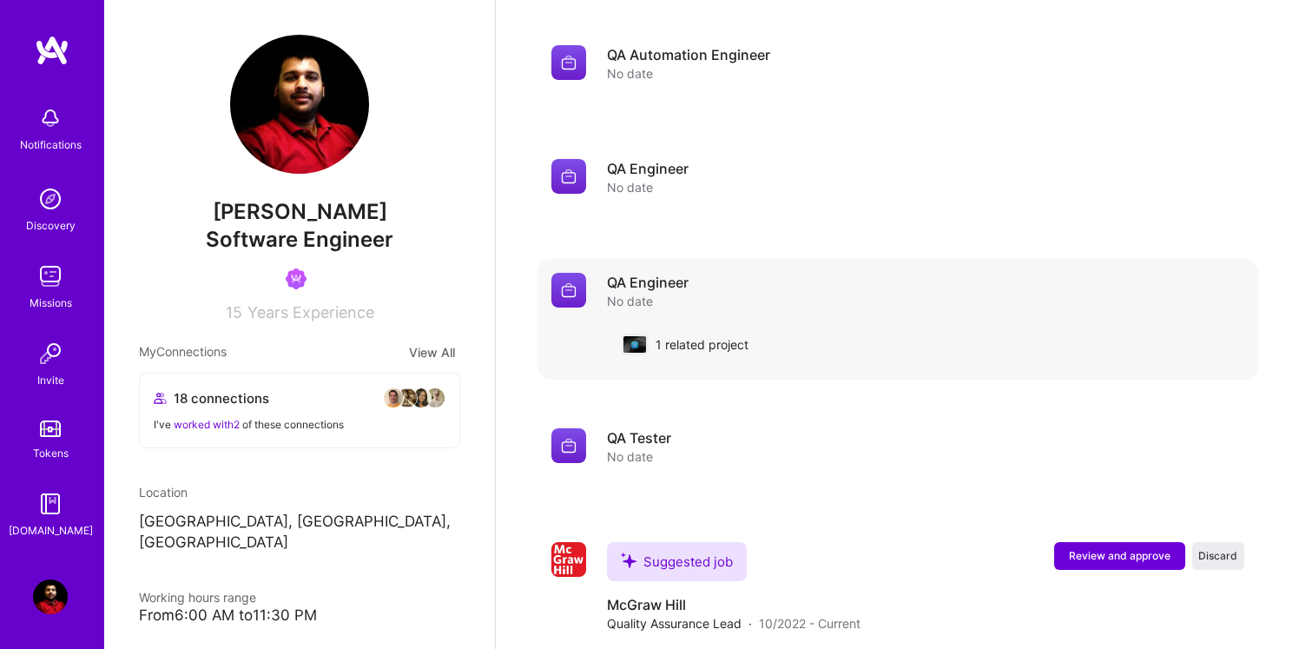
click at [712, 330] on div "1 related project" at bounding box center [684, 345] width 155 height 42
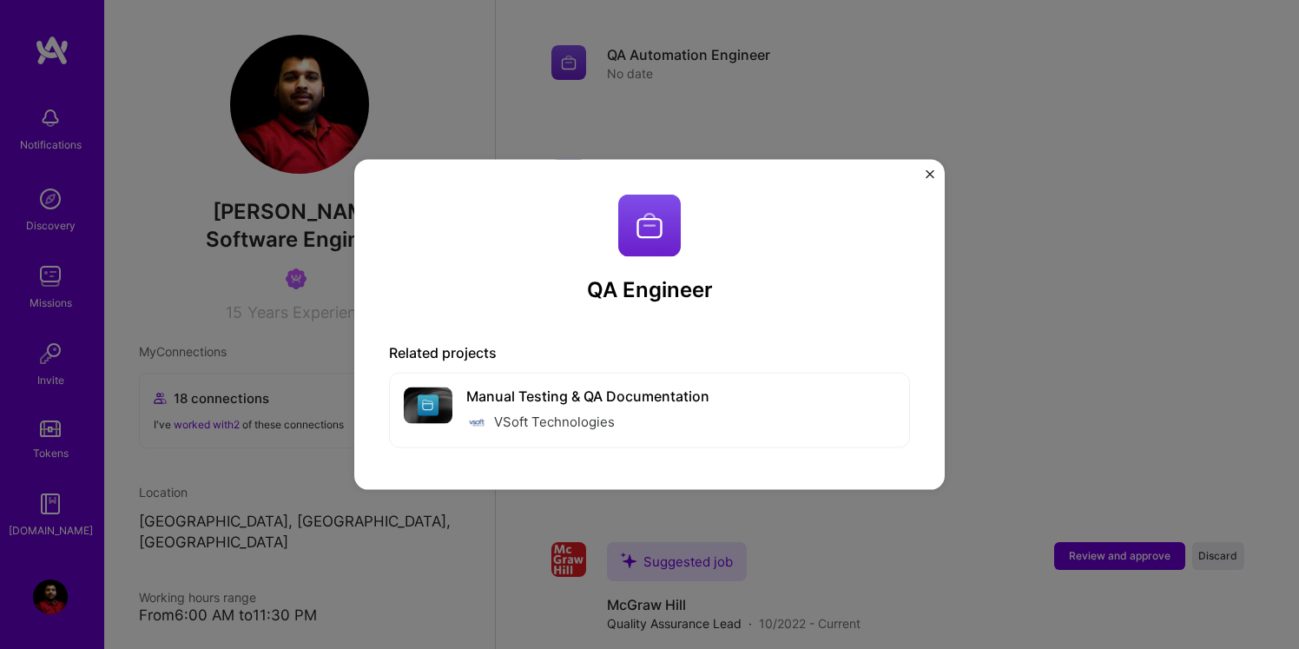
click at [931, 173] on img "Close" at bounding box center [930, 173] width 9 height 9
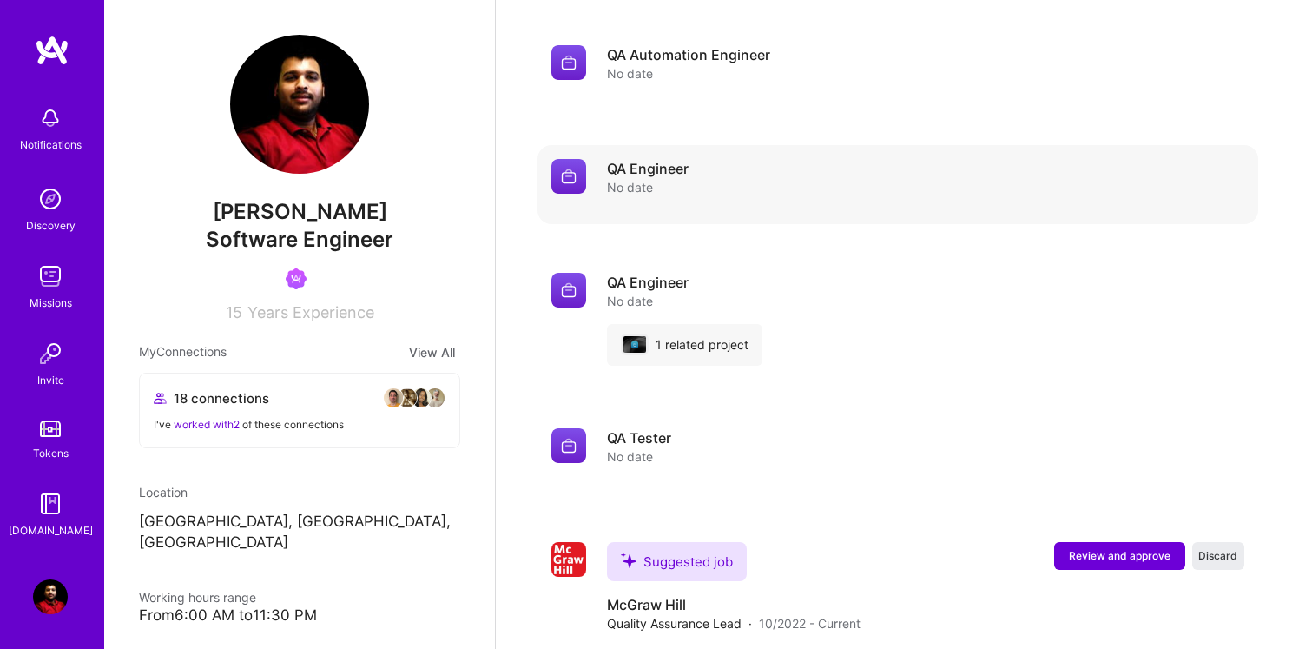
click at [636, 178] on span "No date" at bounding box center [630, 187] width 46 height 18
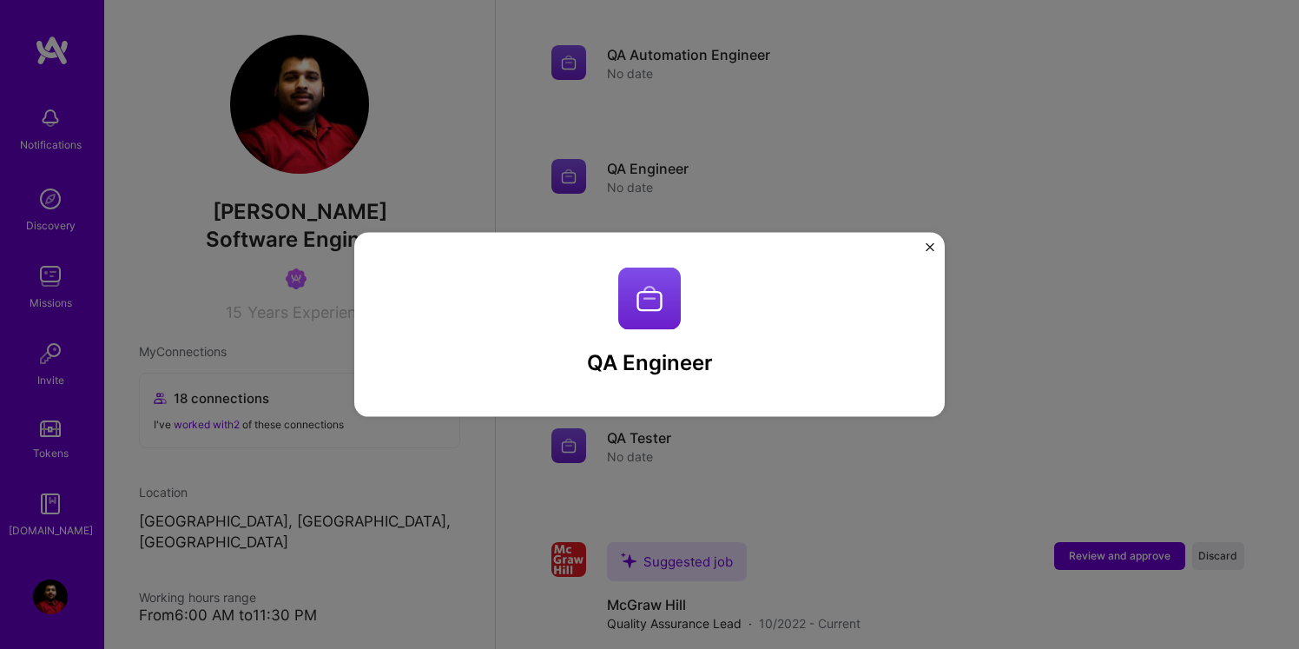
click at [926, 248] on img "Close" at bounding box center [930, 246] width 9 height 9
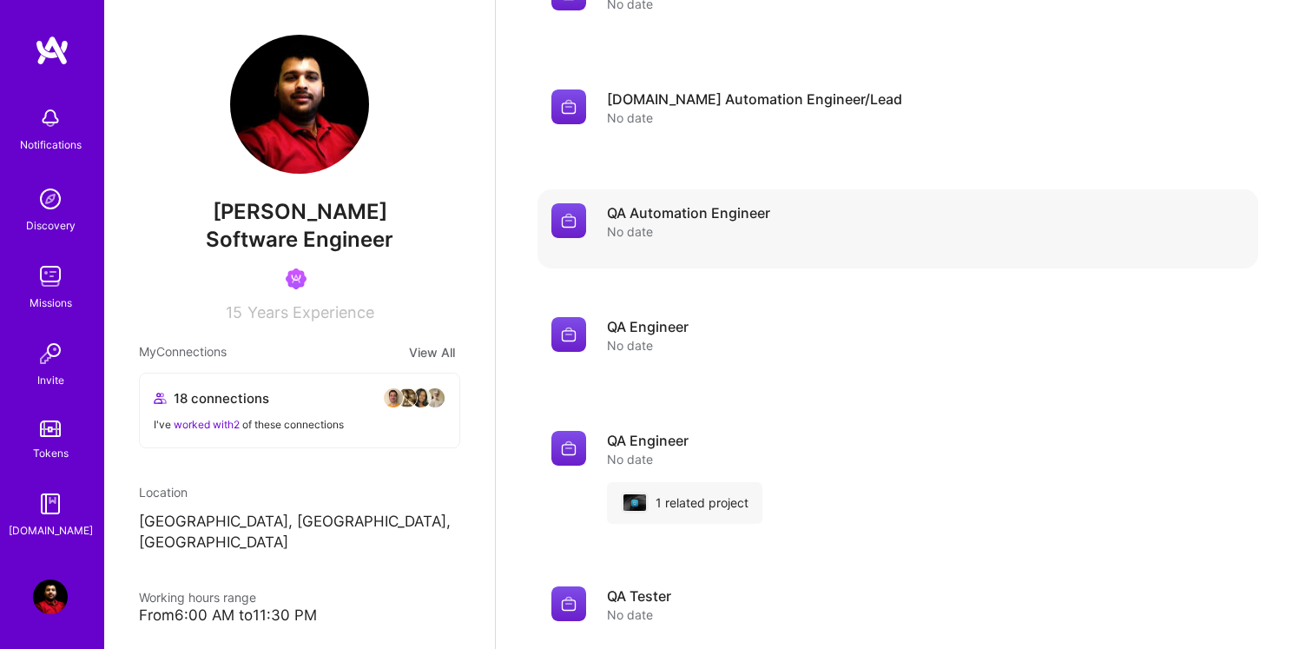
scroll to position [2001, 0]
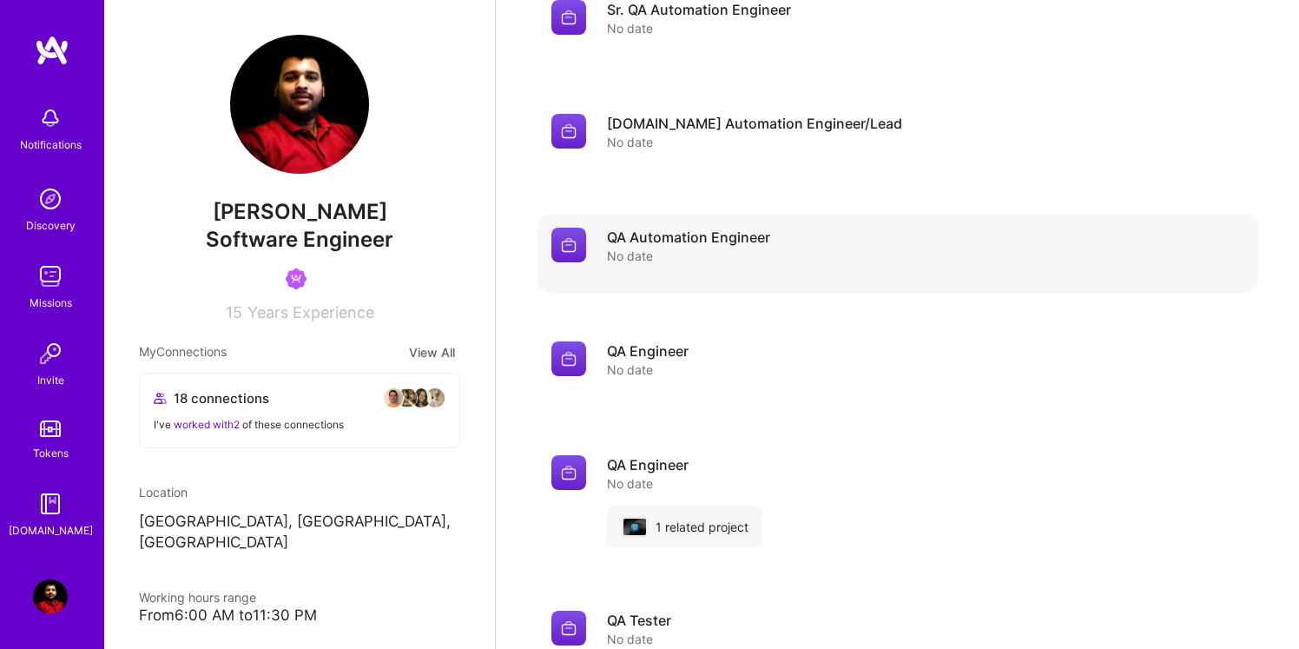
click at [773, 246] on div "QA Automation Engineer No date" at bounding box center [925, 252] width 637 height 51
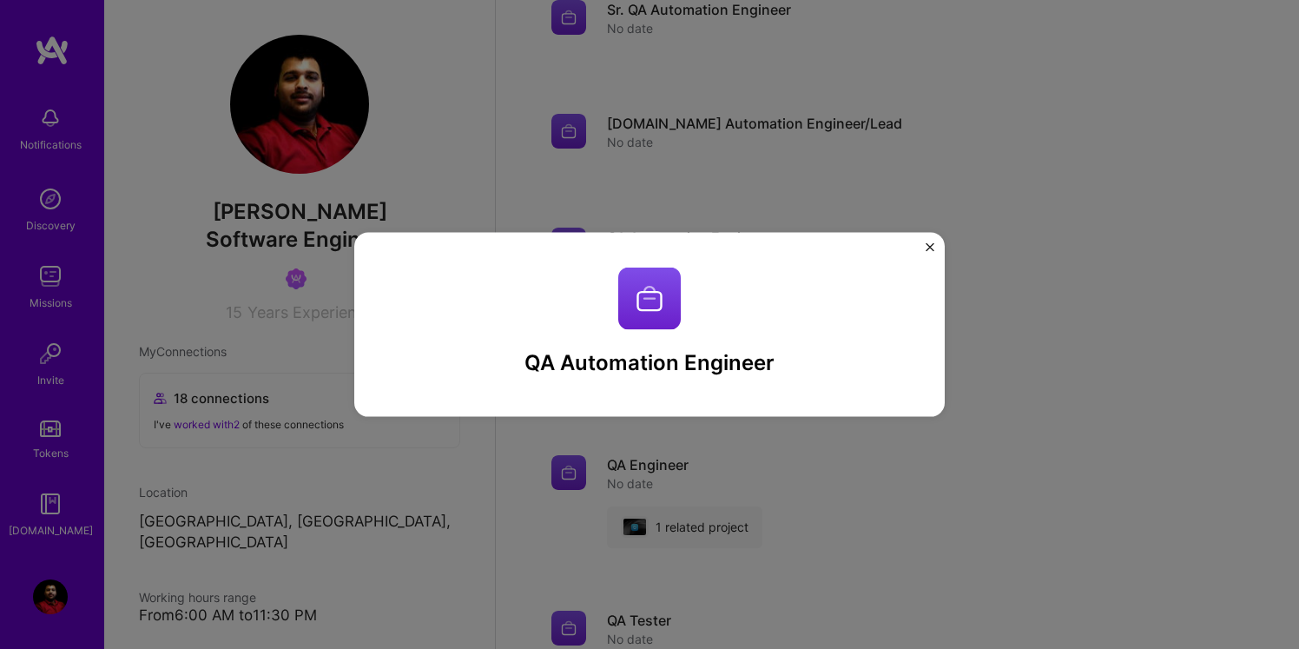
click at [655, 308] on img at bounding box center [649, 298] width 63 height 63
click at [926, 246] on img "Close" at bounding box center [930, 246] width 9 height 9
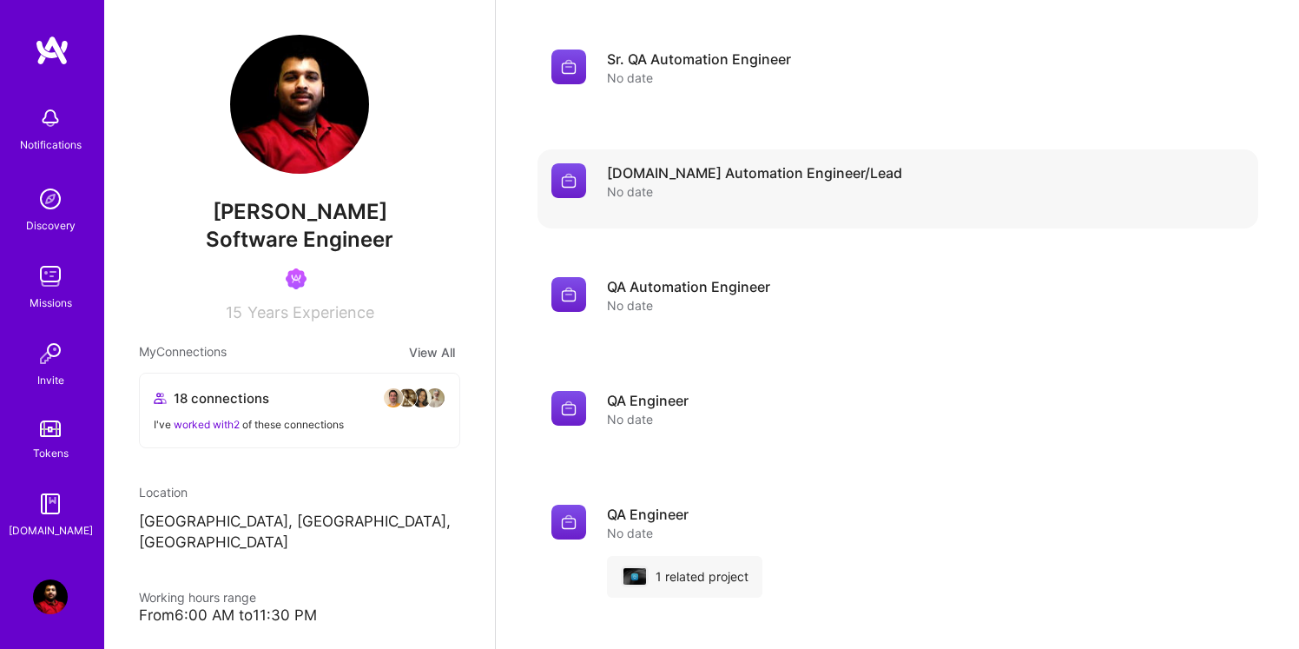
scroll to position [1938, 0]
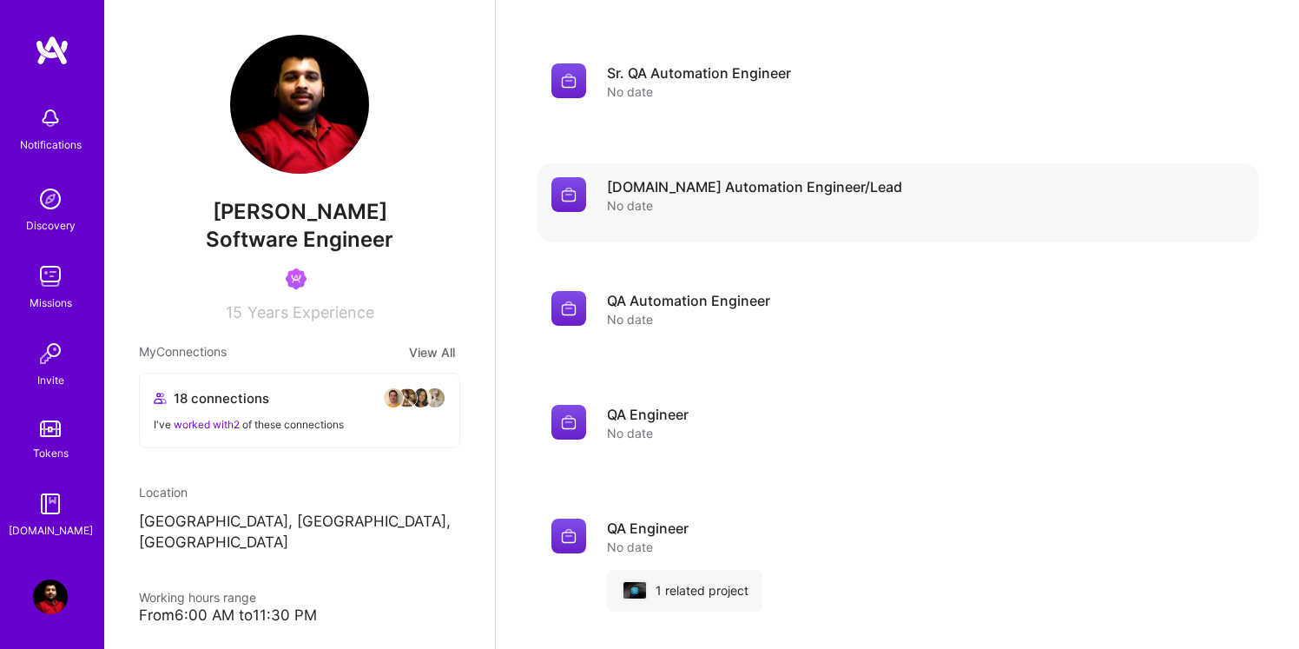
click at [571, 177] on img at bounding box center [568, 194] width 35 height 35
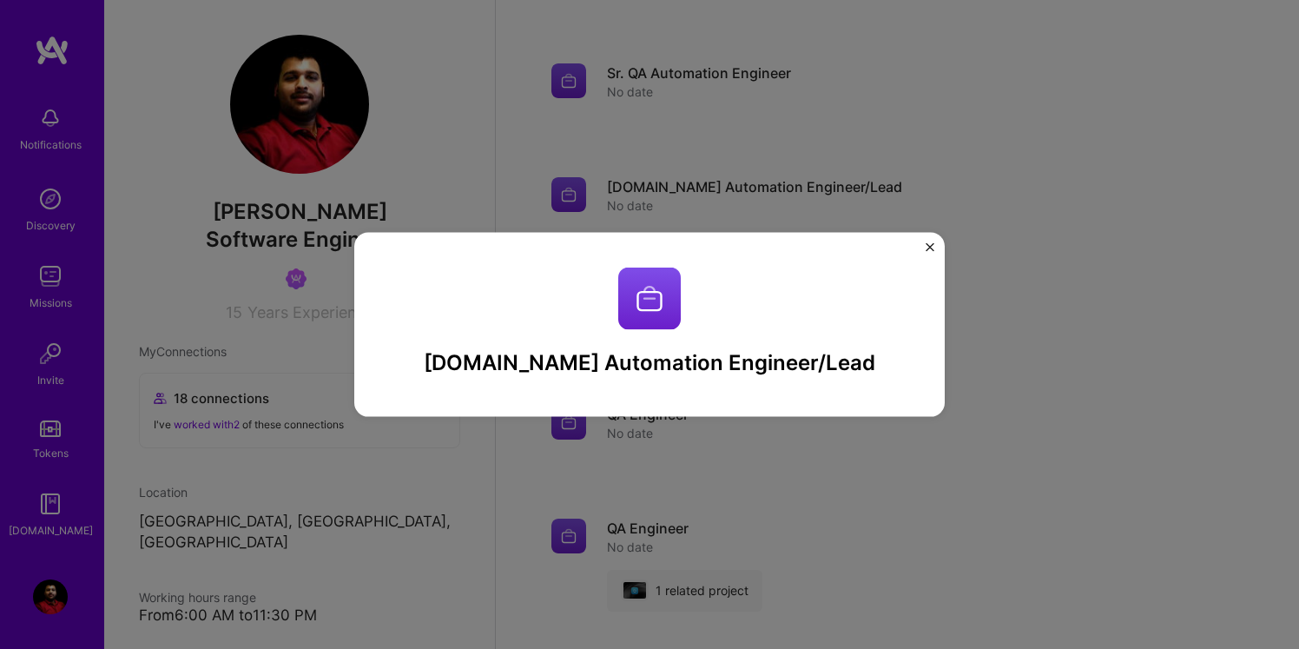
click at [931, 247] on img "Close" at bounding box center [930, 246] width 9 height 9
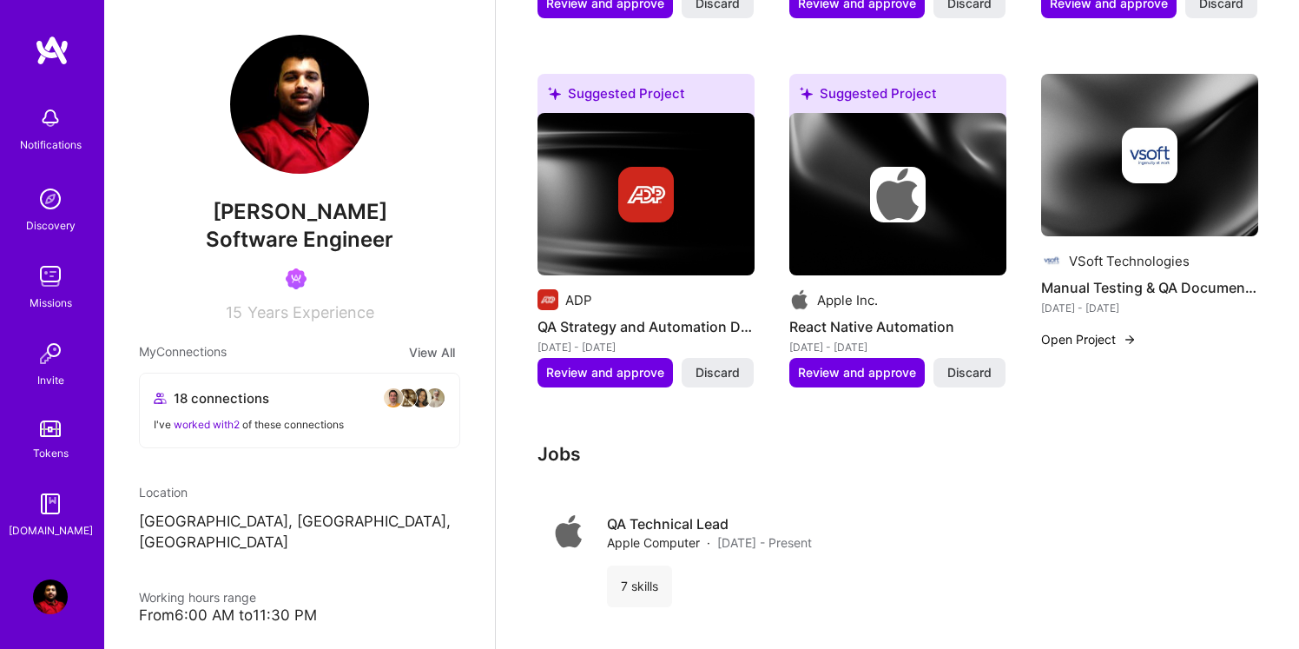
scroll to position [1106, 0]
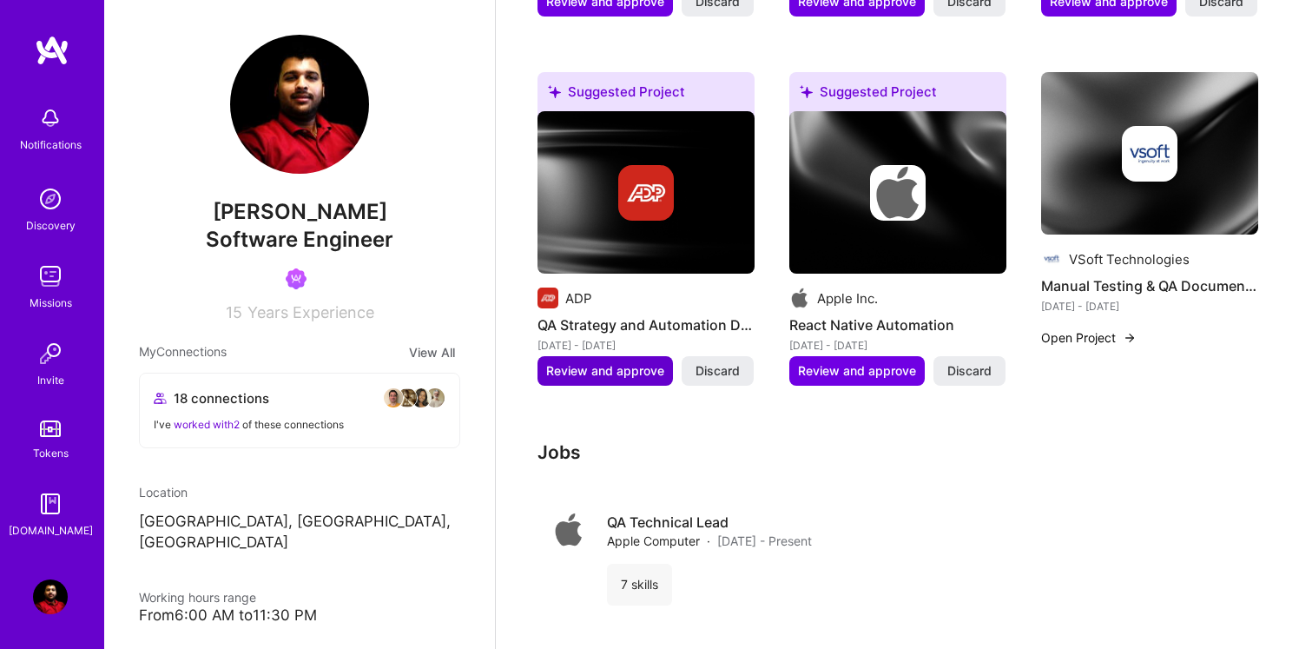
click at [617, 362] on span "Review and approve" at bounding box center [605, 370] width 118 height 17
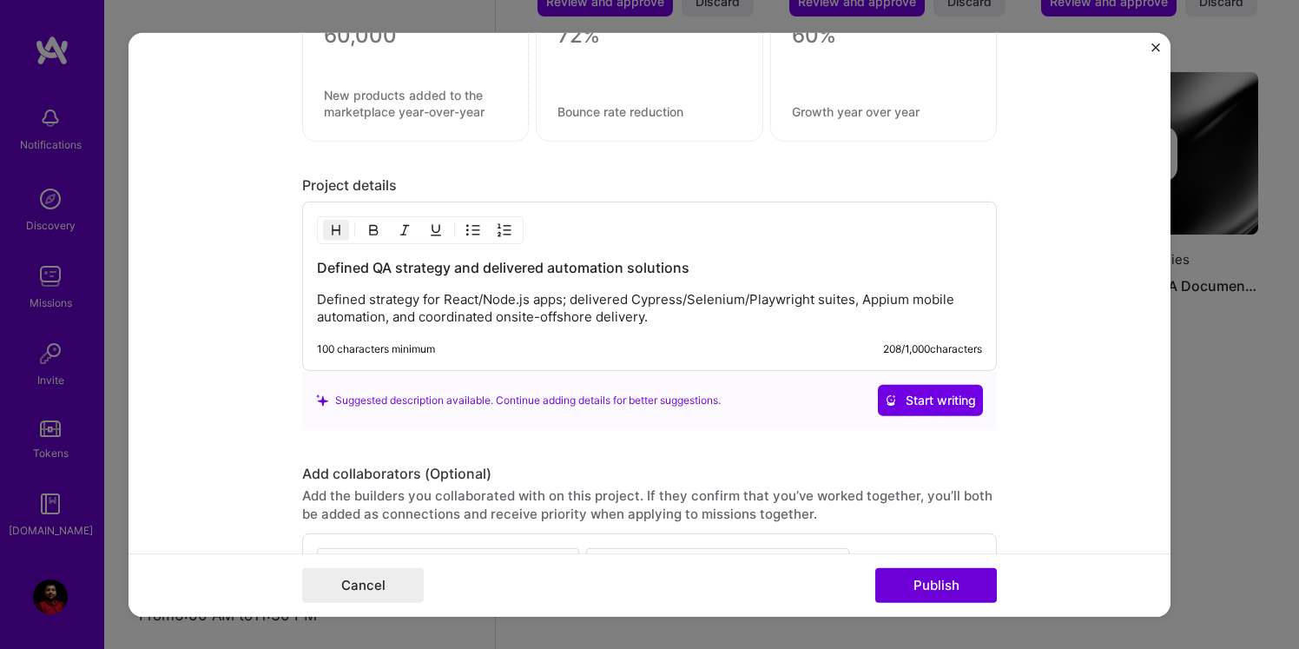
scroll to position [2036, 0]
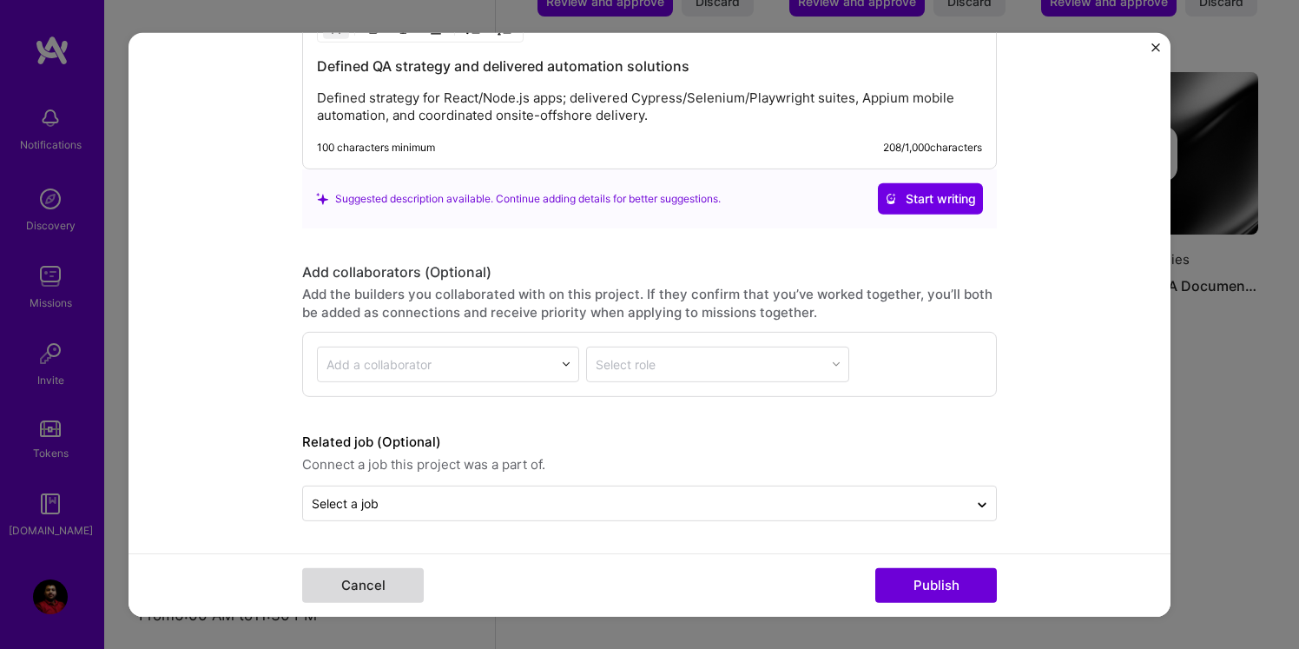
click at [346, 581] on button "Cancel" at bounding box center [363, 585] width 122 height 35
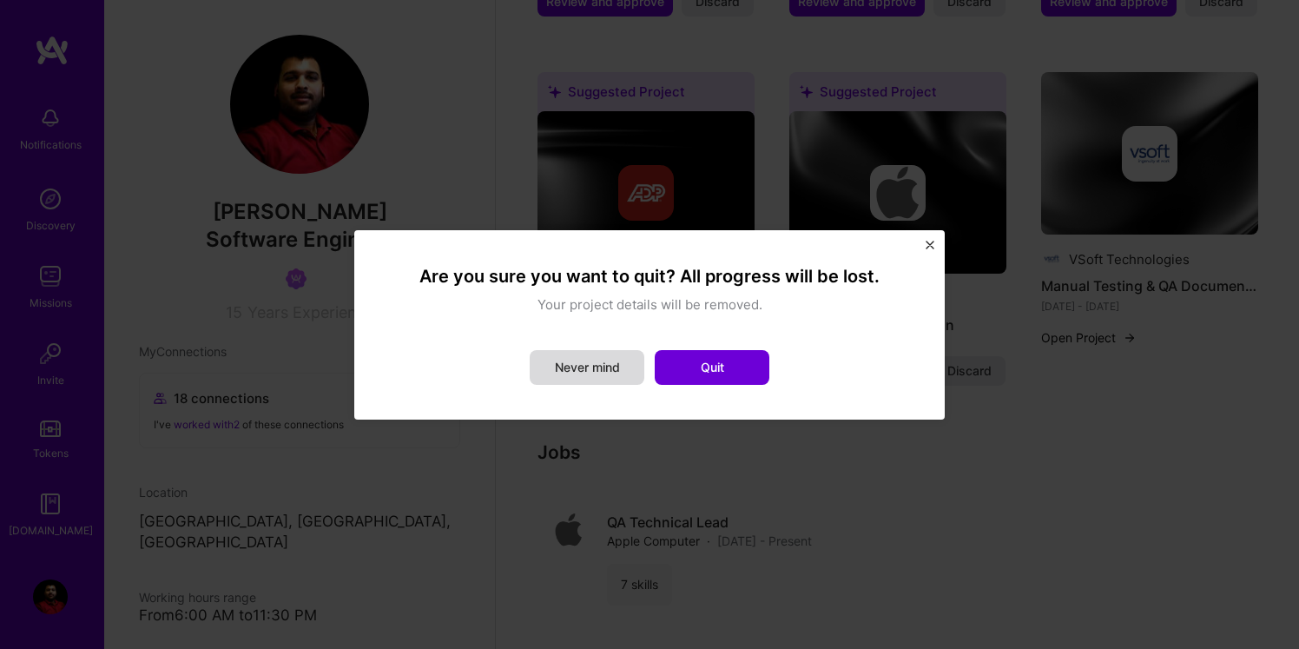
click at [611, 373] on button "Never mind" at bounding box center [587, 367] width 115 height 35
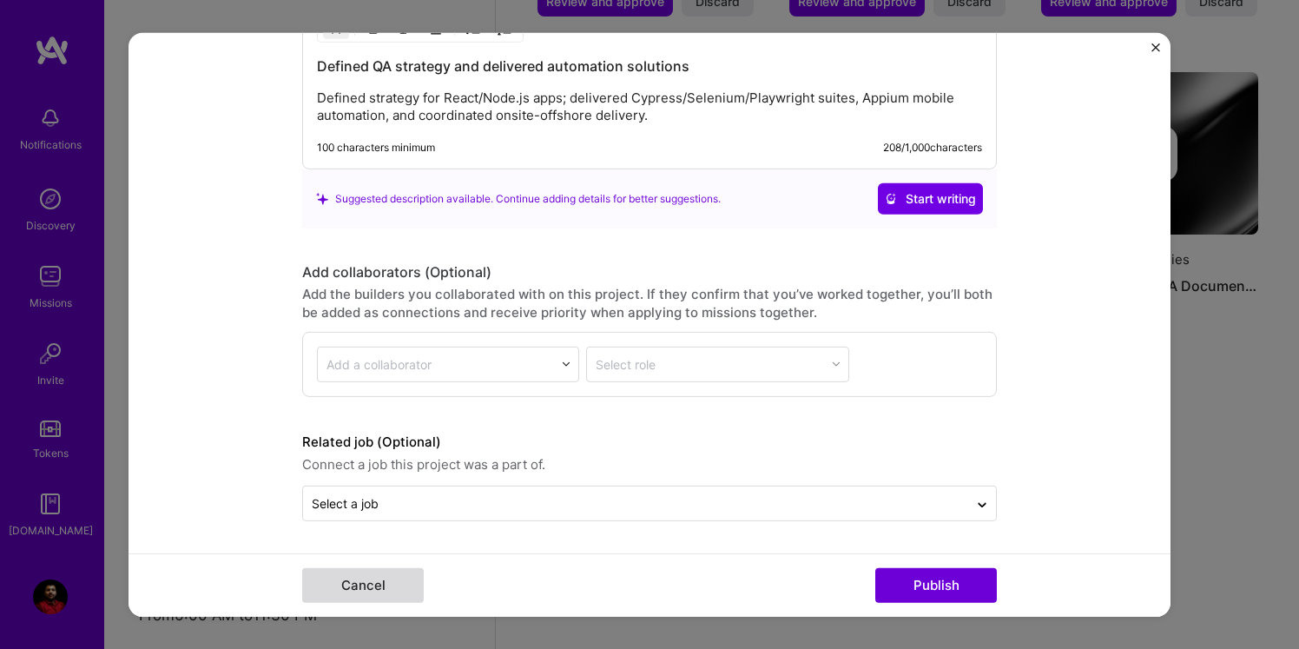
click at [410, 593] on button "Cancel" at bounding box center [363, 585] width 122 height 35
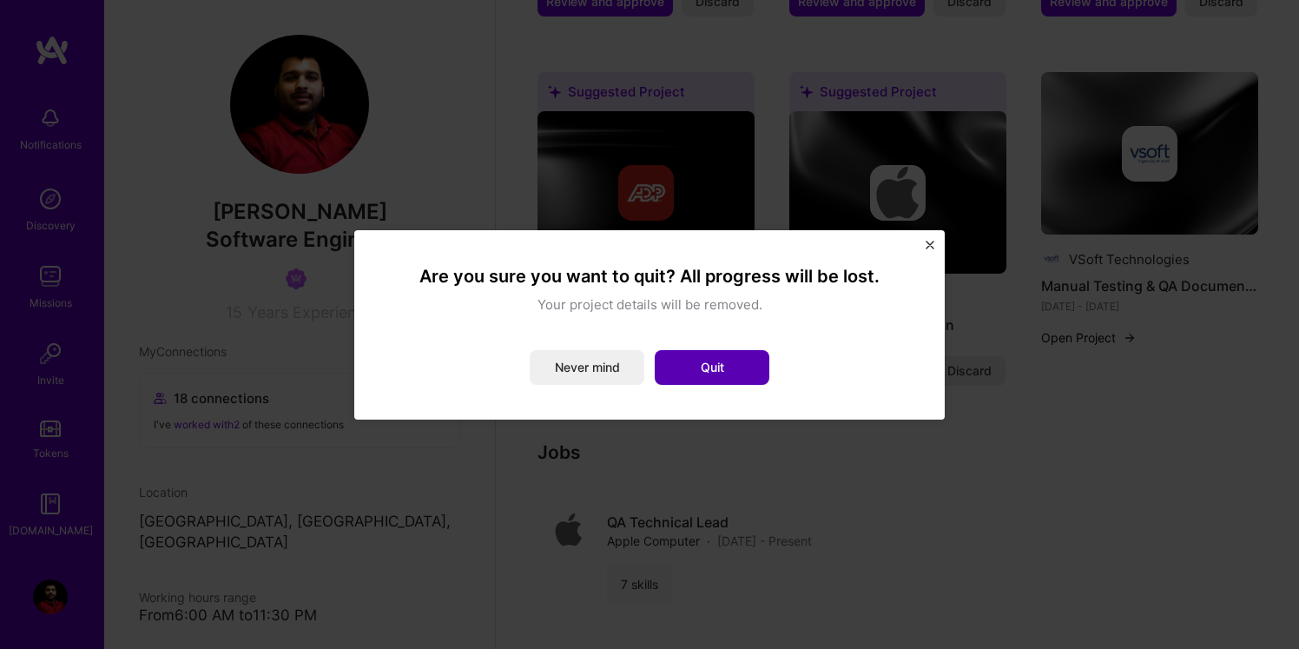
click at [708, 372] on button "Quit" at bounding box center [712, 367] width 115 height 35
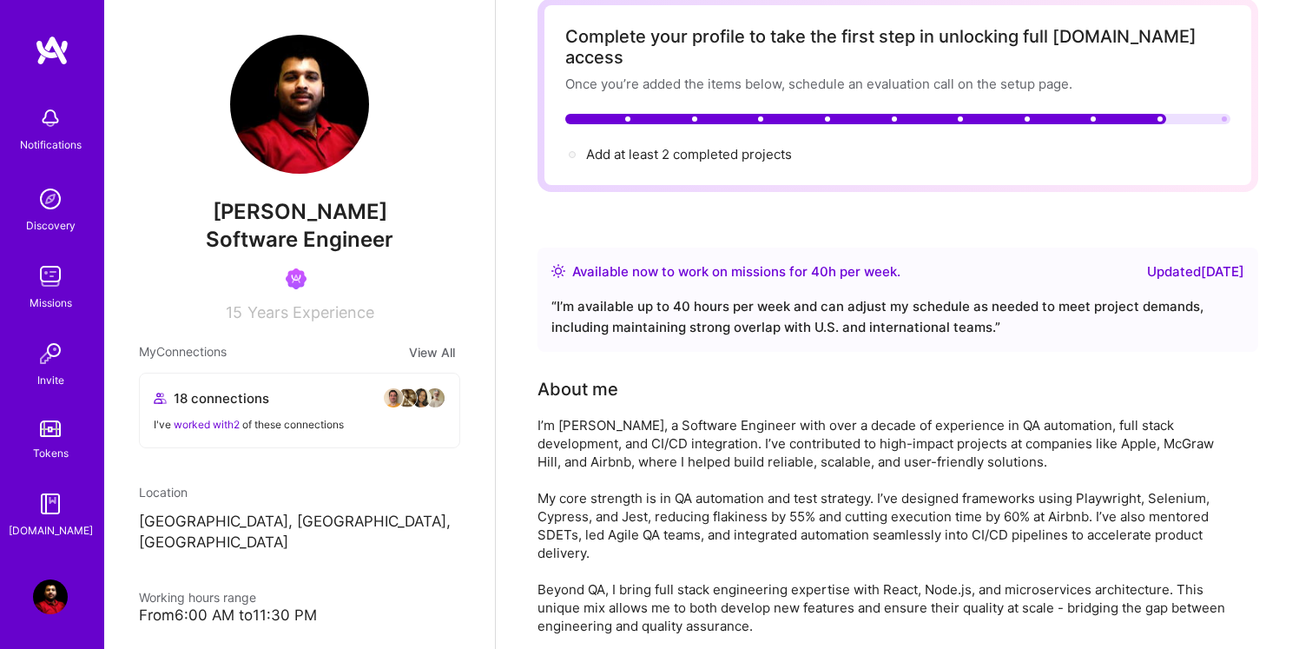
scroll to position [0, 0]
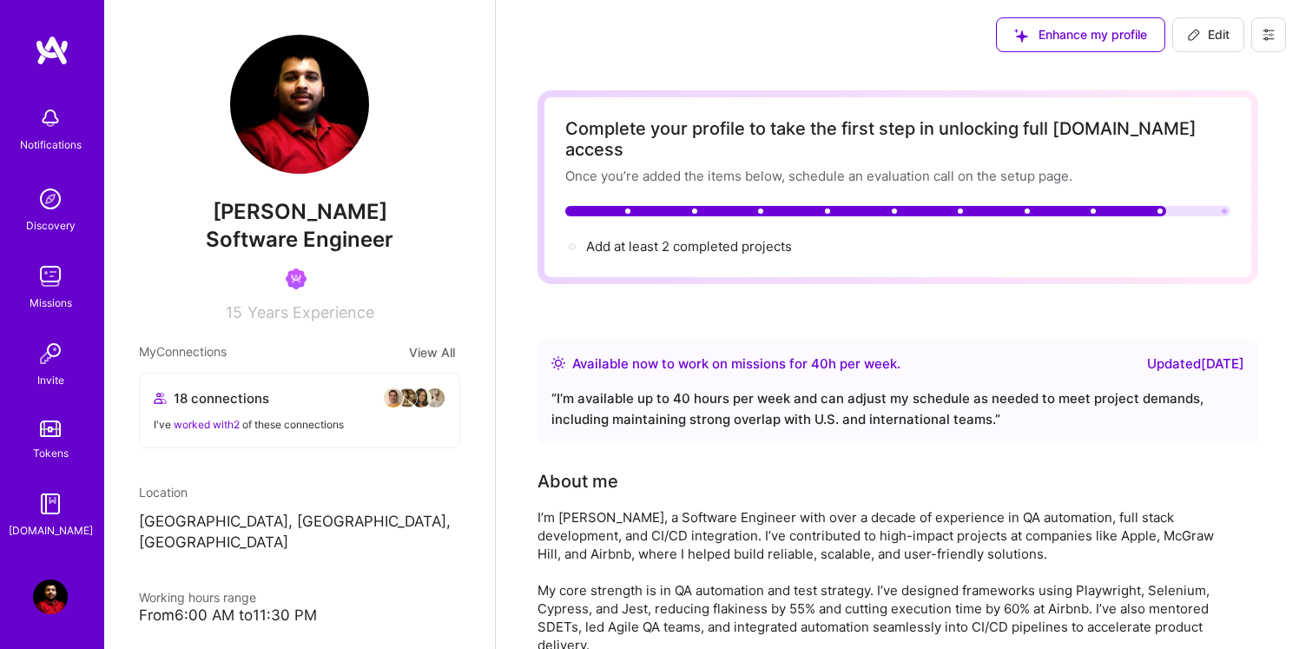
click at [1028, 28] on span "Enhance my profile" at bounding box center [1080, 34] width 133 height 17
click at [945, 12] on div "Enhance my profile Edit" at bounding box center [897, 34] width 803 height 69
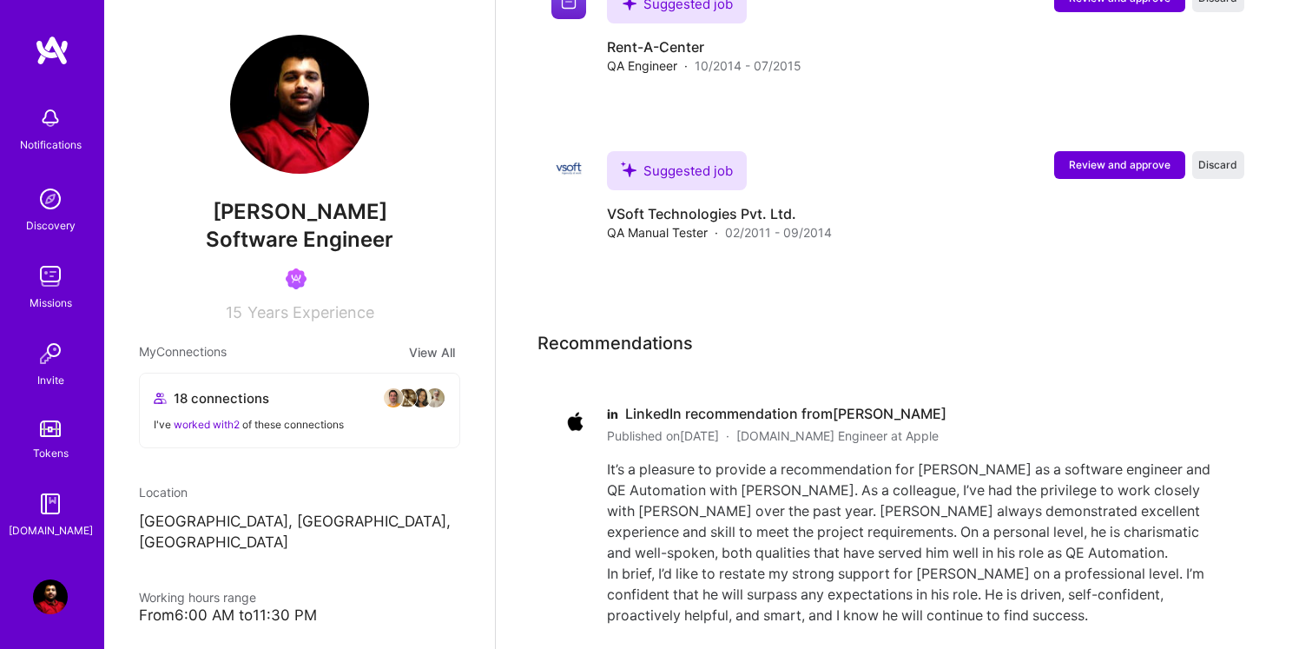
scroll to position [4976, 0]
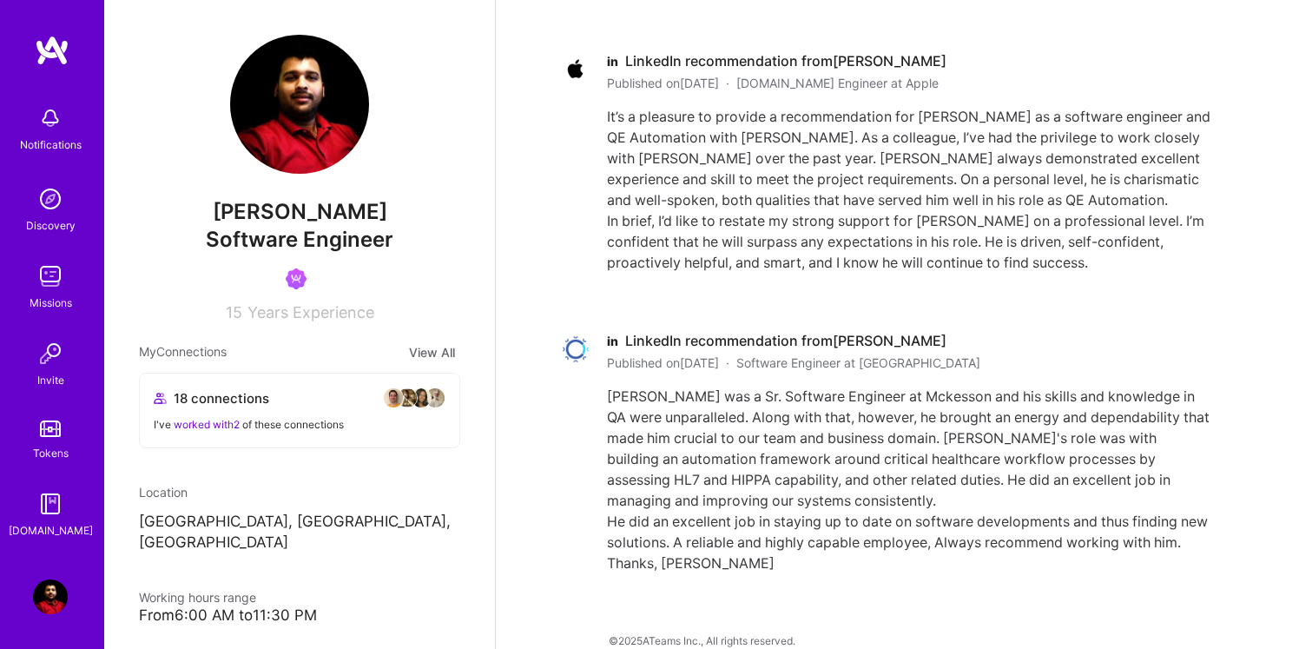
click at [38, 49] on img at bounding box center [52, 50] width 35 height 31
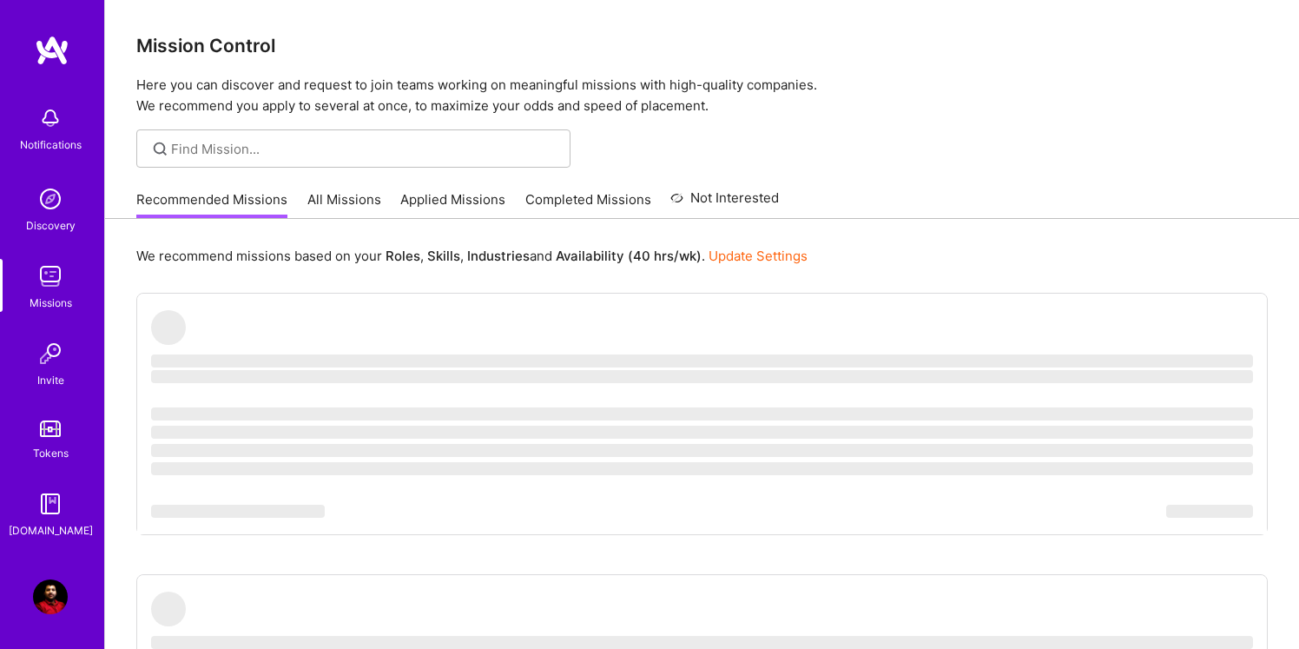
click at [43, 49] on img at bounding box center [52, 50] width 35 height 31
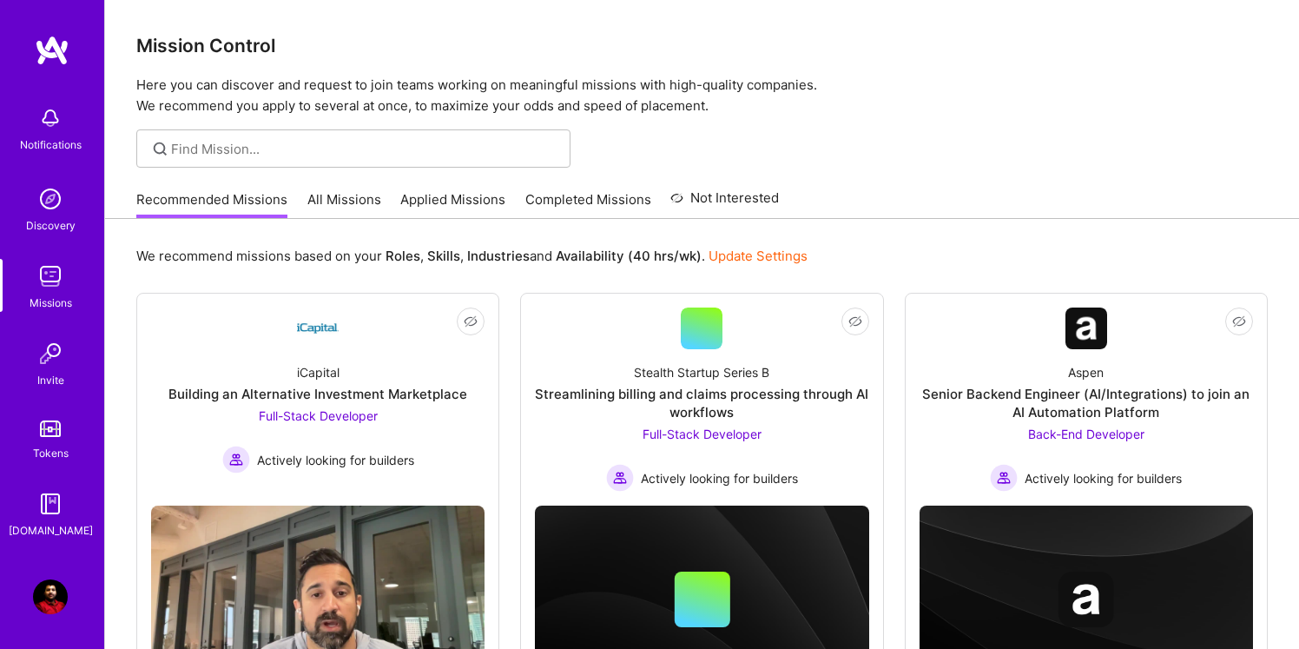
click at [344, 196] on link "All Missions" at bounding box center [344, 204] width 74 height 29
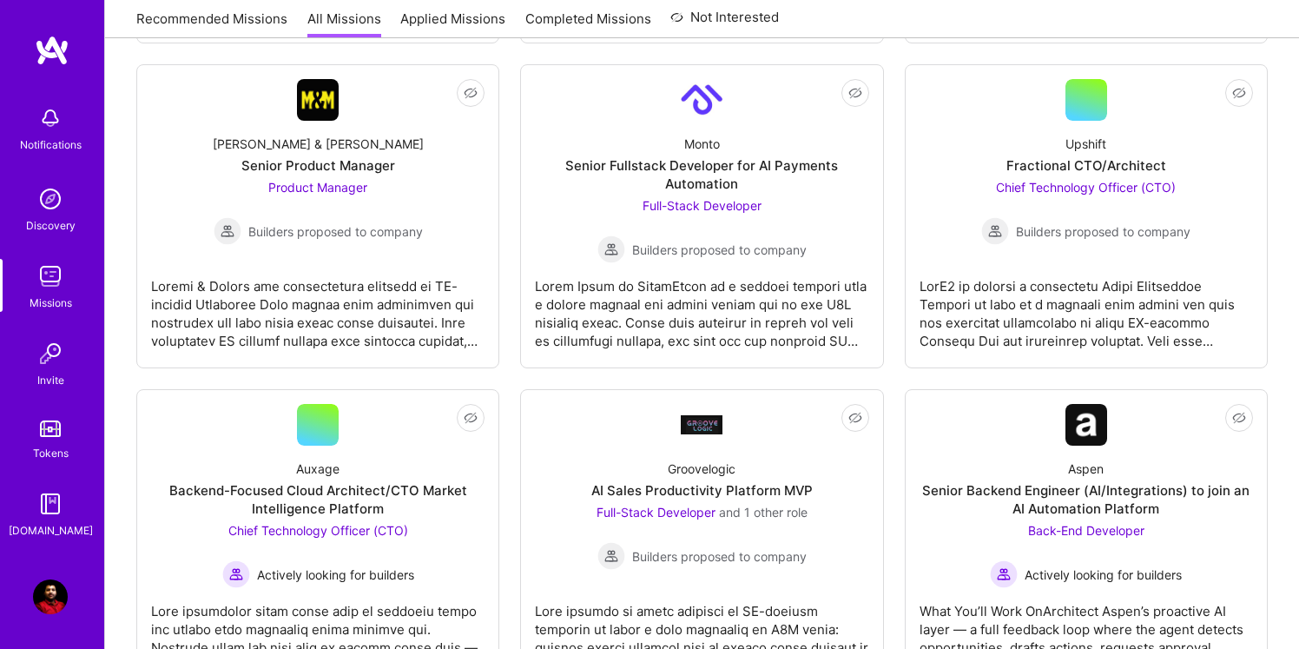
scroll to position [569, 0]
